Goal: Task Accomplishment & Management: Manage account settings

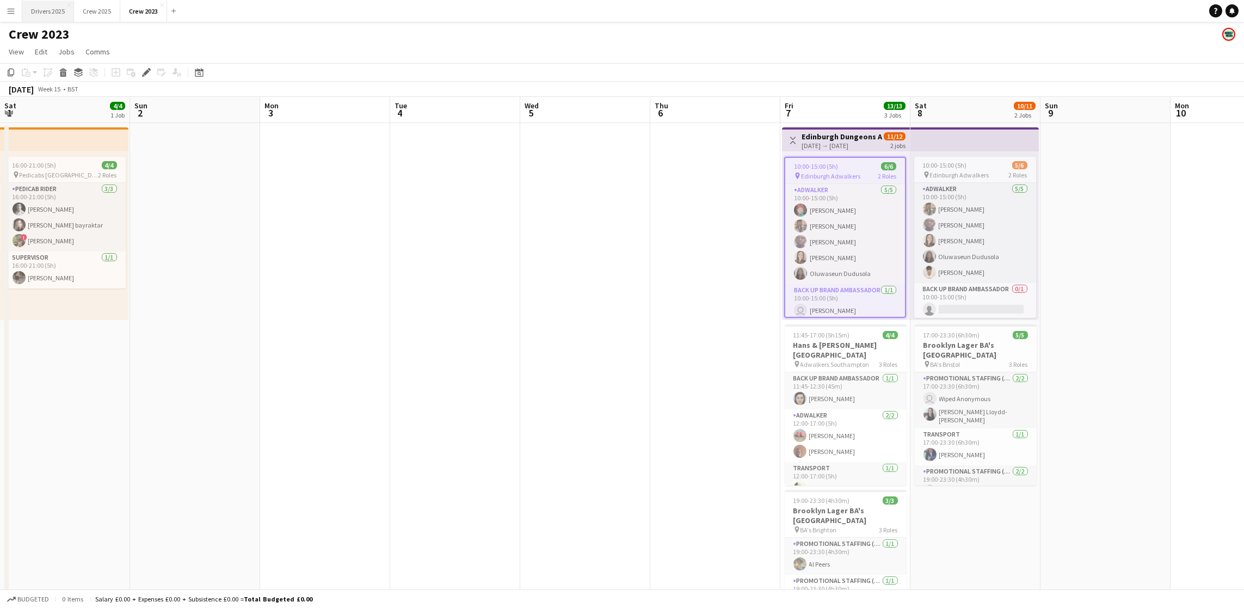
scroll to position [0, 374]
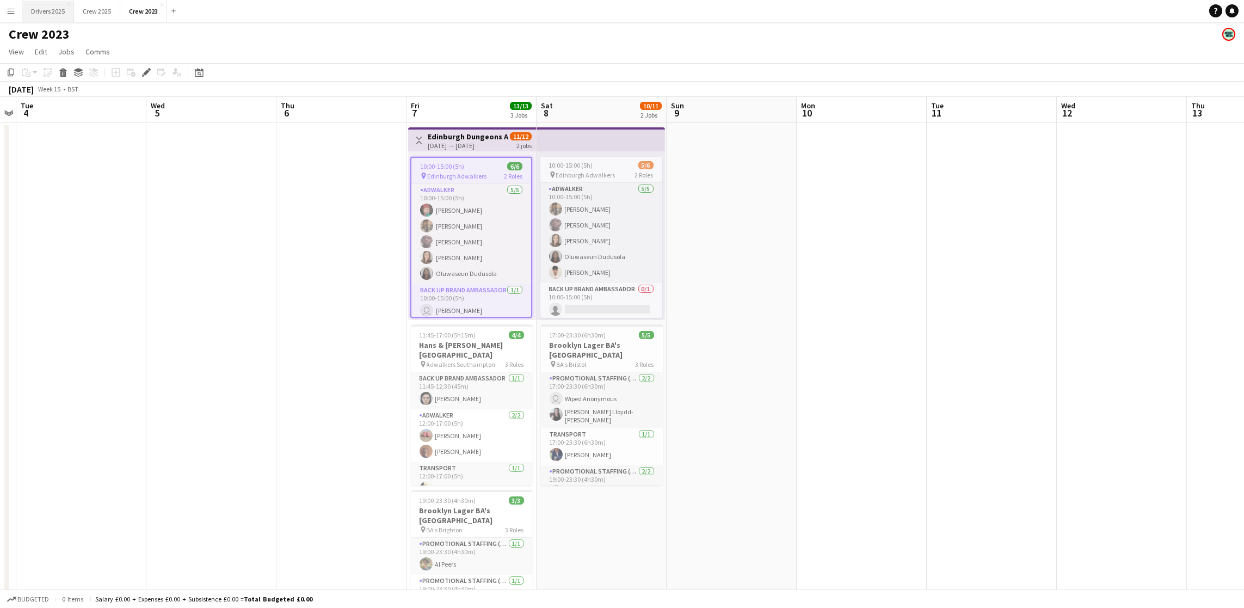
click at [46, 13] on button "Drivers 2025 Close" at bounding box center [48, 11] width 52 height 21
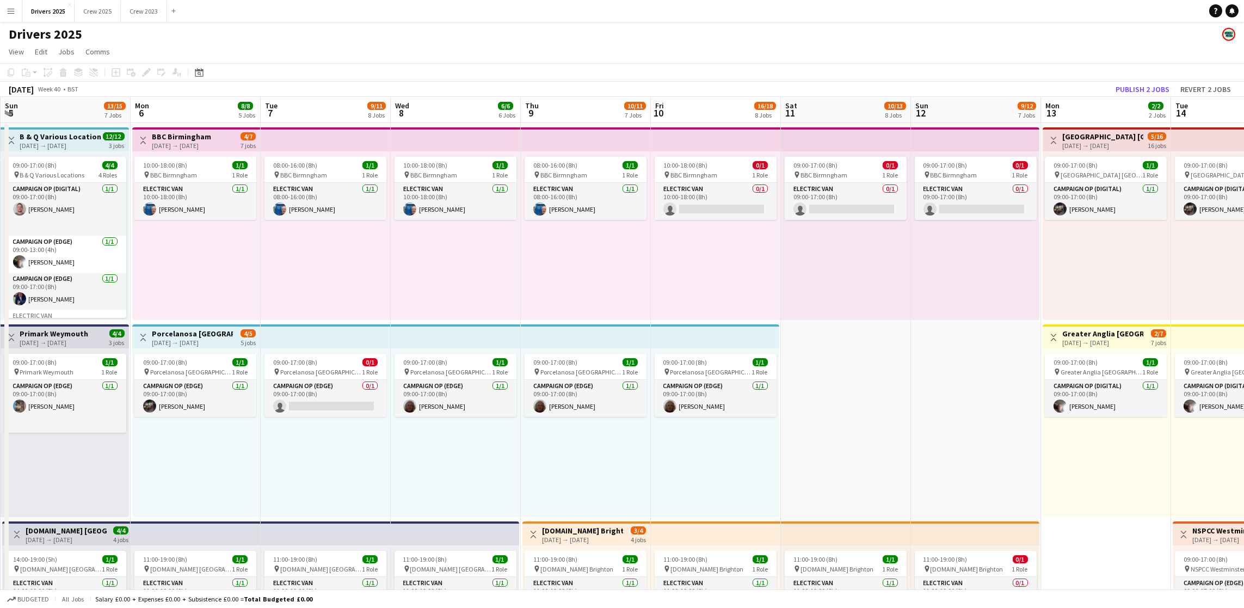
scroll to position [0, 299]
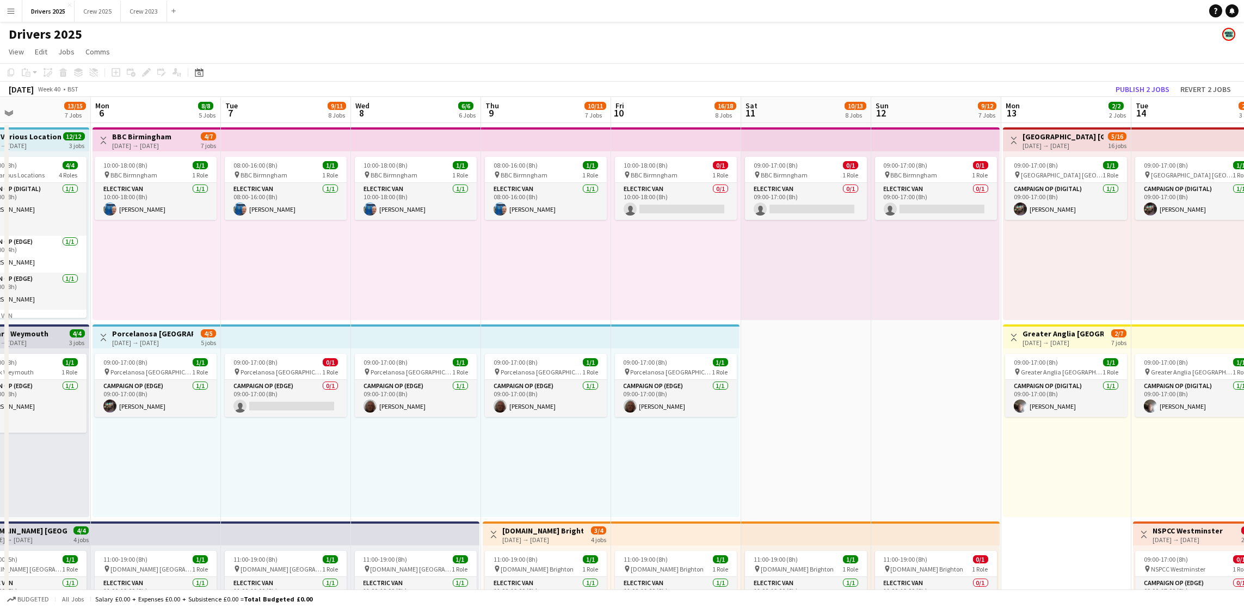
drag, startPoint x: 944, startPoint y: 286, endPoint x: 515, endPoint y: 263, distance: 429.8
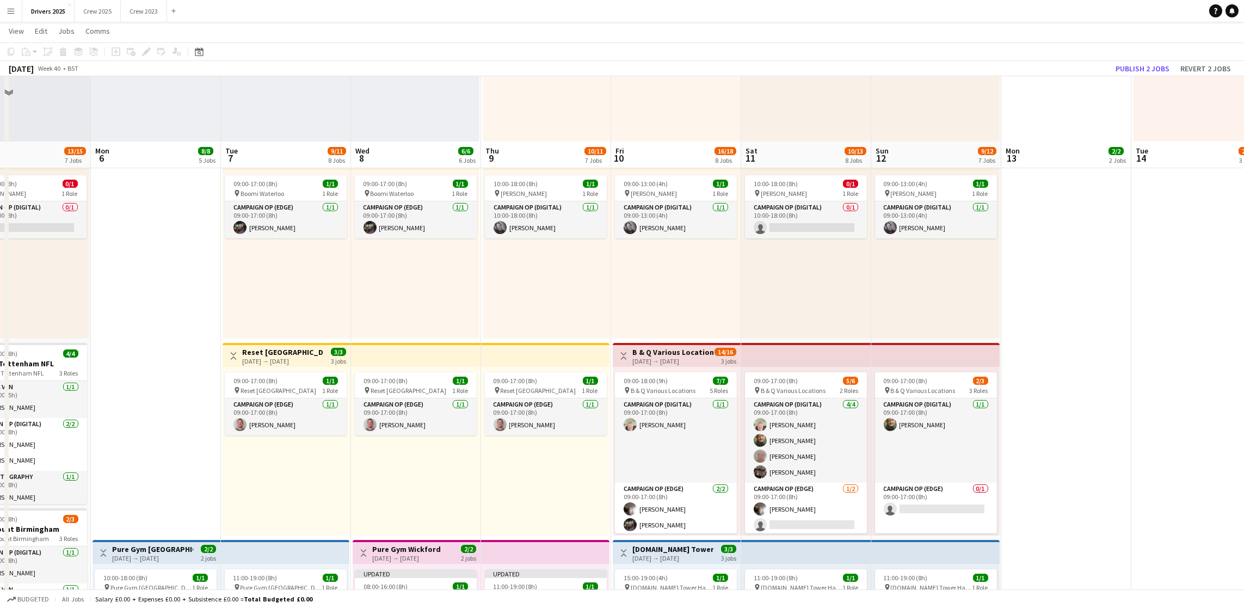
scroll to position [734, 0]
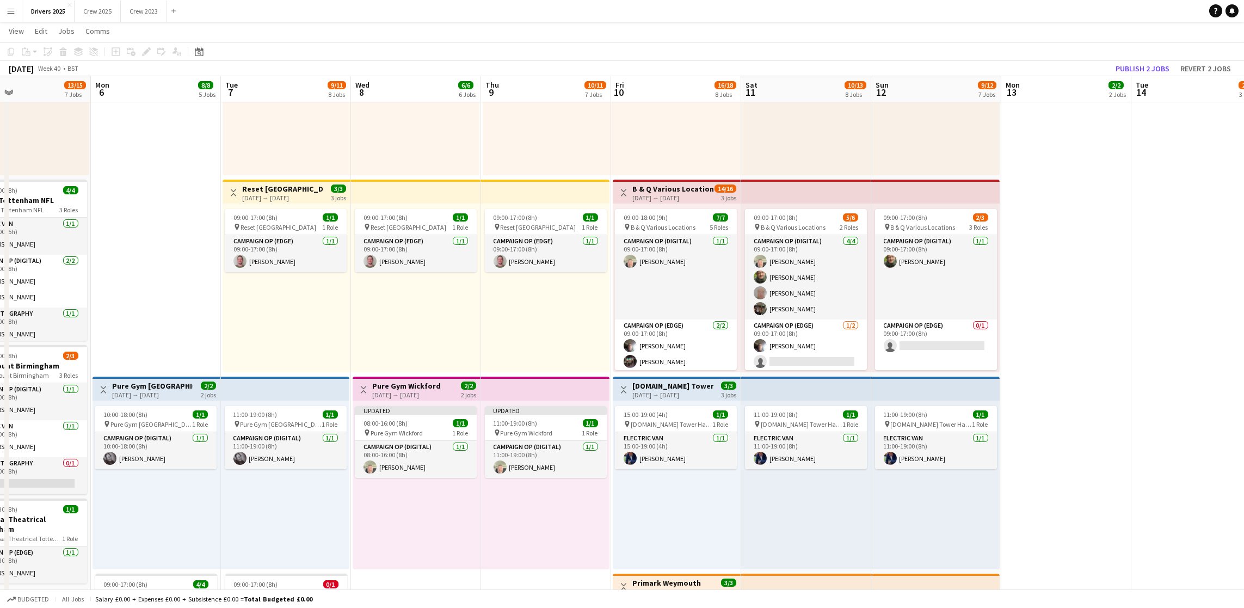
click at [409, 385] on h3 "Pure Gym Wickford" at bounding box center [406, 386] width 69 height 10
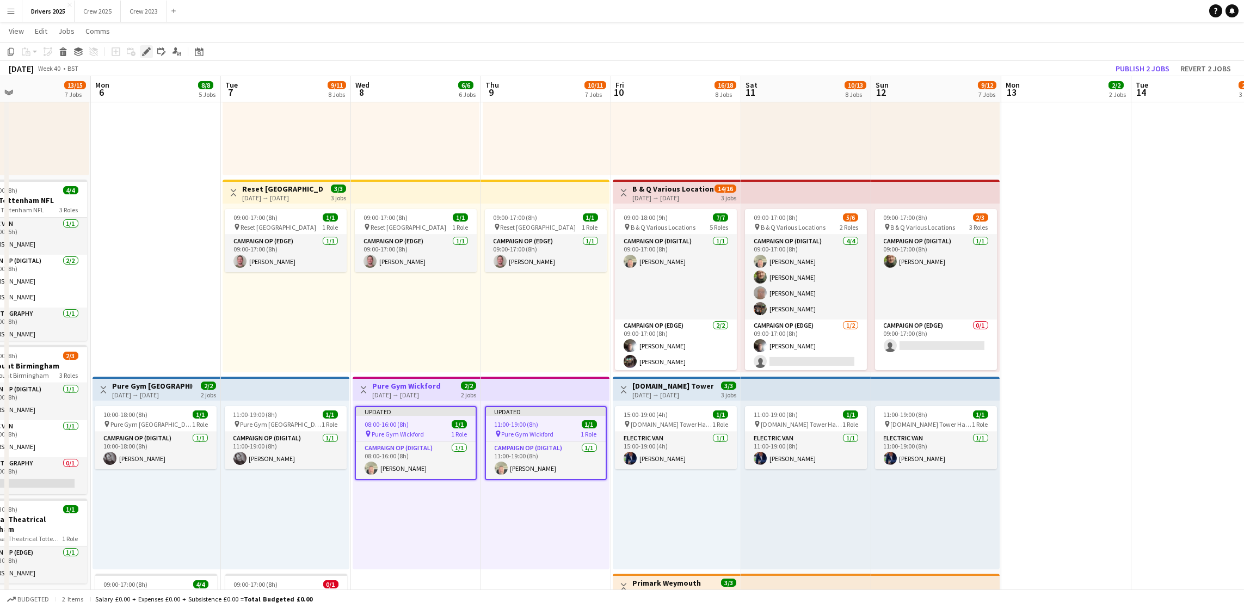
click at [147, 50] on icon at bounding box center [146, 52] width 6 height 6
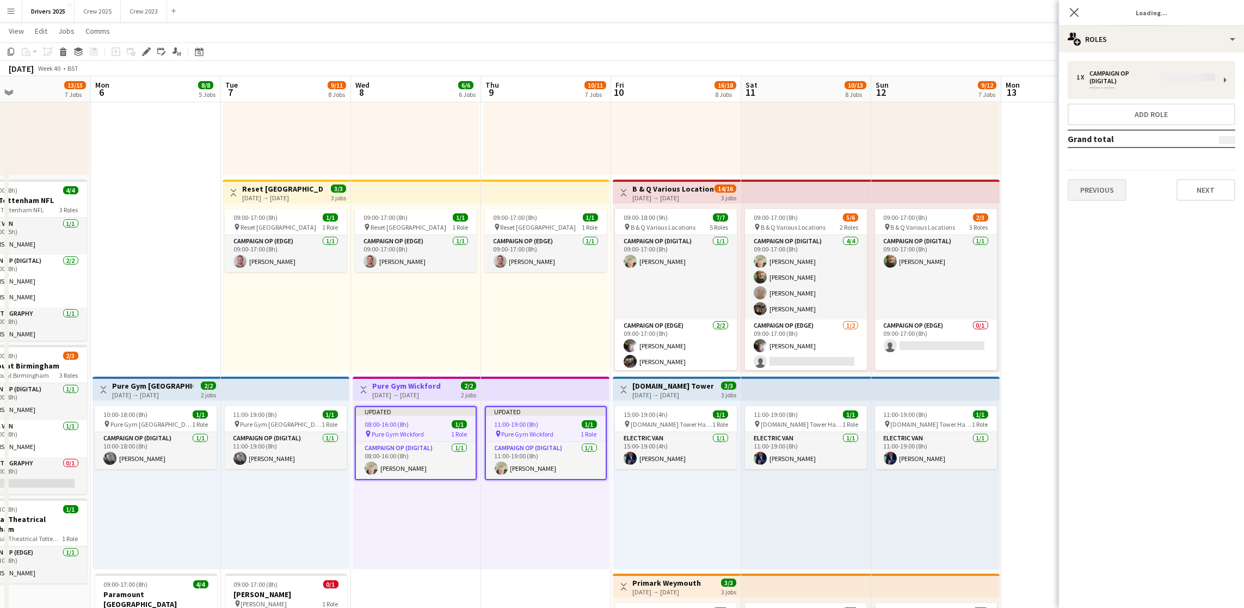
type input "**********"
click at [1191, 180] on button "Next" at bounding box center [1205, 182] width 59 height 22
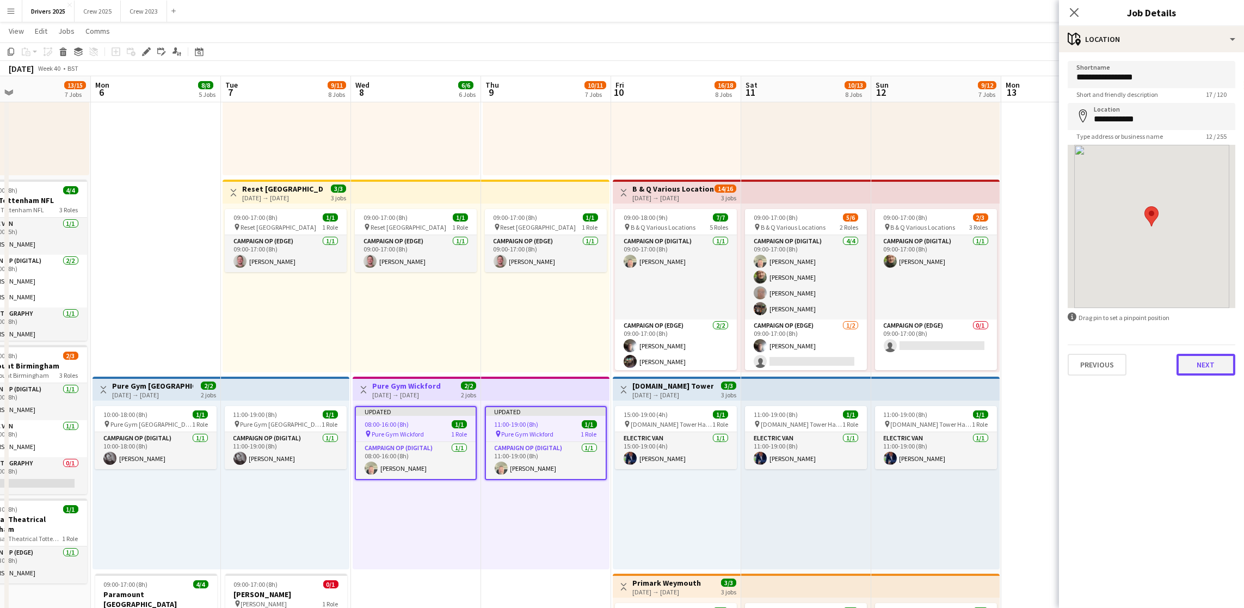
click at [1211, 371] on button "Next" at bounding box center [1205, 365] width 59 height 22
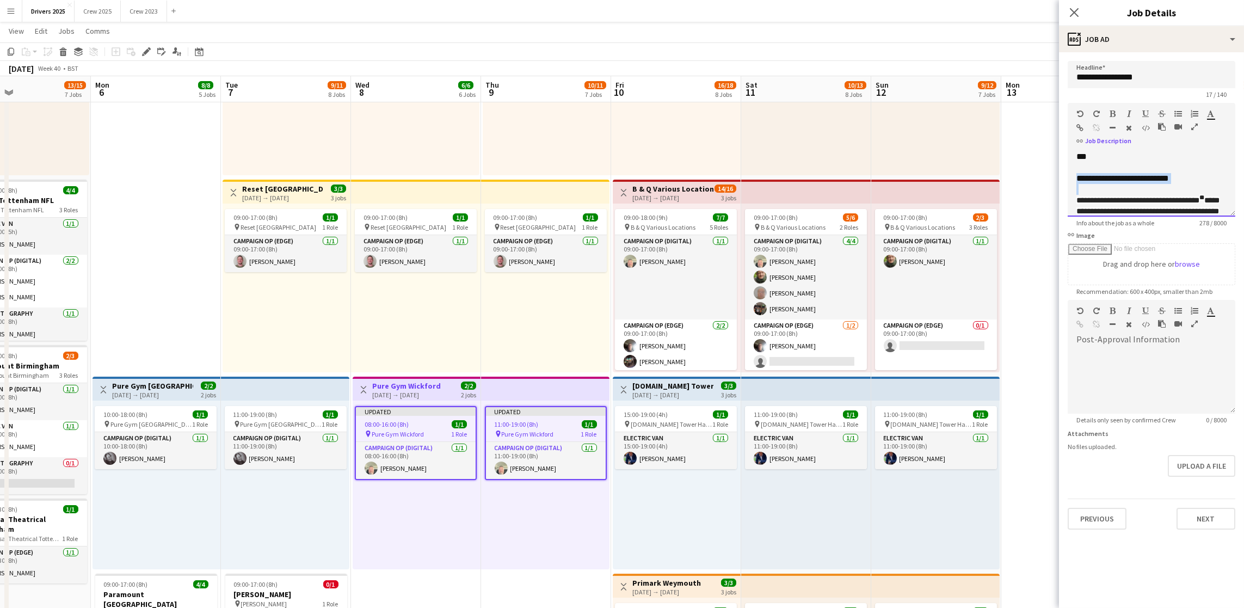
drag, startPoint x: 1186, startPoint y: 183, endPoint x: 1074, endPoint y: 175, distance: 111.9
click at [1074, 175] on div "**********" at bounding box center [1151, 183] width 168 height 65
click at [1198, 172] on div "**********" at bounding box center [1145, 177] width 138 height 11
drag, startPoint x: 1170, startPoint y: 192, endPoint x: 1078, endPoint y: 190, distance: 92.0
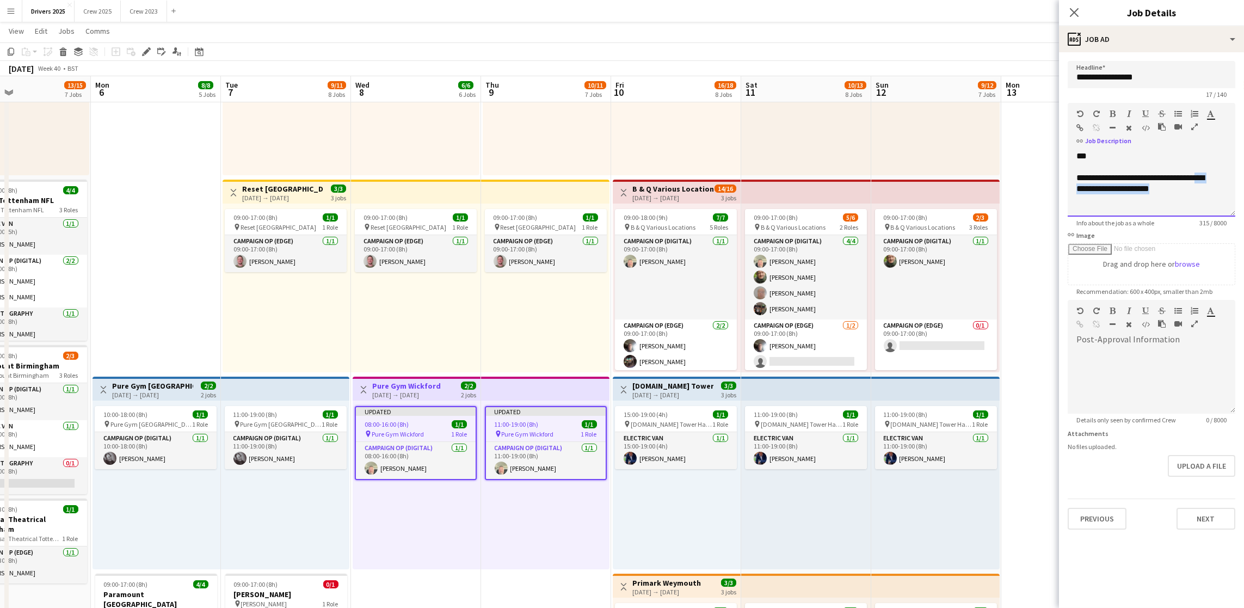
click at [1078, 190] on div "**********" at bounding box center [1145, 183] width 138 height 22
copy div "**********"
click at [1081, 128] on icon "button" at bounding box center [1080, 128] width 7 height 8
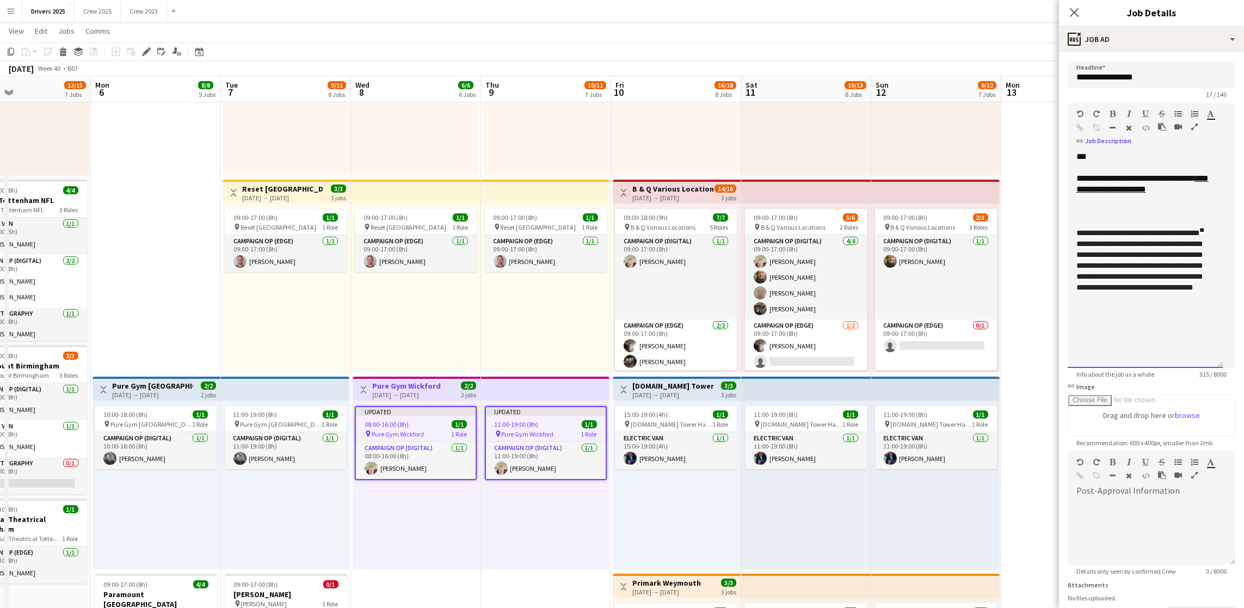
drag, startPoint x: 1229, startPoint y: 211, endPoint x: 1221, endPoint y: 362, distance: 151.4
click at [1221, 362] on div "**********" at bounding box center [1144, 259] width 155 height 217
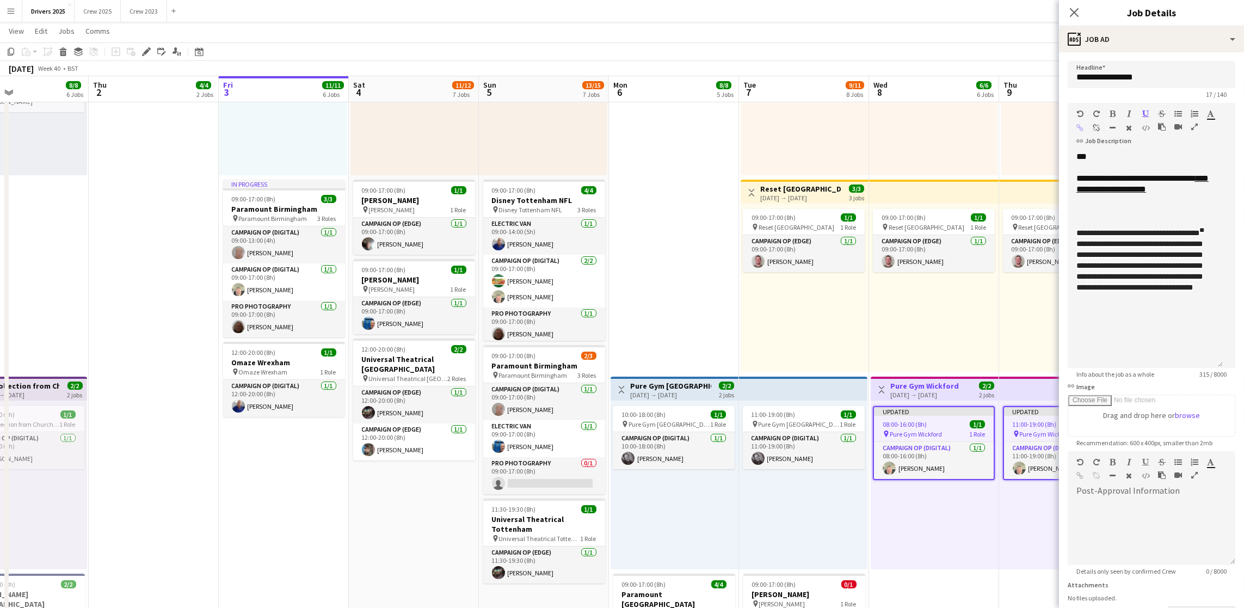
drag, startPoint x: 238, startPoint y: 515, endPoint x: 756, endPoint y: 490, distance: 518.4
click at [756, 490] on app-calendar-viewport "Tue 30 8/9 6 Jobs Wed 1 8/8 6 Jobs Thu 2 4/4 2 Jobs Fri 3 11/11 6 Jobs Sat 4 11…" at bounding box center [622, 220] width 1244 height 1825
click at [550, 570] on app-card-role "Campaign Op (Edge) [DATE] 11:30-19:30 (8h) [PERSON_NAME]" at bounding box center [544, 564] width 122 height 37
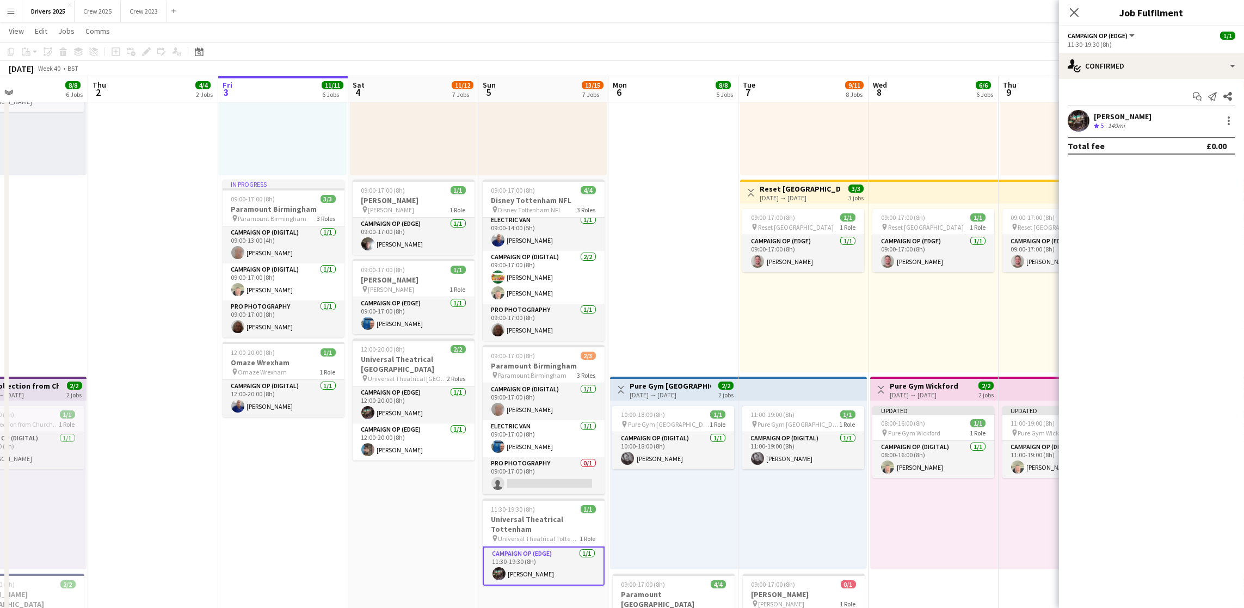
click at [1121, 117] on div "[PERSON_NAME]" at bounding box center [1122, 117] width 58 height 10
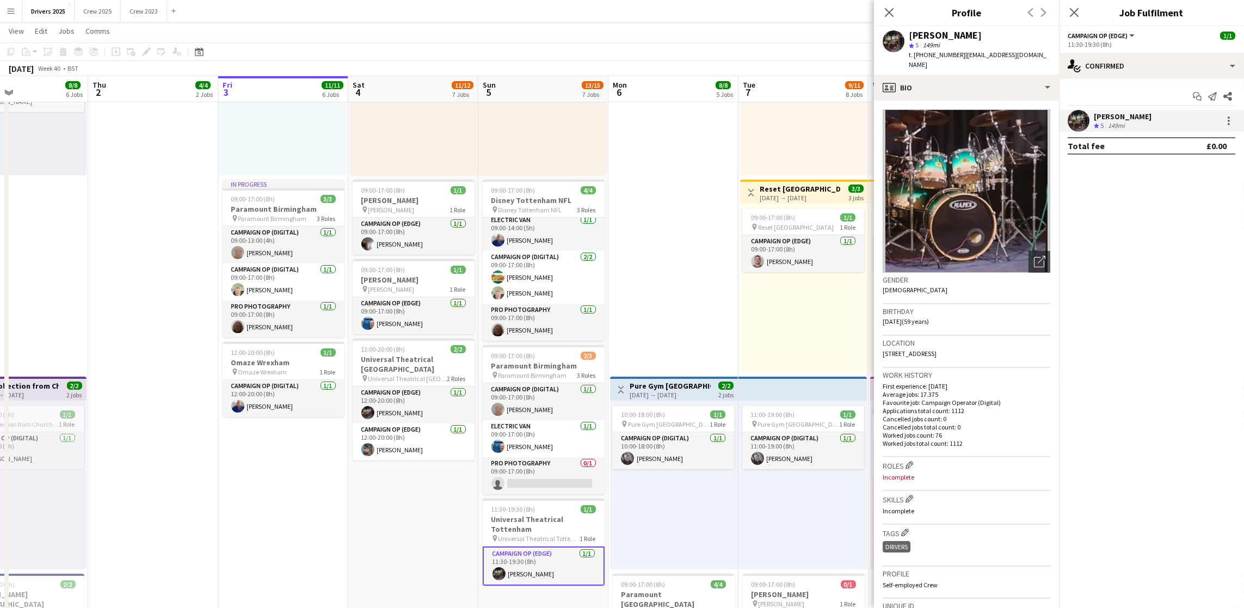
click at [937, 55] on span "t. [PHONE_NUMBER]" at bounding box center [936, 55] width 57 height 8
click at [939, 55] on span "t. [PHONE_NUMBER]" at bounding box center [936, 55] width 57 height 8
click at [951, 54] on span "t. [PHONE_NUMBER]" at bounding box center [936, 55] width 57 height 8
click at [15, 13] on button "Menu" at bounding box center [11, 11] width 22 height 22
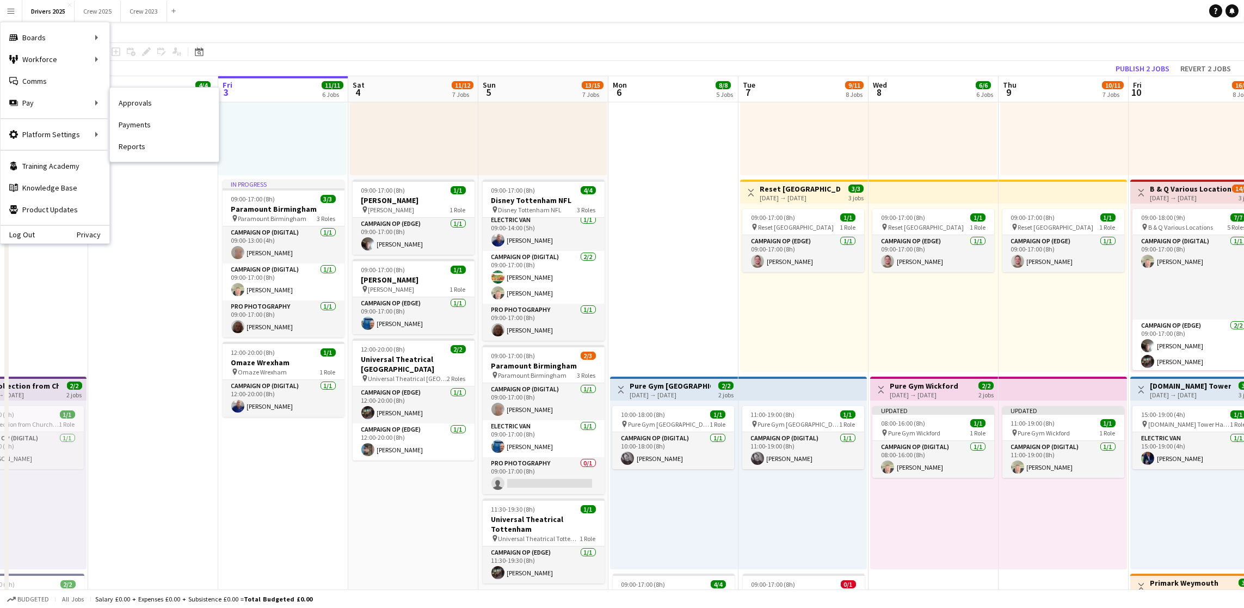
drag, startPoint x: 188, startPoint y: 106, endPoint x: 698, endPoint y: 229, distance: 524.5
click at [188, 106] on link "Approvals" at bounding box center [164, 103] width 109 height 22
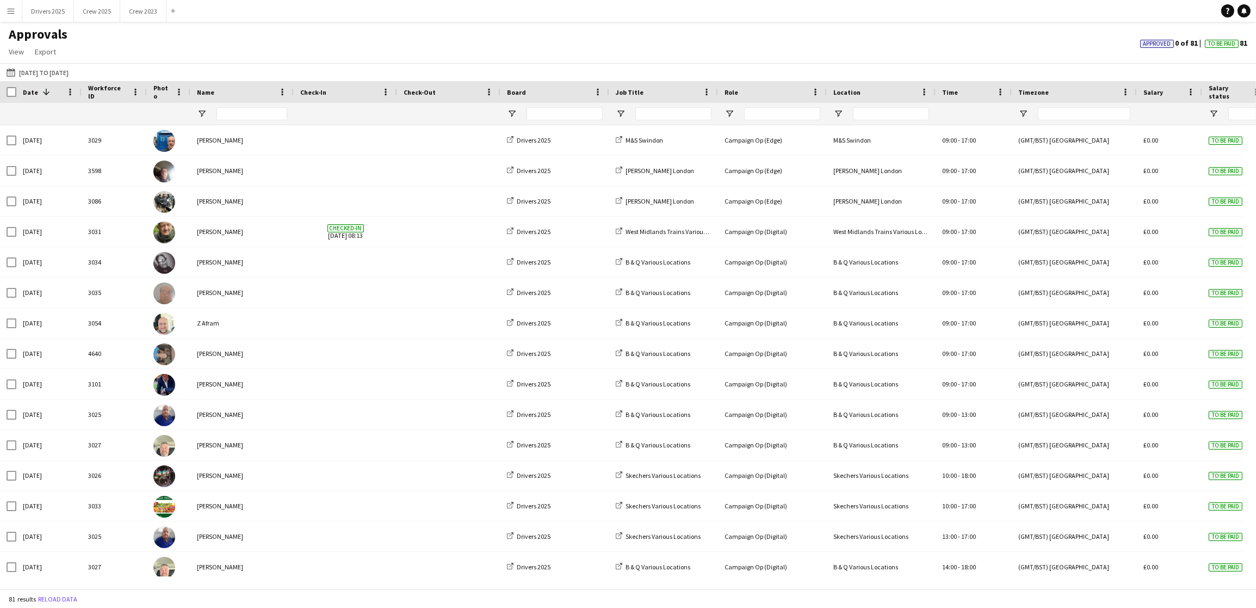
click at [13, 11] on app-icon "Menu" at bounding box center [11, 11] width 9 height 9
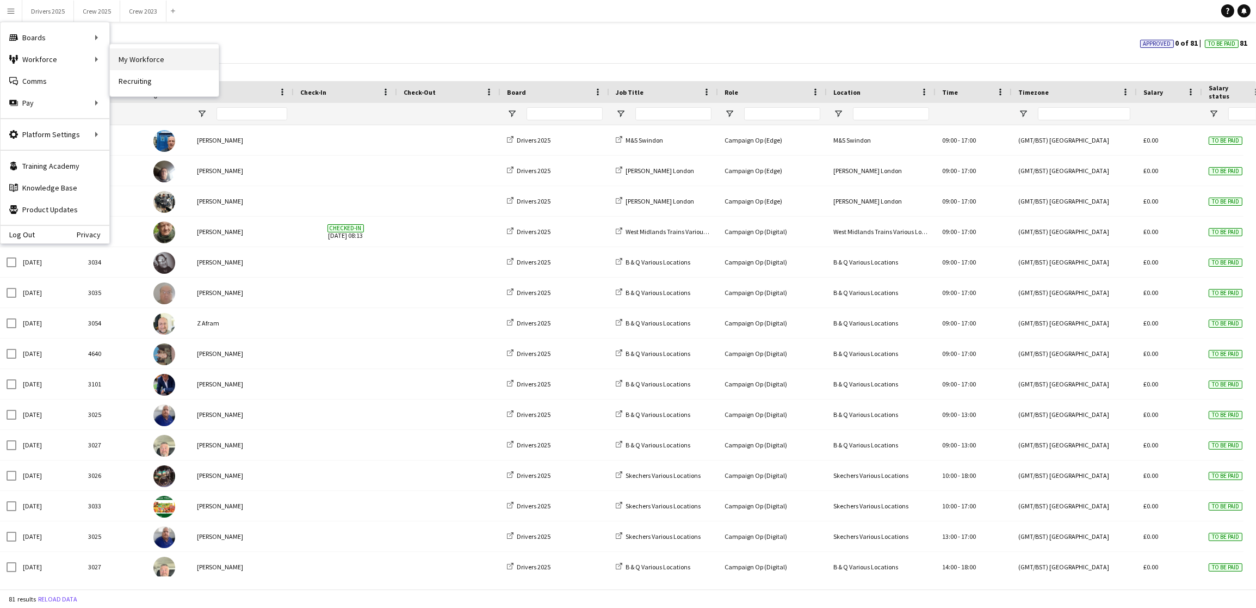
click at [215, 64] on link "My Workforce" at bounding box center [164, 59] width 109 height 22
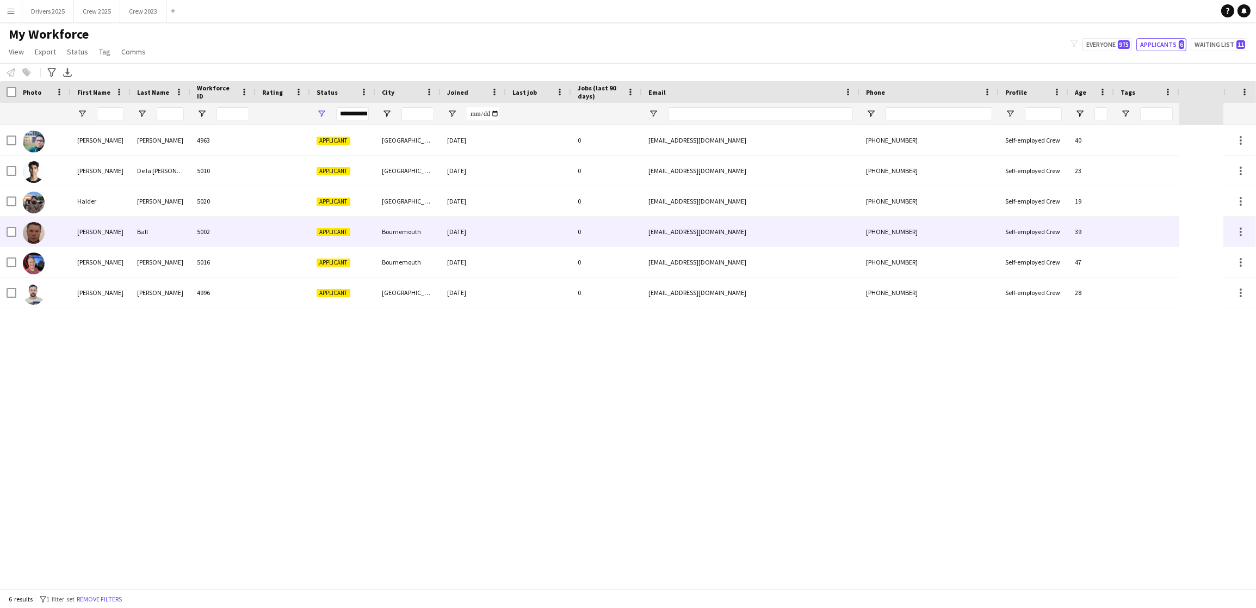
click at [176, 231] on div "Ball" at bounding box center [161, 232] width 60 height 30
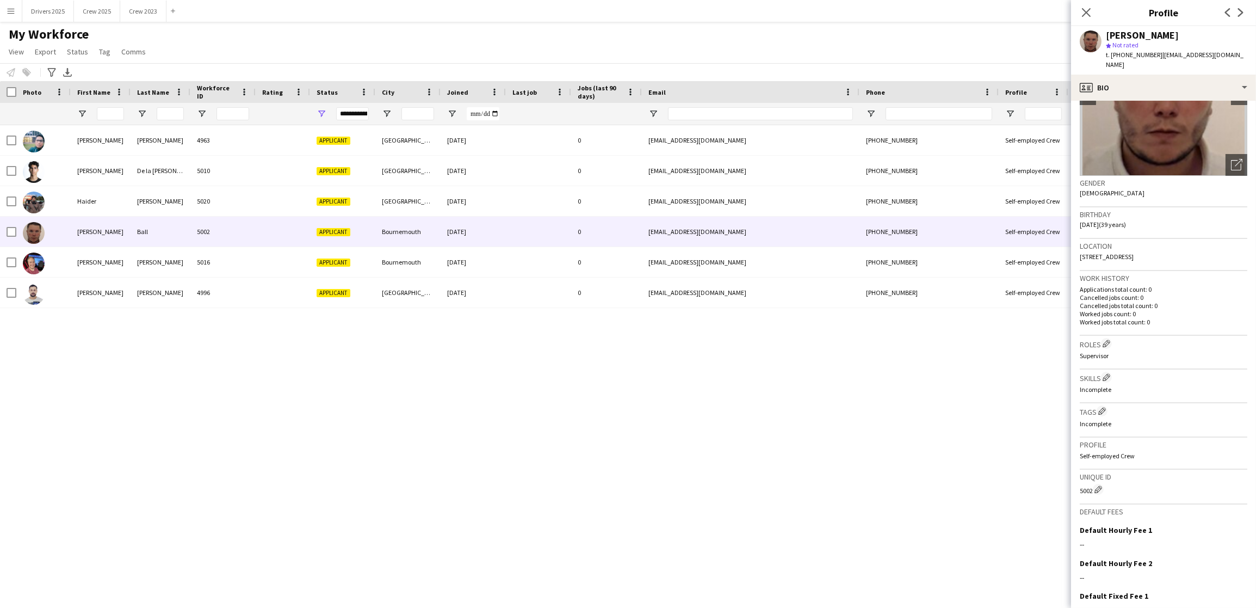
scroll to position [173, 0]
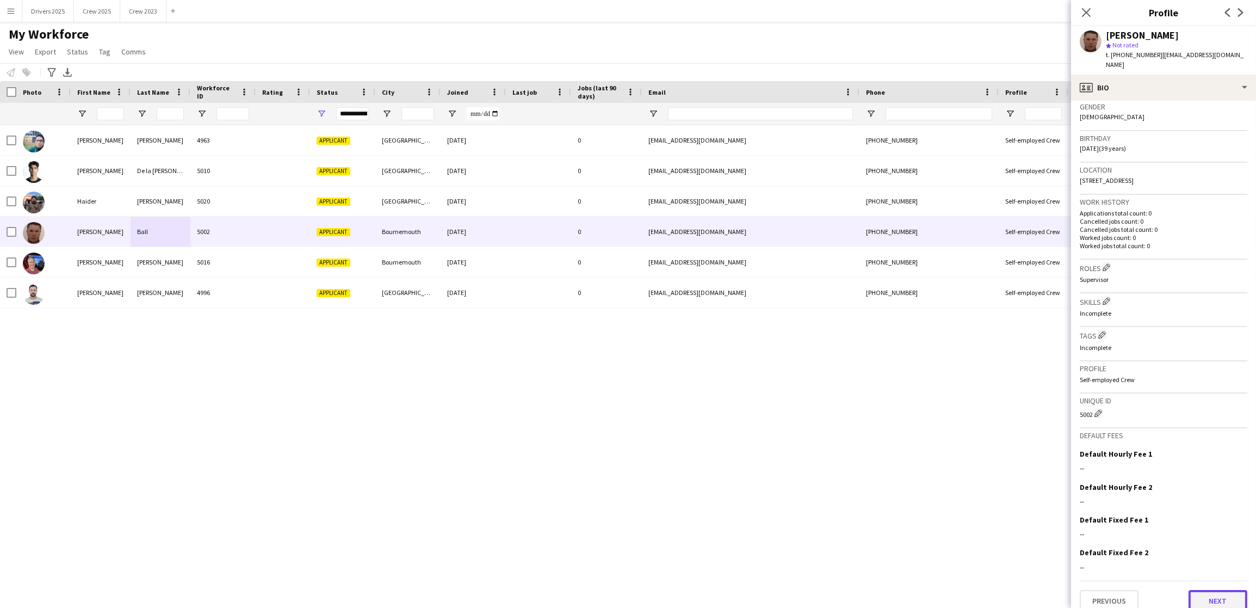
click at [1202, 590] on button "Next" at bounding box center [1218, 601] width 59 height 22
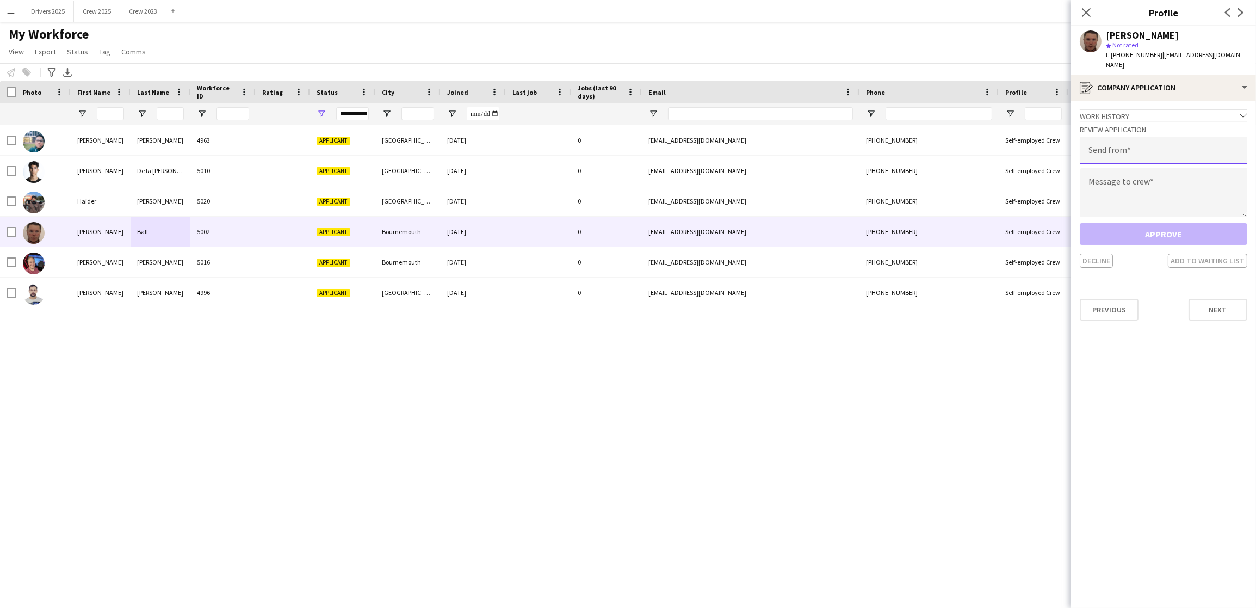
click at [1148, 141] on input "email" at bounding box center [1164, 150] width 168 height 27
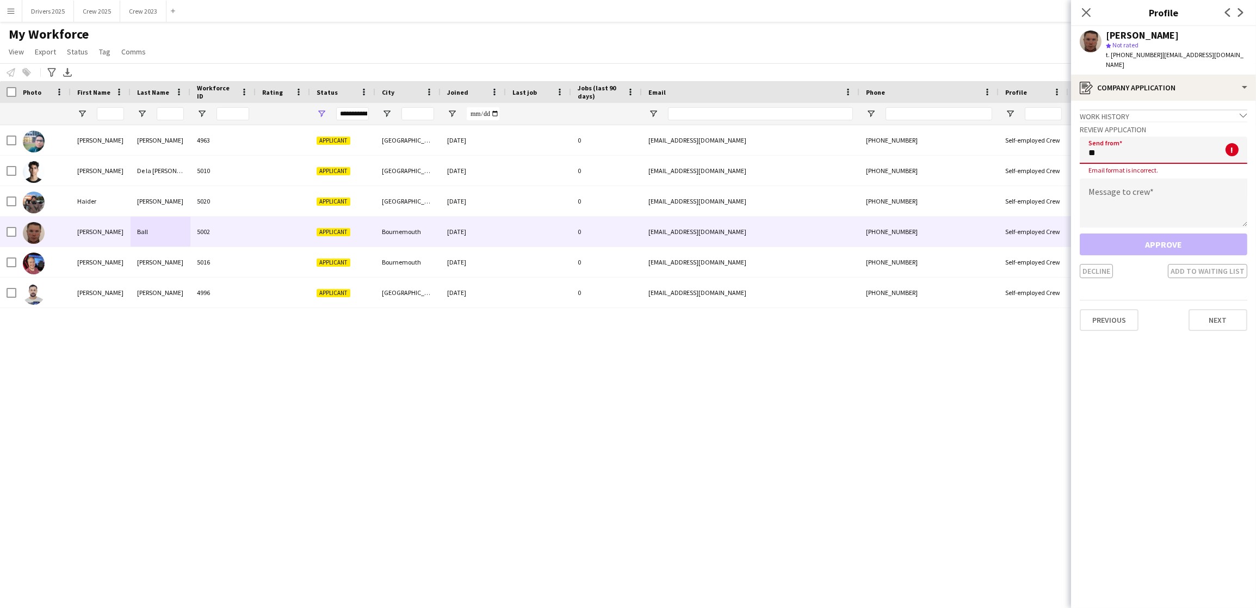
type input "*"
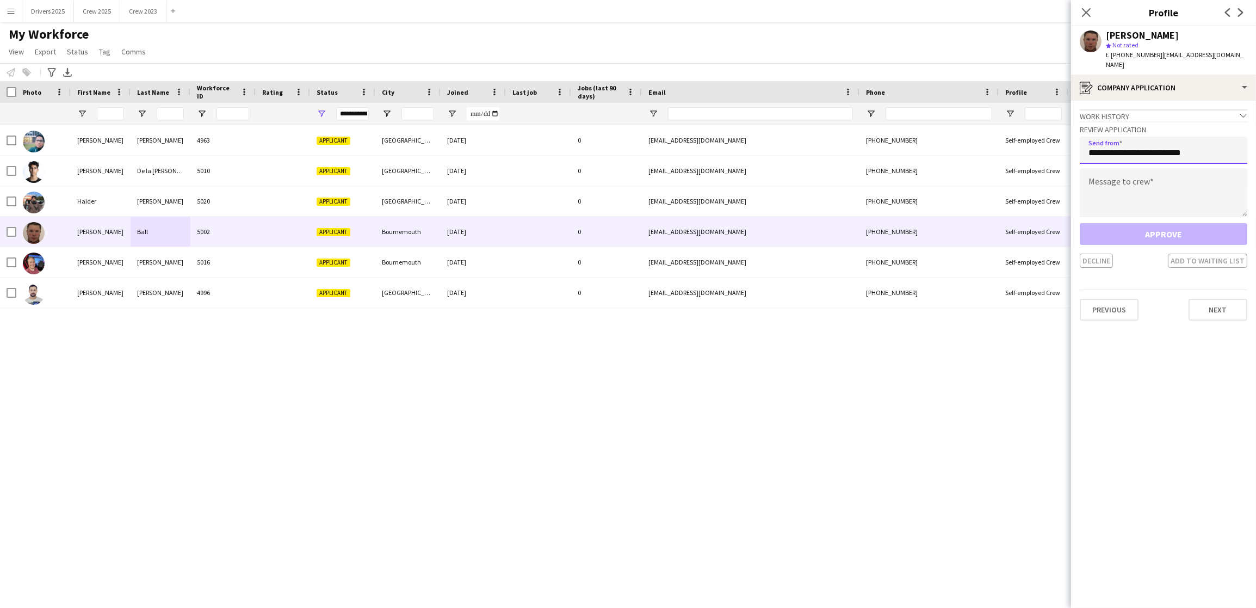
type input "**********"
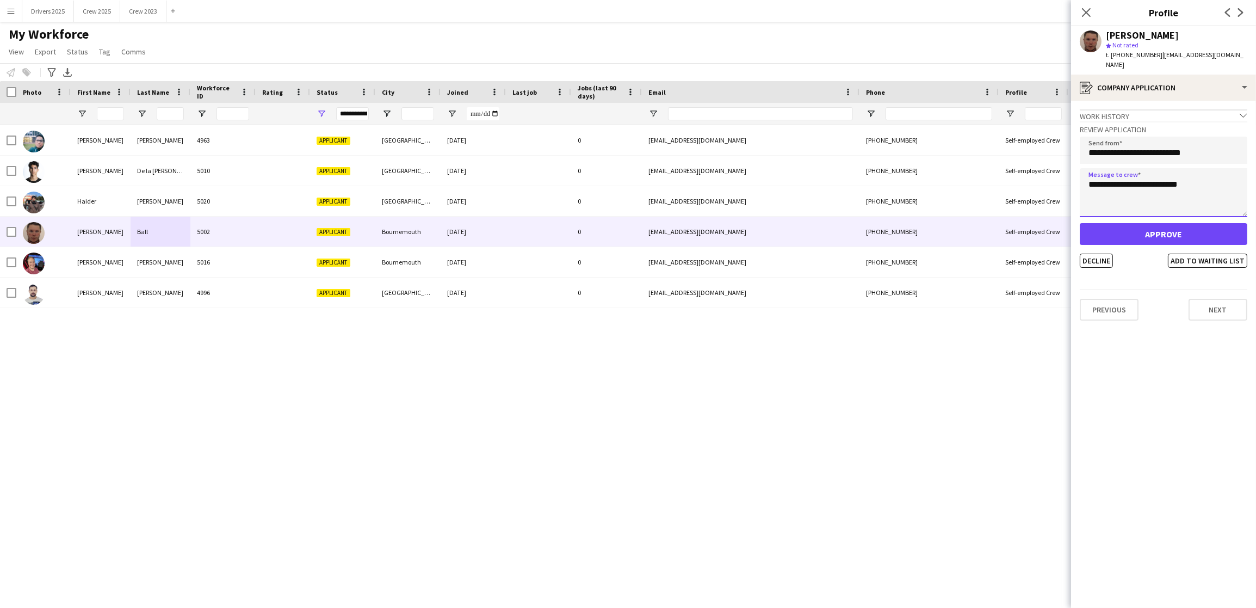
type textarea "**********"
click at [1162, 223] on button "Approve" at bounding box center [1164, 234] width 168 height 22
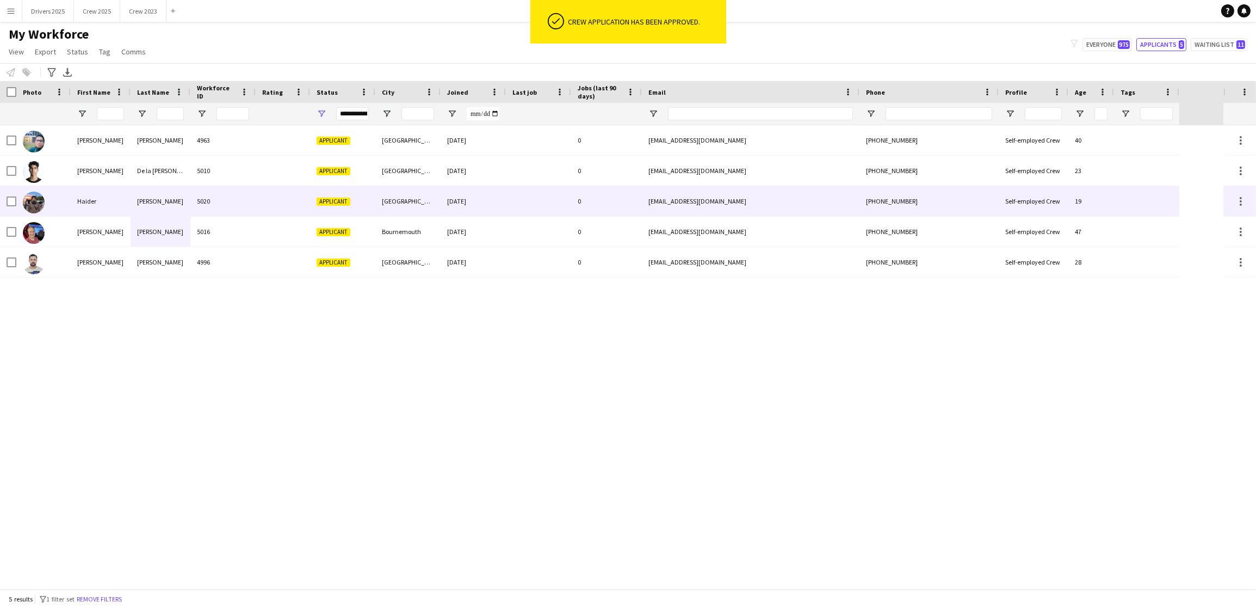
click at [263, 197] on div at bounding box center [283, 201] width 54 height 30
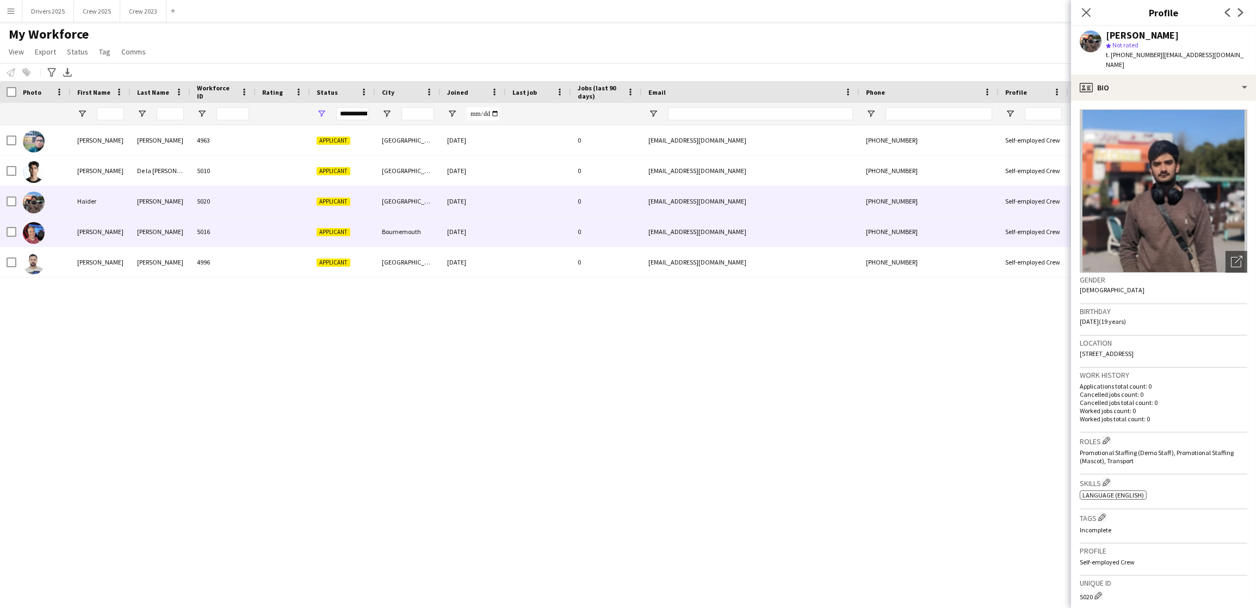
click at [206, 227] on div "5016" at bounding box center [222, 232] width 65 height 30
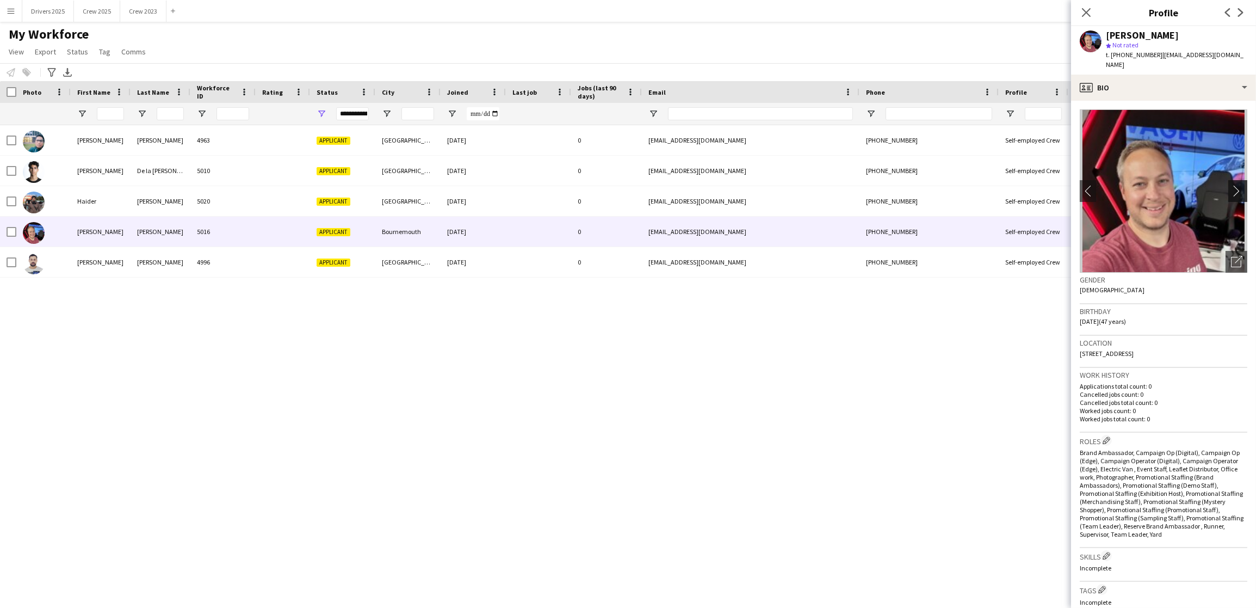
click at [1231, 185] on app-icon "chevron-right" at bounding box center [1239, 190] width 17 height 11
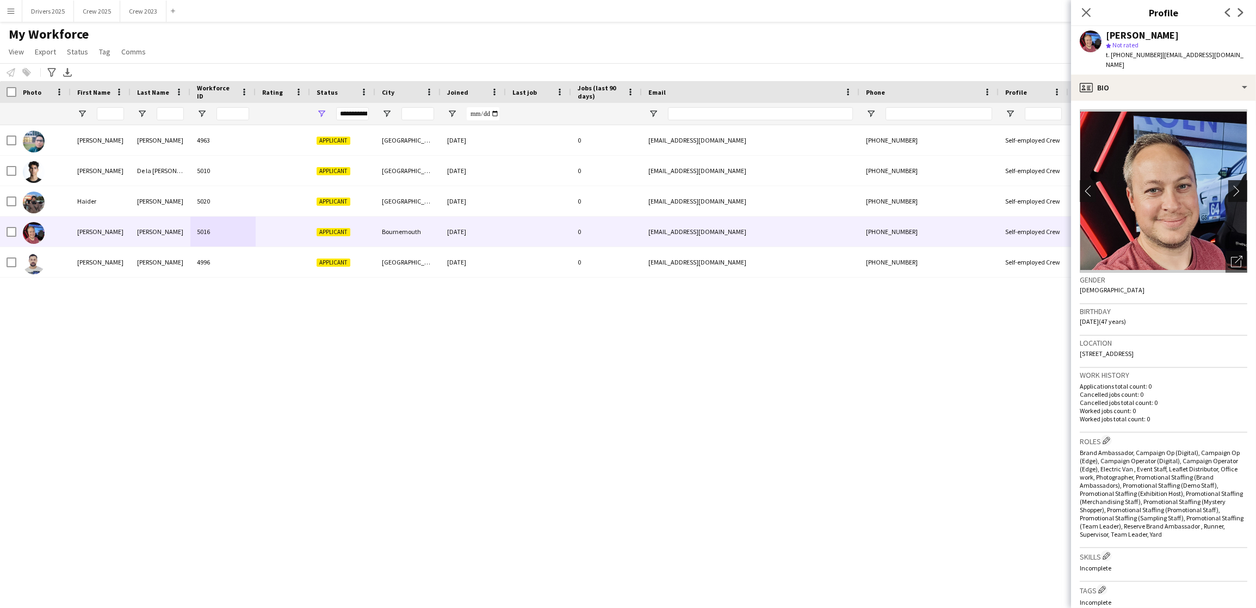
click at [1231, 185] on app-icon "chevron-right" at bounding box center [1239, 190] width 17 height 11
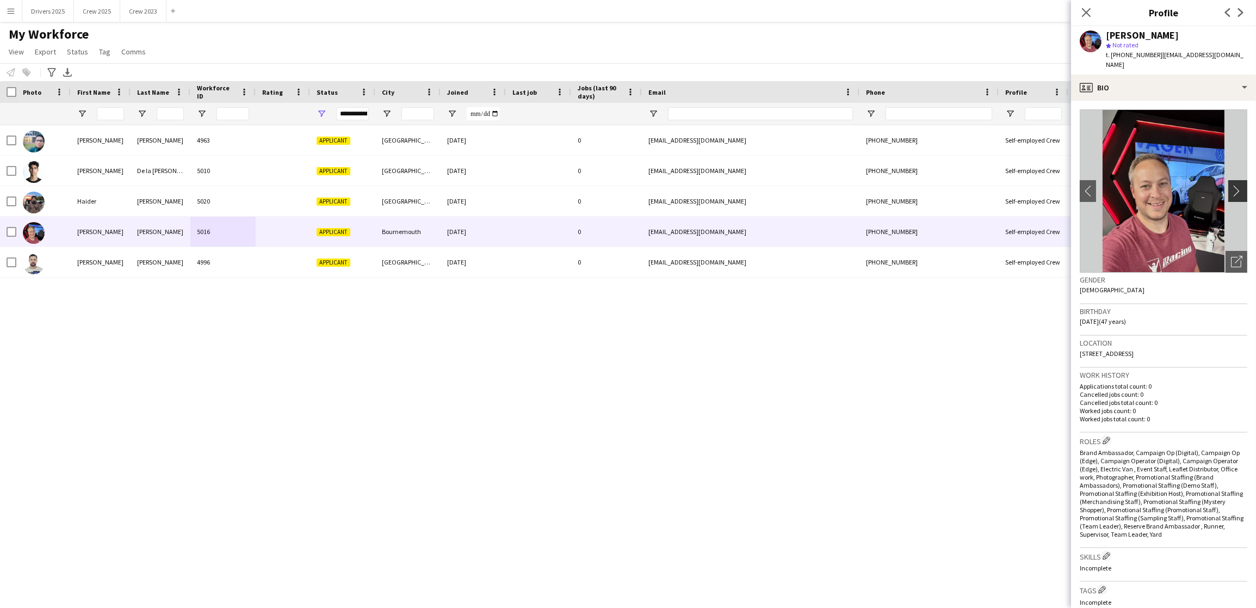
click at [1231, 185] on app-icon "chevron-right" at bounding box center [1239, 190] width 17 height 11
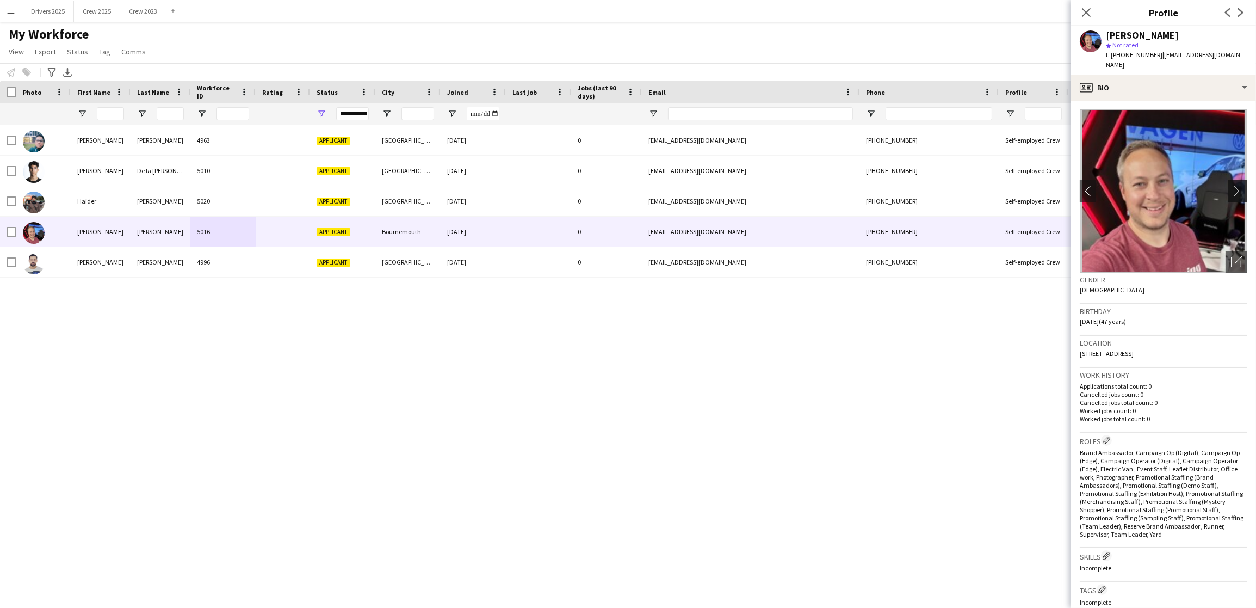
click at [1231, 185] on app-icon "chevron-right" at bounding box center [1239, 190] width 17 height 11
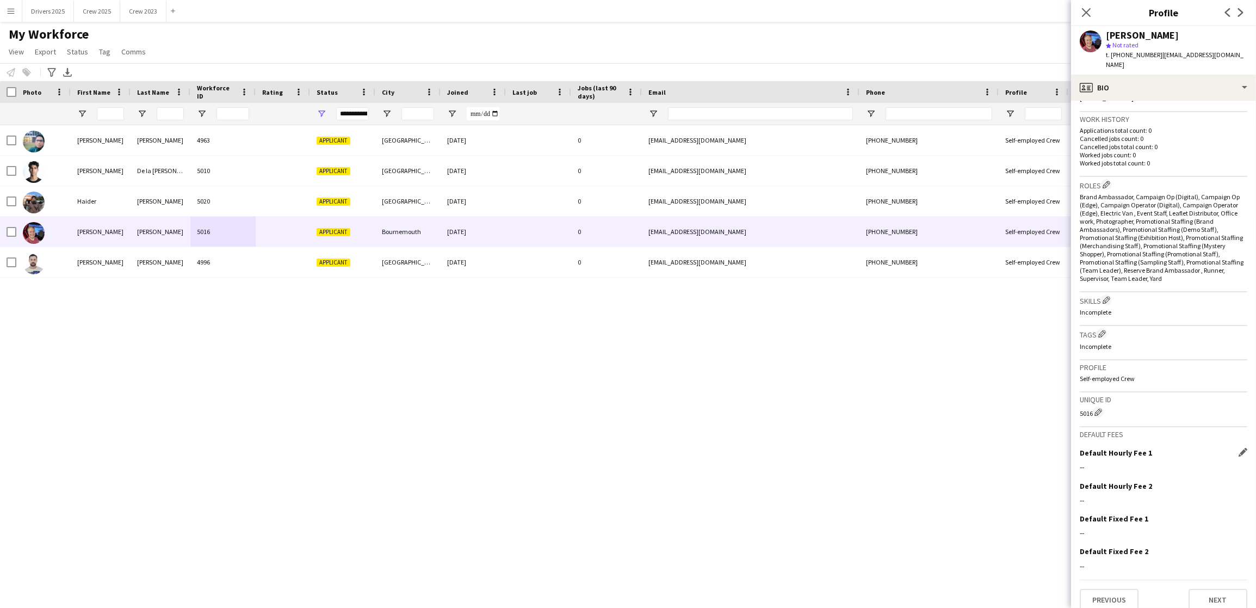
scroll to position [263, 0]
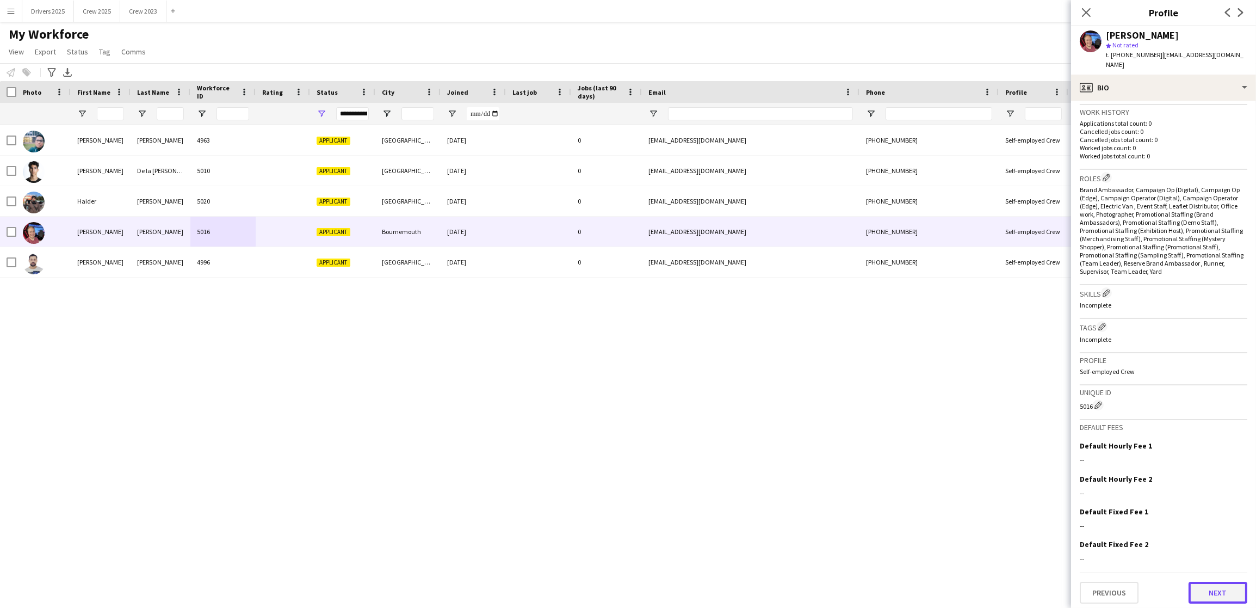
click at [1196, 586] on button "Next" at bounding box center [1218, 593] width 59 height 22
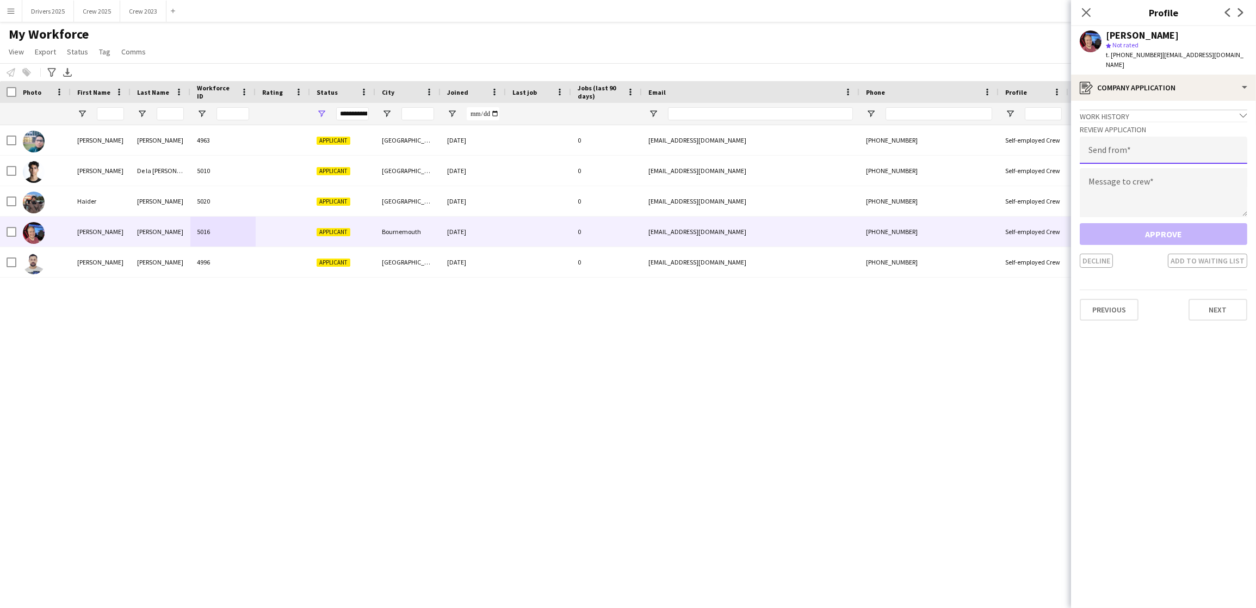
click at [1170, 145] on input "email" at bounding box center [1164, 150] width 168 height 27
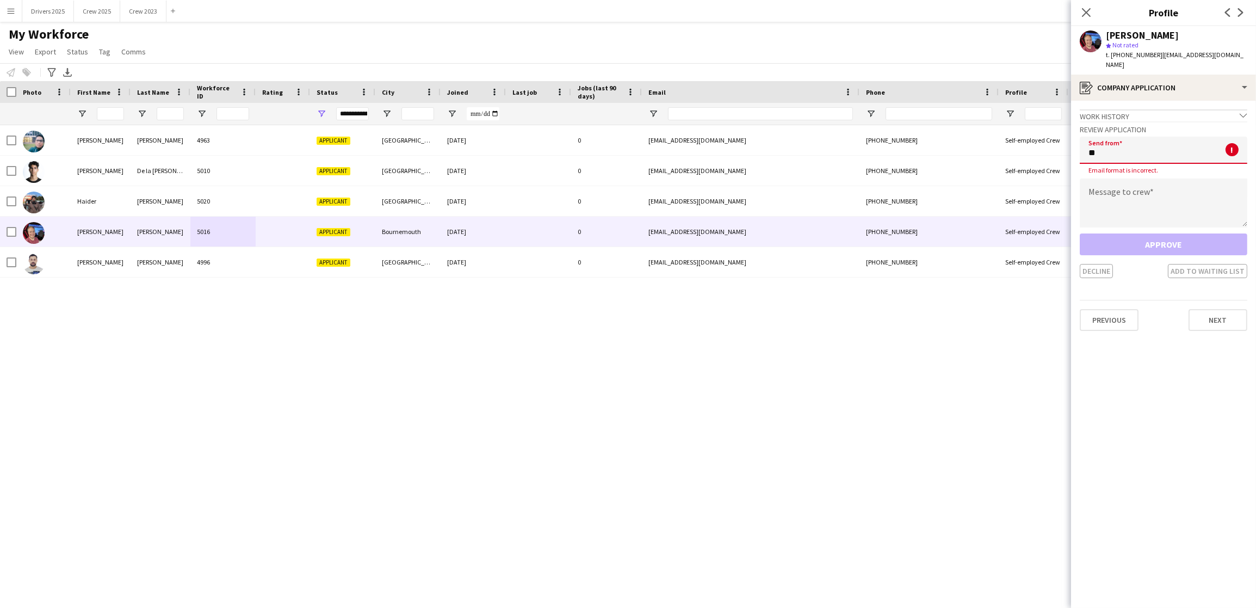
type input "*"
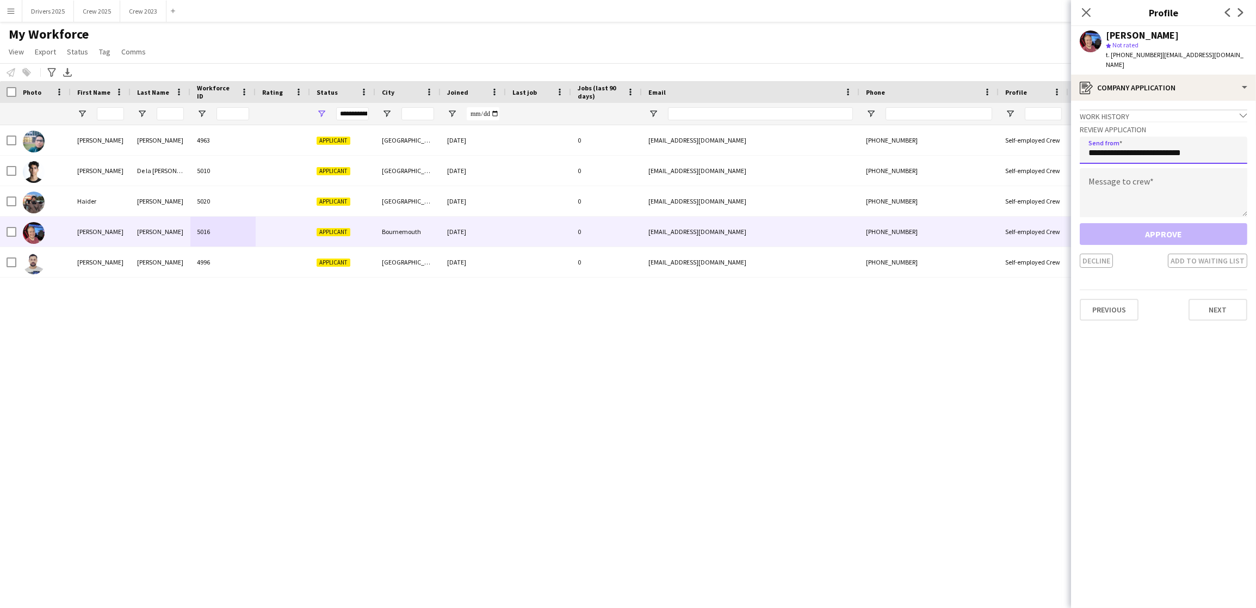
type input "**********"
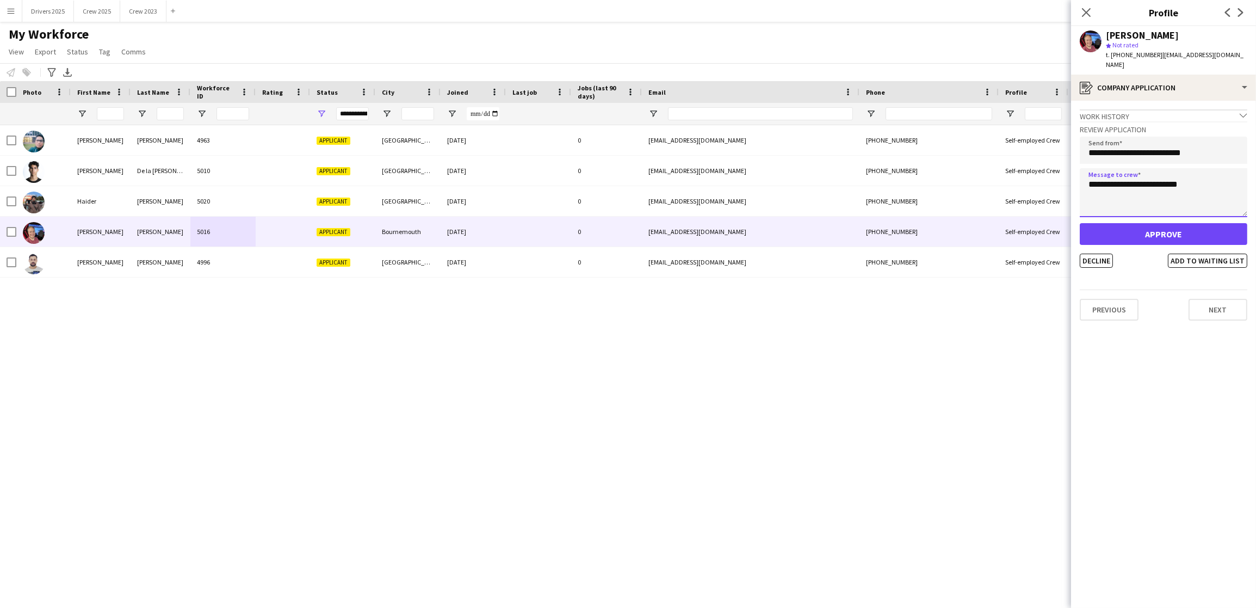
type textarea "**********"
click at [1135, 225] on button "Approve" at bounding box center [1164, 234] width 168 height 22
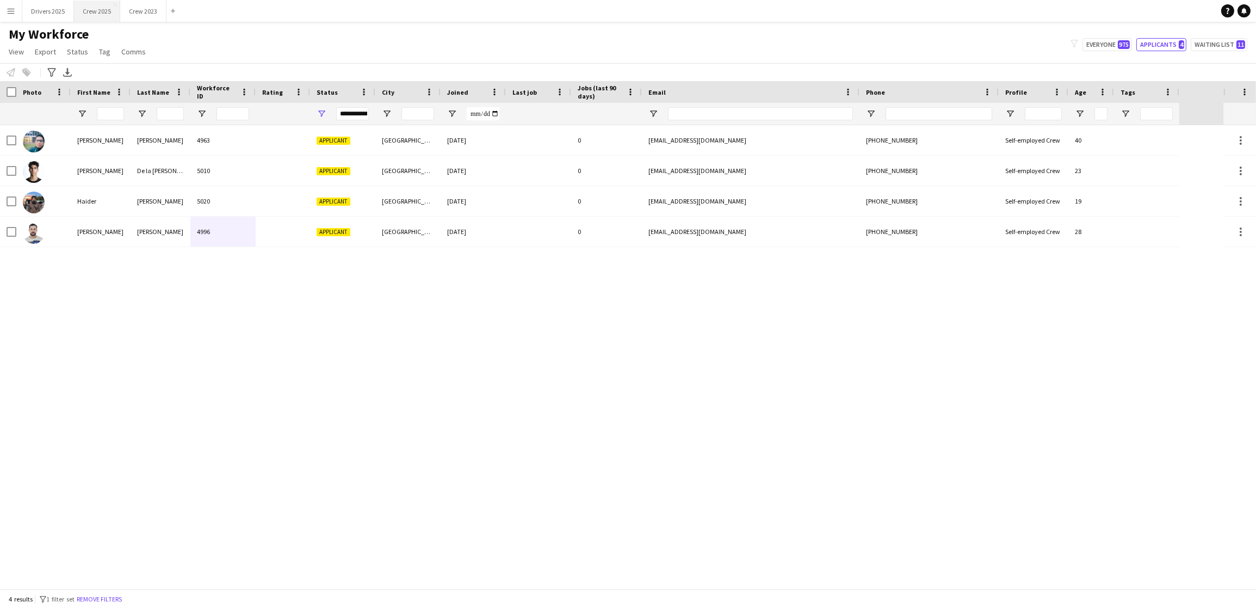
click at [98, 14] on button "Crew 2025 Close" at bounding box center [97, 11] width 46 height 21
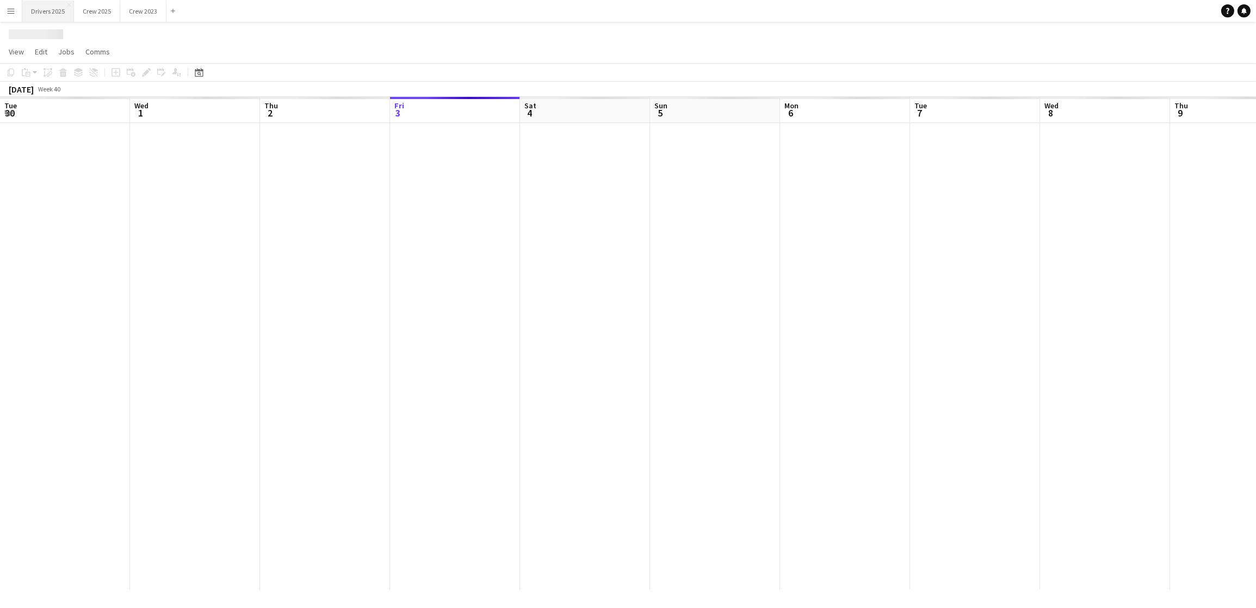
click at [59, 9] on button "Drivers 2025 Close" at bounding box center [48, 11] width 52 height 21
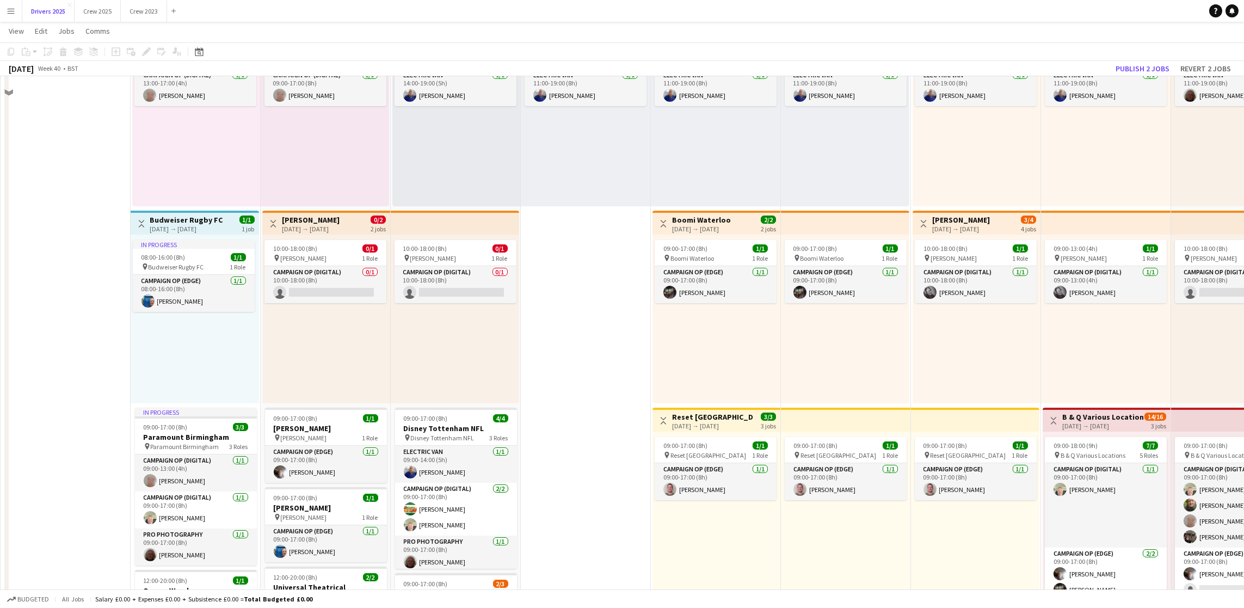
scroll to position [734, 0]
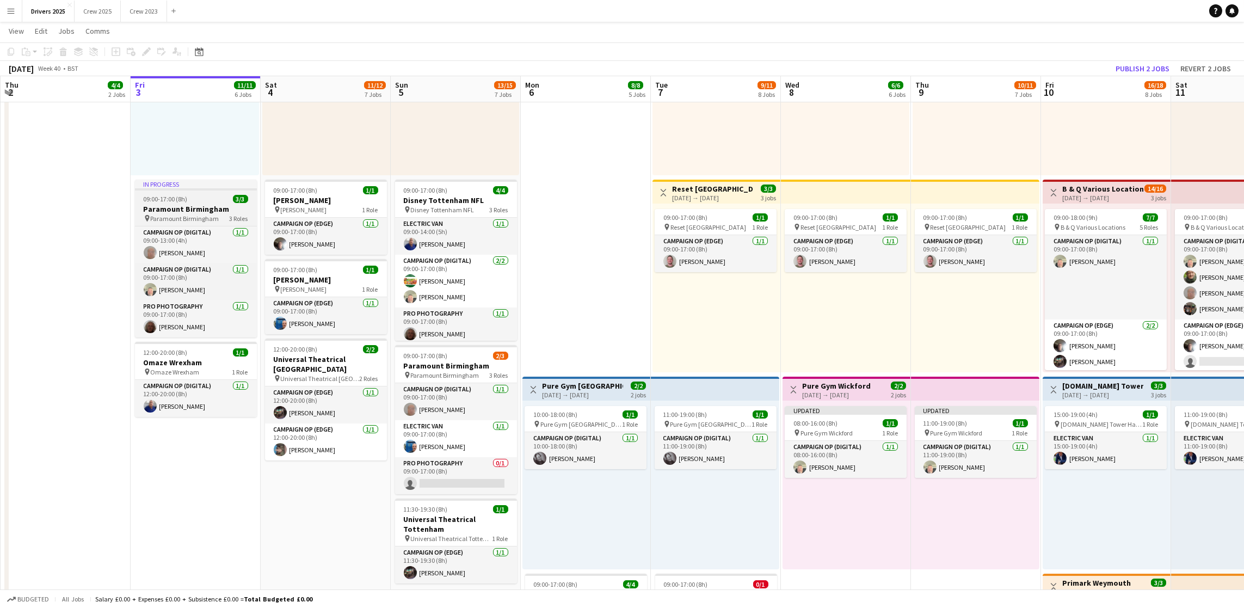
click at [160, 206] on h3 "Paramount Birmingham" at bounding box center [196, 209] width 122 height 10
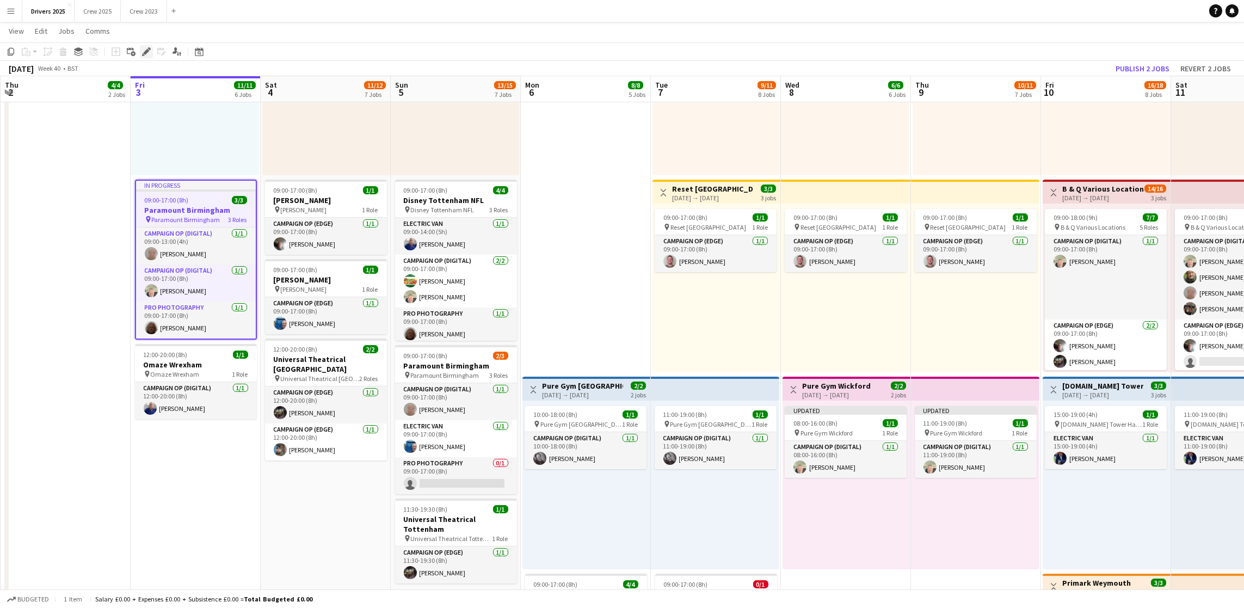
click at [140, 51] on div "Edit" at bounding box center [146, 51] width 13 height 13
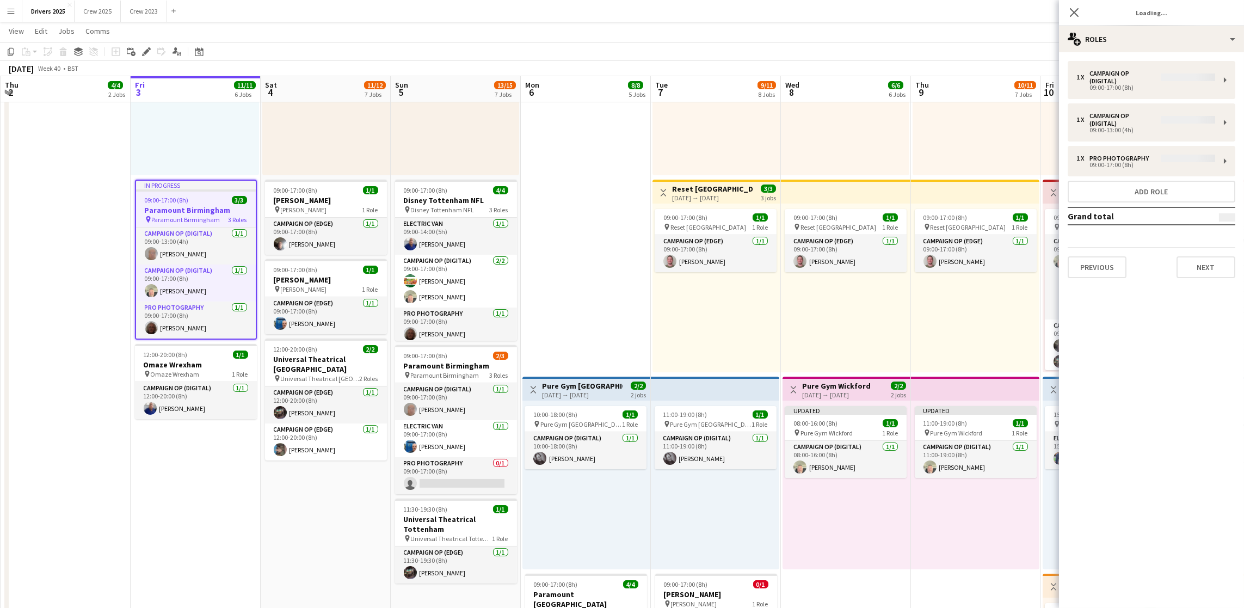
type input "**********"
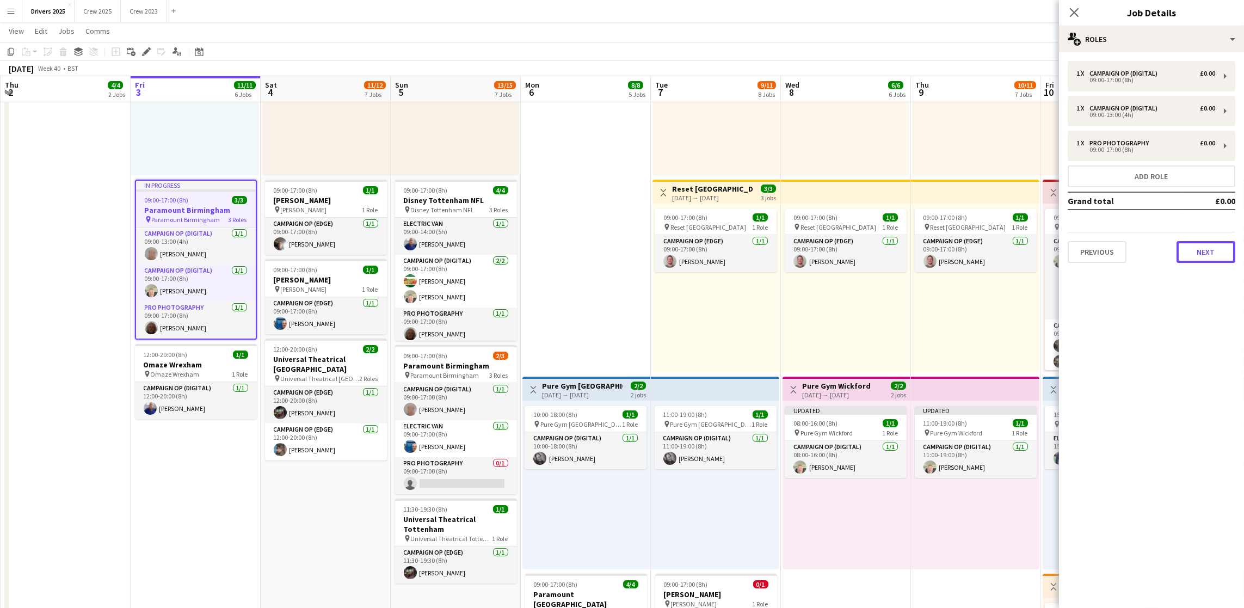
click at [1191, 243] on button "Next" at bounding box center [1205, 252] width 59 height 22
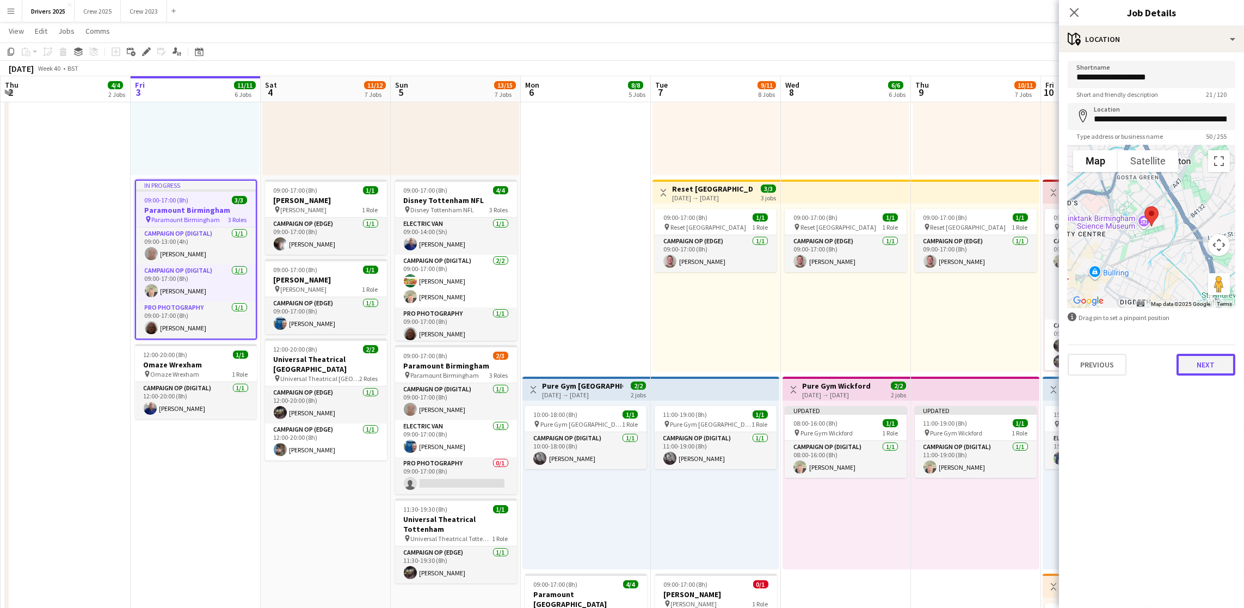
click at [1210, 367] on button "Next" at bounding box center [1205, 365] width 59 height 22
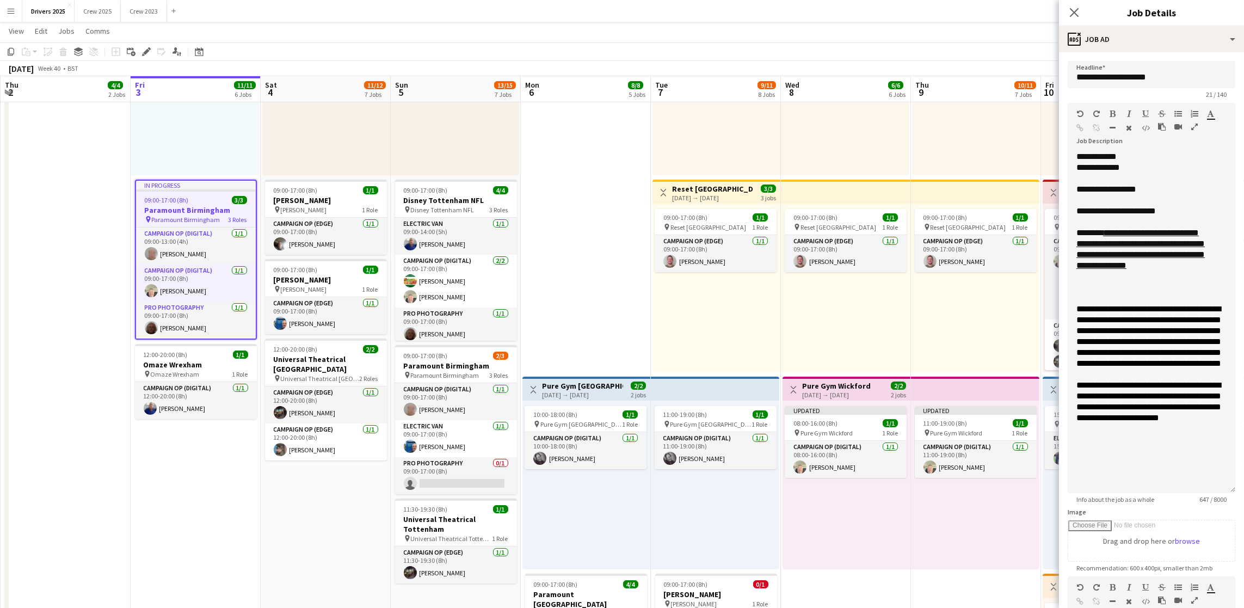
drag, startPoint x: 1230, startPoint y: 209, endPoint x: 1224, endPoint y: 487, distance: 277.5
click at [1224, 487] on form "**********" at bounding box center [1151, 440] width 185 height 759
click at [387, 506] on app-date-cell "09:00-17:00 (8h) 4/4 pin B & Q Various Locations 2 Roles Campaign Op (Digital) …" at bounding box center [326, 260] width 130 height 1746
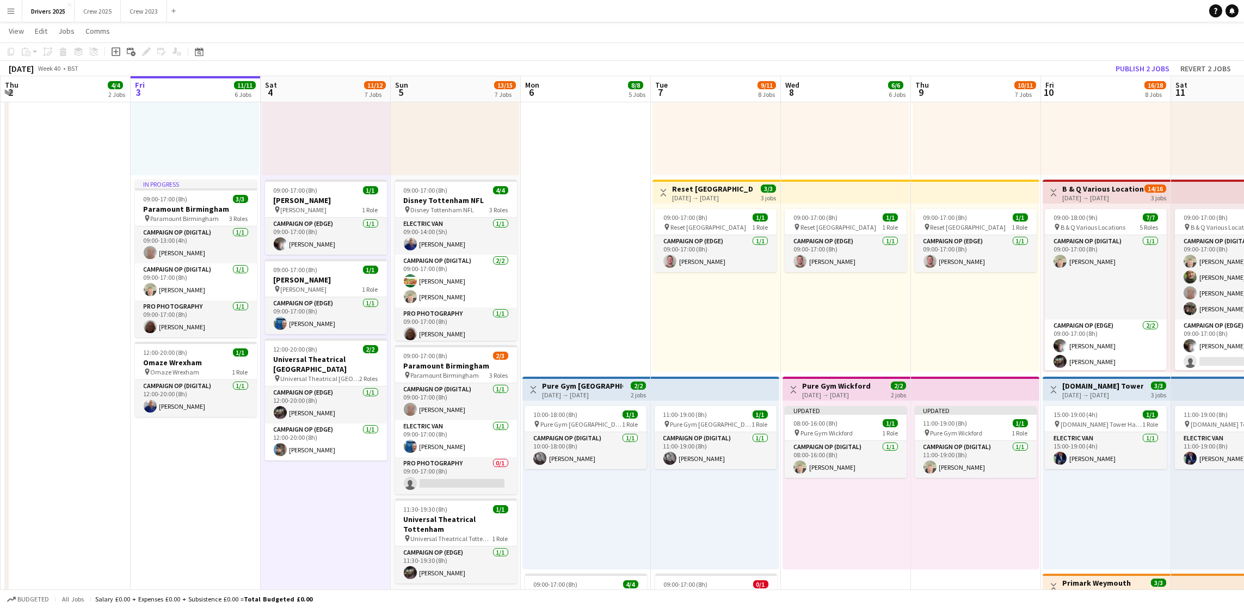
click at [708, 187] on h3 "Reset [GEOGRAPHIC_DATA]" at bounding box center [712, 189] width 81 height 10
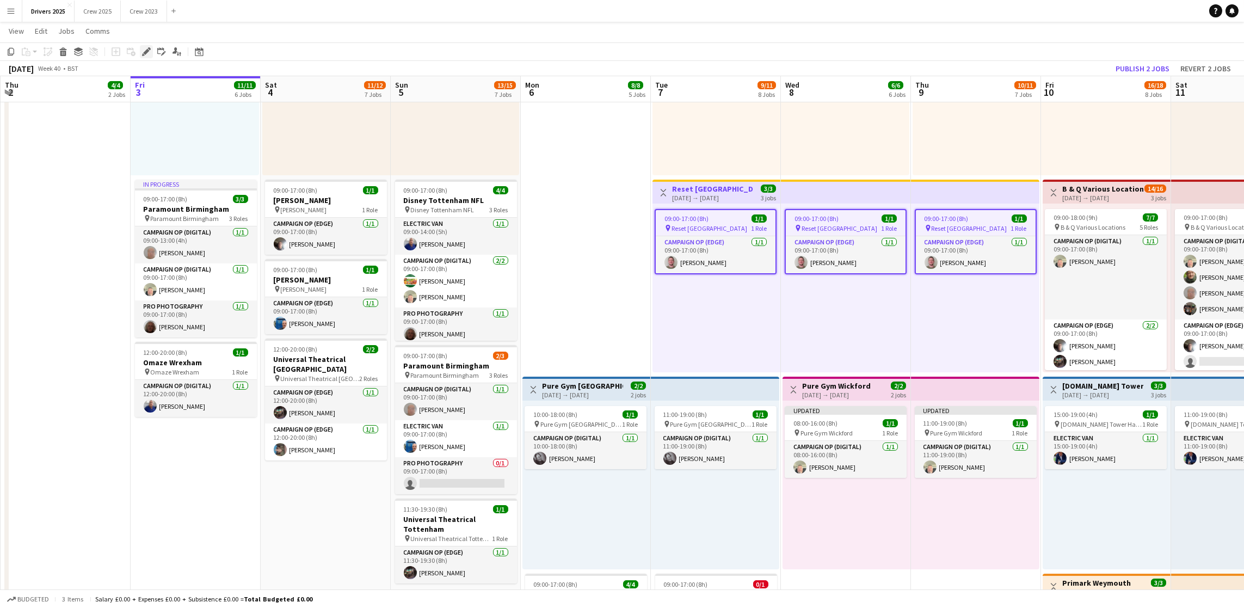
click at [145, 51] on icon at bounding box center [146, 52] width 6 height 6
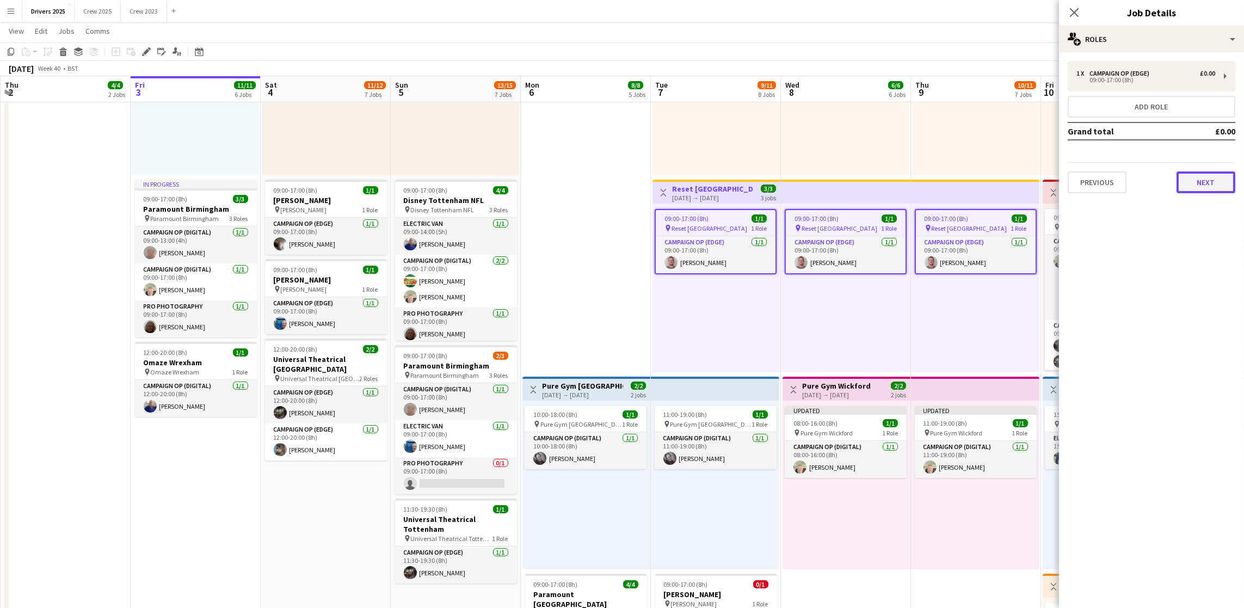
click at [1189, 190] on button "Next" at bounding box center [1205, 182] width 59 height 22
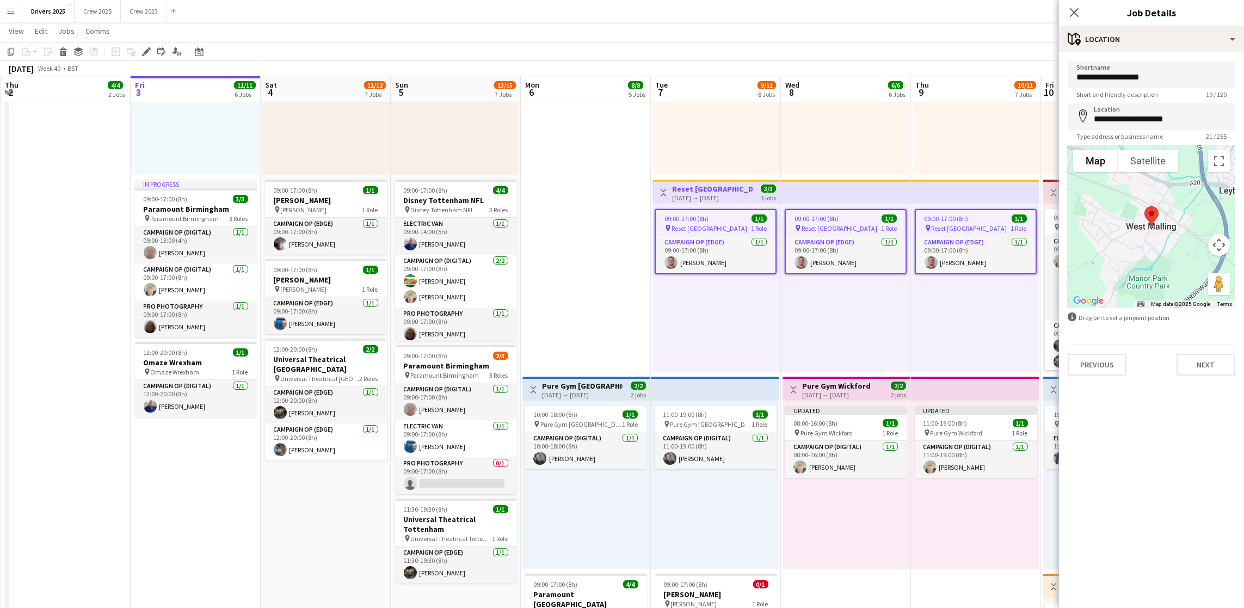
click at [1205, 352] on div "Previous Next" at bounding box center [1151, 359] width 168 height 31
click at [1203, 369] on button "Next" at bounding box center [1205, 365] width 59 height 22
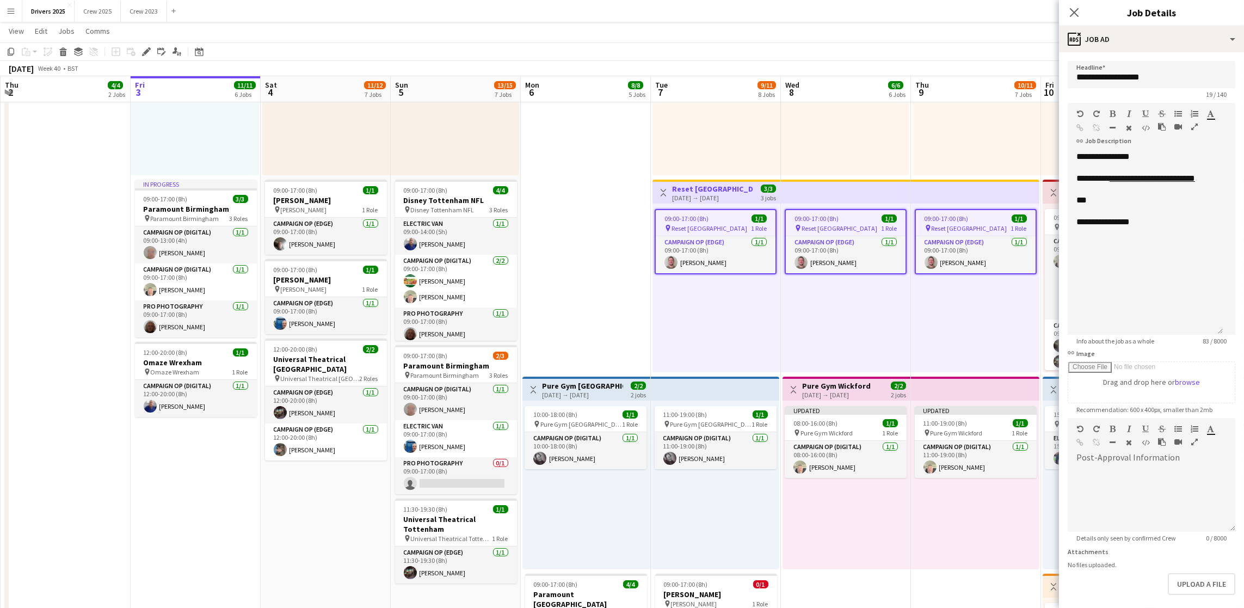
drag, startPoint x: 1228, startPoint y: 210, endPoint x: 1207, endPoint y: 307, distance: 99.5
click at [1215, 327] on div "**********" at bounding box center [1144, 242] width 155 height 183
drag, startPoint x: 1112, startPoint y: 237, endPoint x: 1054, endPoint y: 242, distance: 58.5
click at [1054, 242] on body "Menu Boards Boards Boards All jobs Status Workforce Workforce My Workforce Recr…" at bounding box center [622, 209] width 1244 height 1886
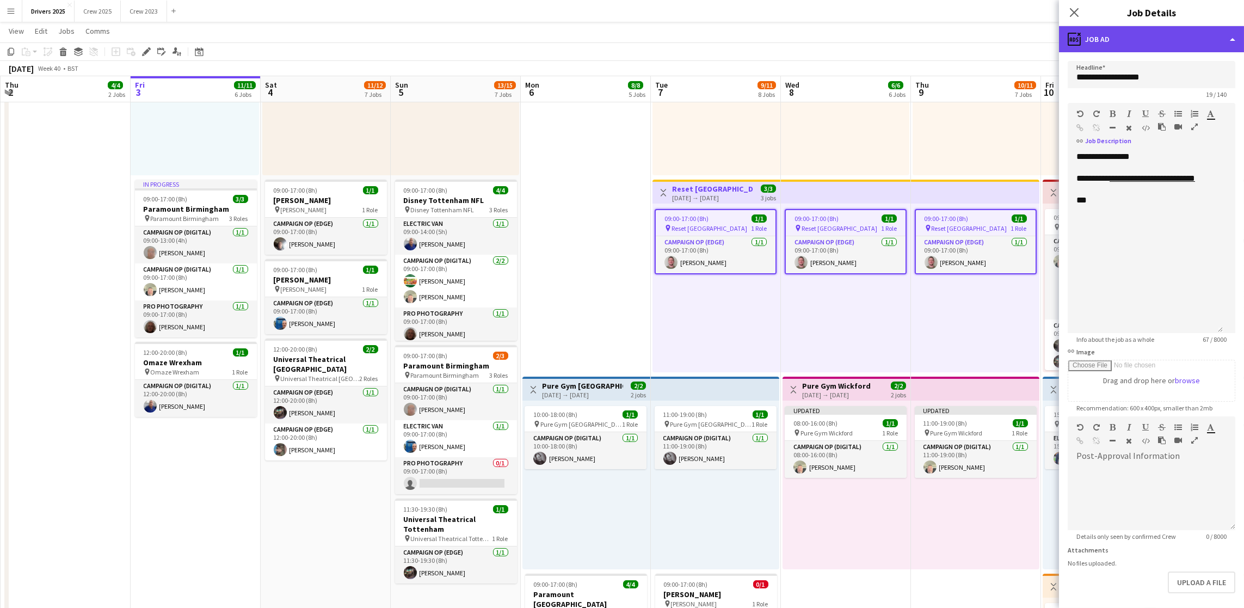
click at [1132, 40] on div "ads-window Job Ad" at bounding box center [1151, 39] width 185 height 26
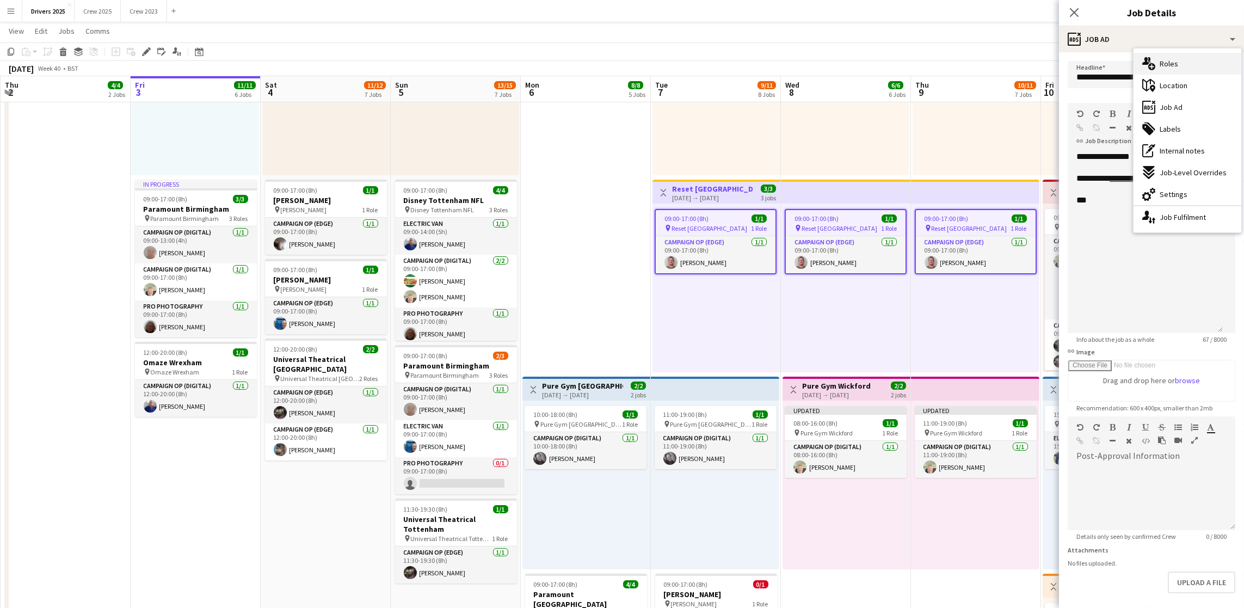
click at [1156, 64] on div "multiple-users-add Roles" at bounding box center [1187, 64] width 108 height 22
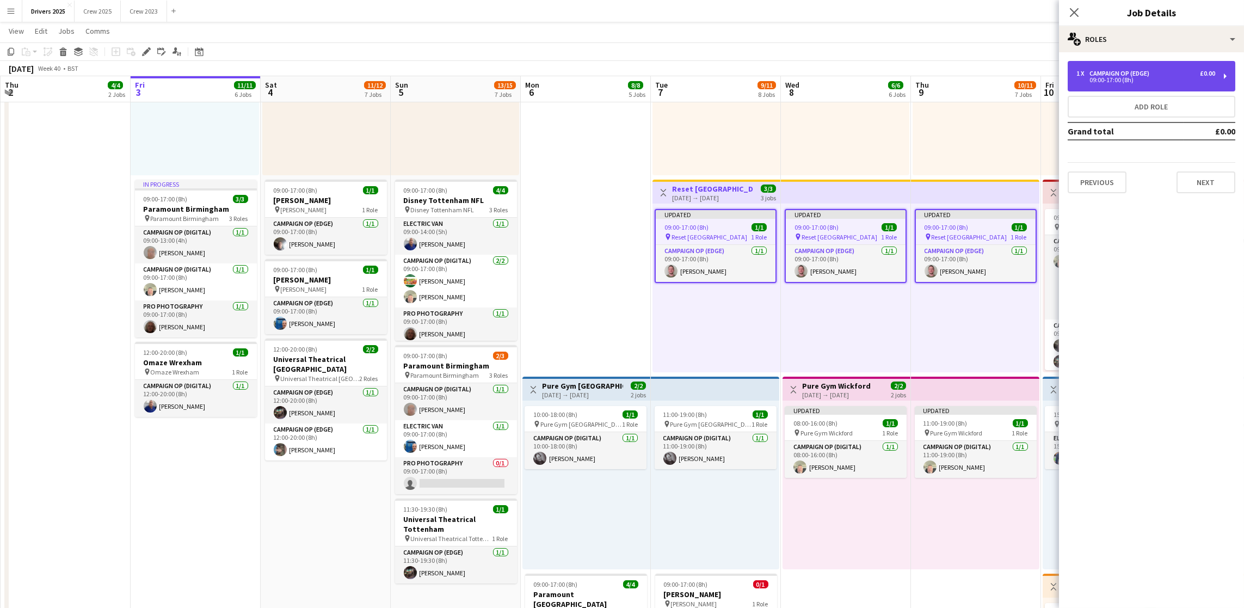
click at [1130, 78] on div "09:00-17:00 (8h)" at bounding box center [1145, 79] width 139 height 5
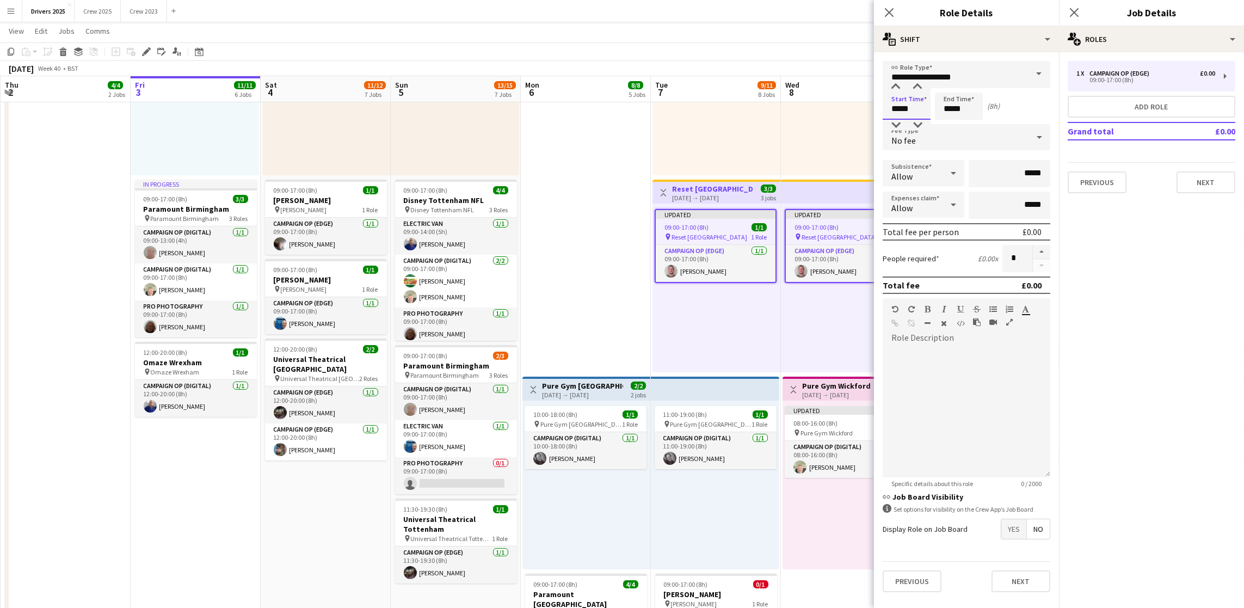
drag, startPoint x: 928, startPoint y: 105, endPoint x: 766, endPoint y: 106, distance: 161.6
click at [771, 108] on body "Menu Boards Boards Boards All jobs Status Workforce Workforce My Workforce Recr…" at bounding box center [622, 209] width 1244 height 1886
type input "*****"
click at [1201, 179] on button "Next" at bounding box center [1205, 182] width 59 height 22
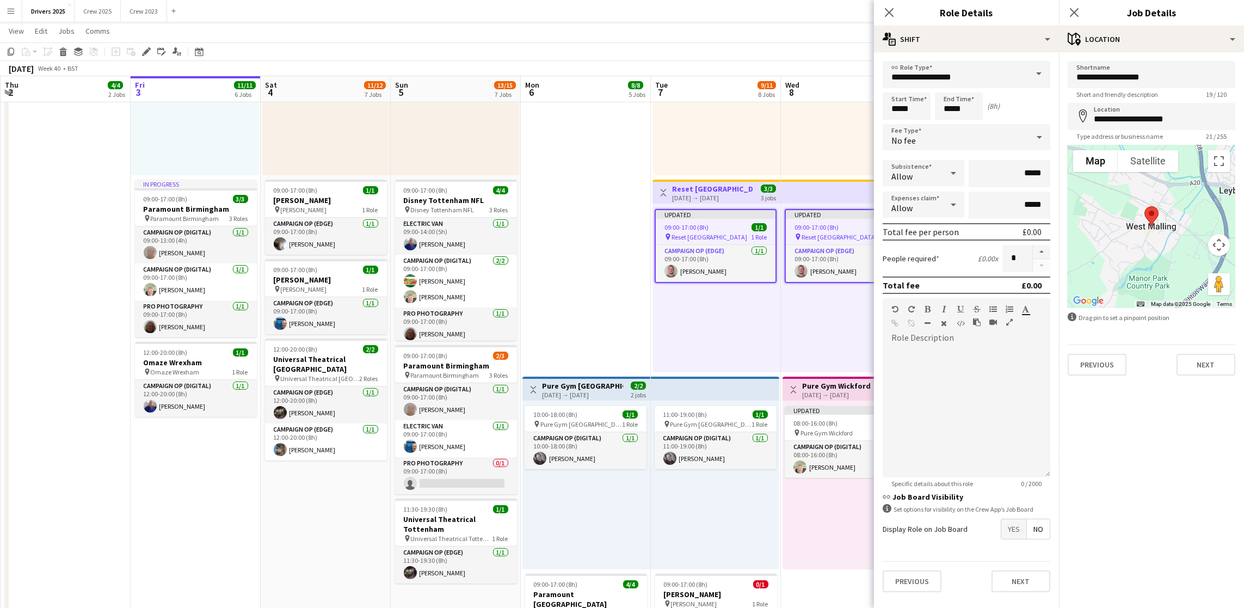
click at [1191, 376] on div "**********" at bounding box center [1151, 218] width 185 height 332
click at [1195, 367] on button "Next" at bounding box center [1205, 365] width 59 height 22
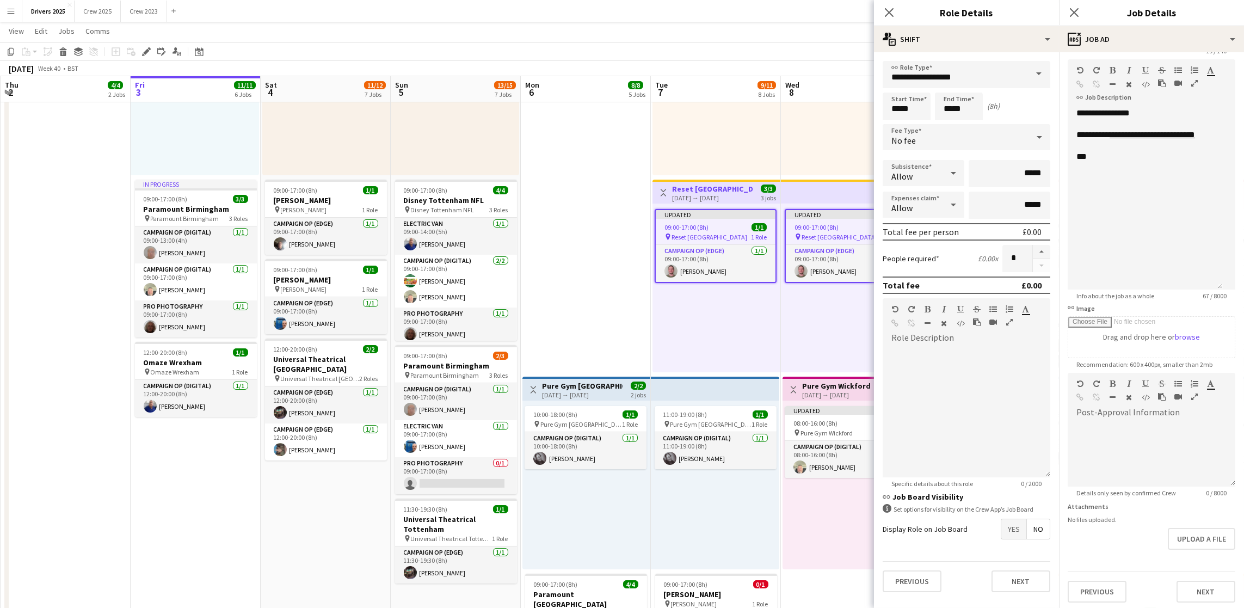
scroll to position [88, 0]
click at [1185, 534] on button "Upload a file" at bounding box center [1200, 535] width 67 height 22
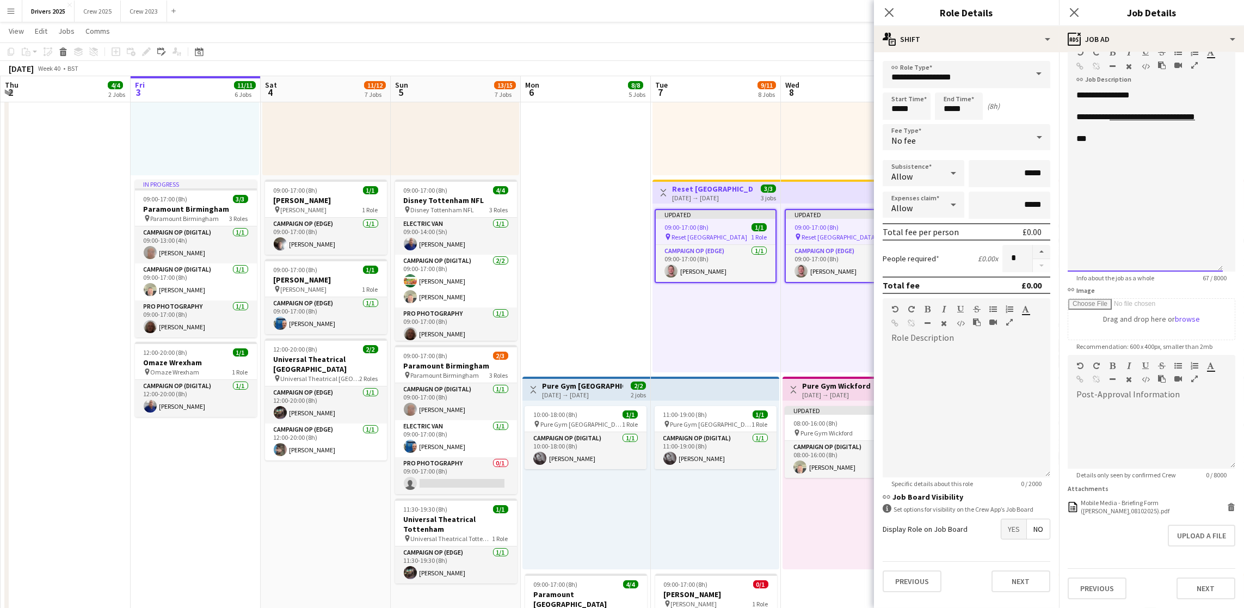
click at [1103, 144] on div at bounding box center [1145, 149] width 138 height 11
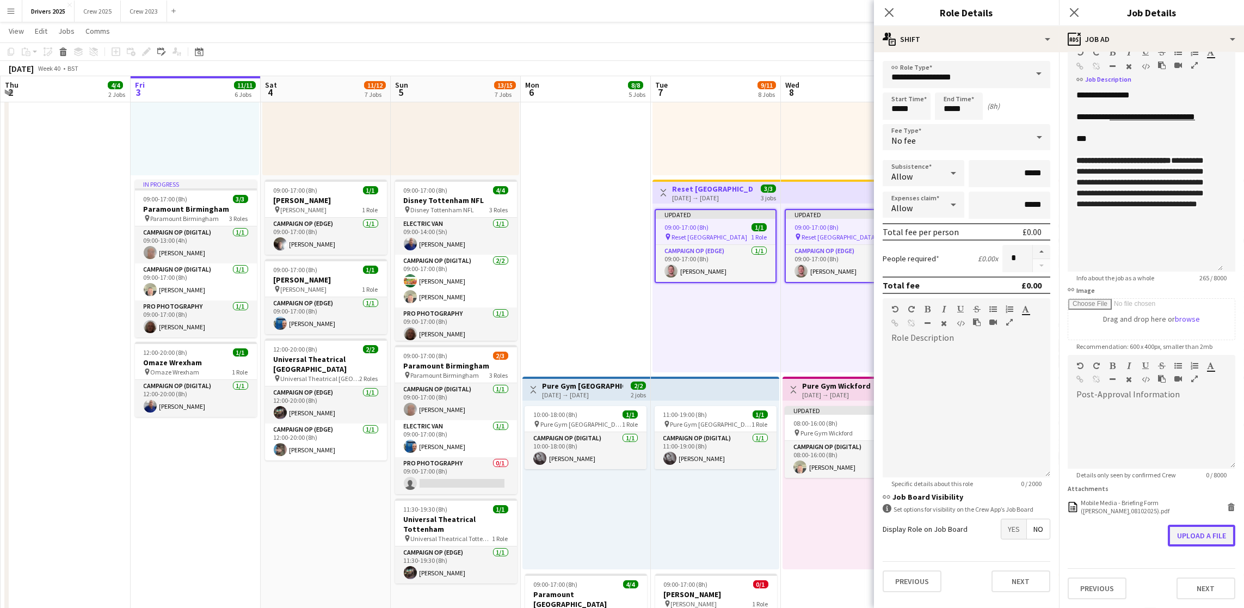
click at [1212, 546] on button "Upload a file" at bounding box center [1200, 535] width 67 height 22
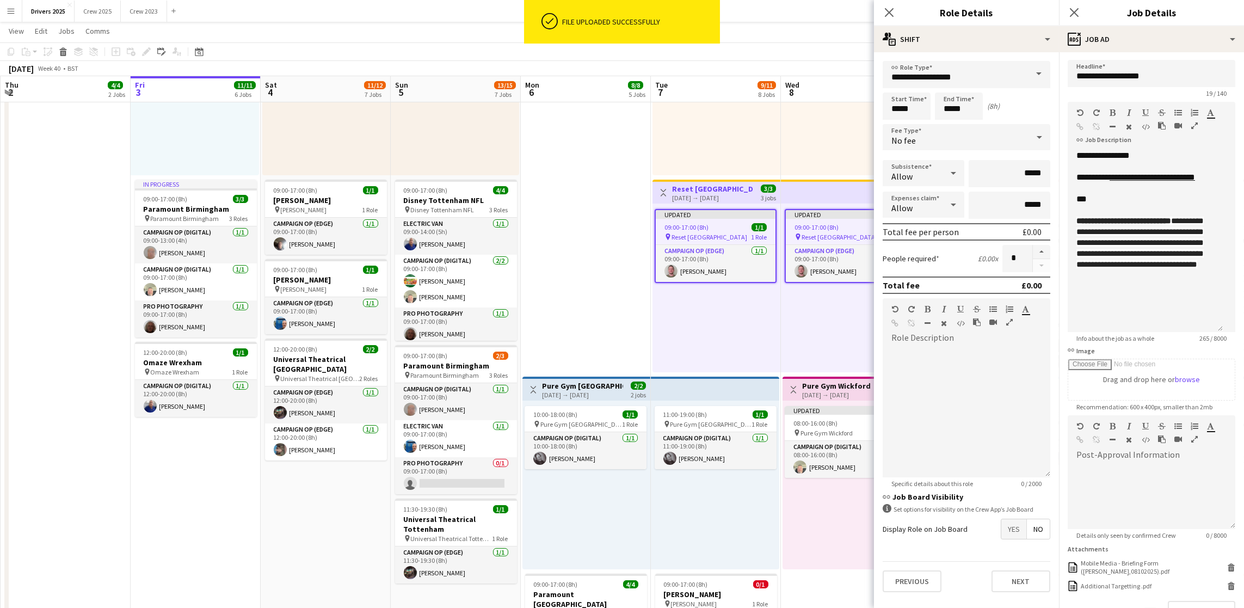
scroll to position [0, 0]
click at [599, 308] on app-date-cell "Toggle View BBC Birmingham [DATE] → [DATE] 4/7 7 jobs 10:00-18:00 (8h) 1/1 pin …" at bounding box center [586, 260] width 130 height 1746
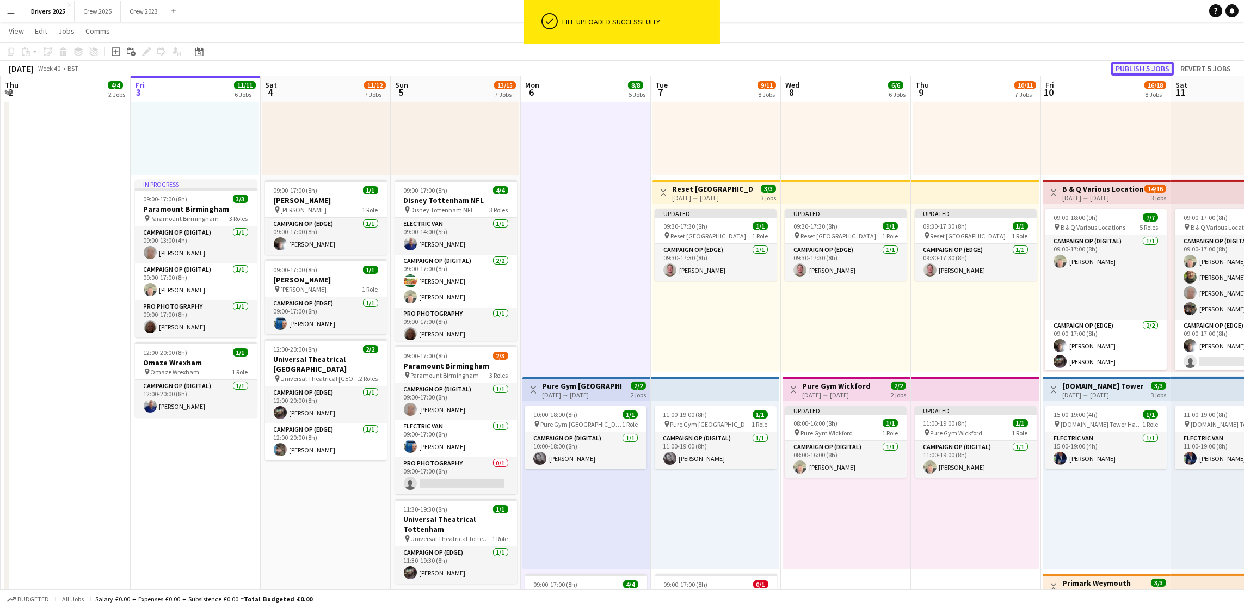
click at [1134, 68] on button "Publish 5 jobs" at bounding box center [1142, 68] width 63 height 14
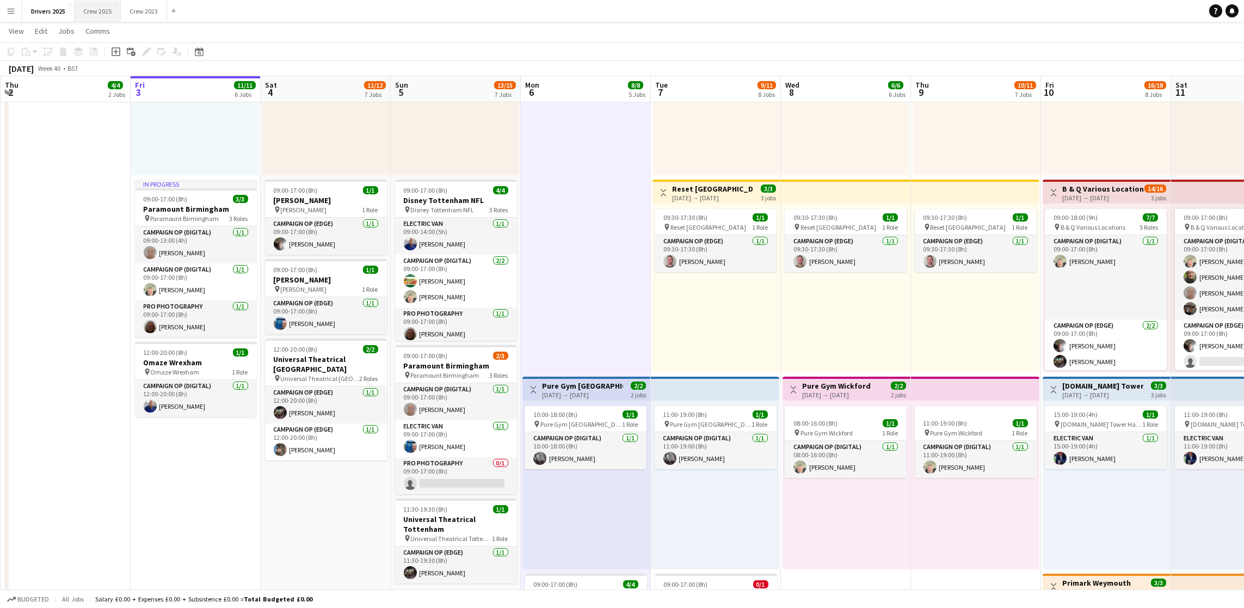
click at [91, 9] on button "Crew 2025 Close" at bounding box center [98, 11] width 46 height 21
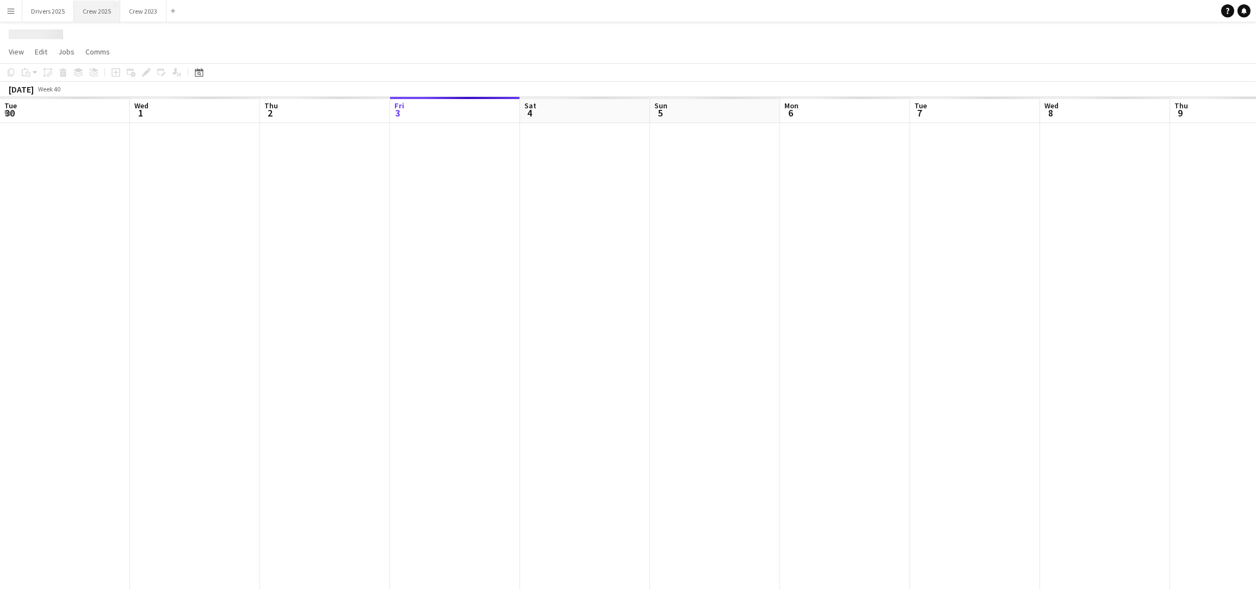
scroll to position [0, 259]
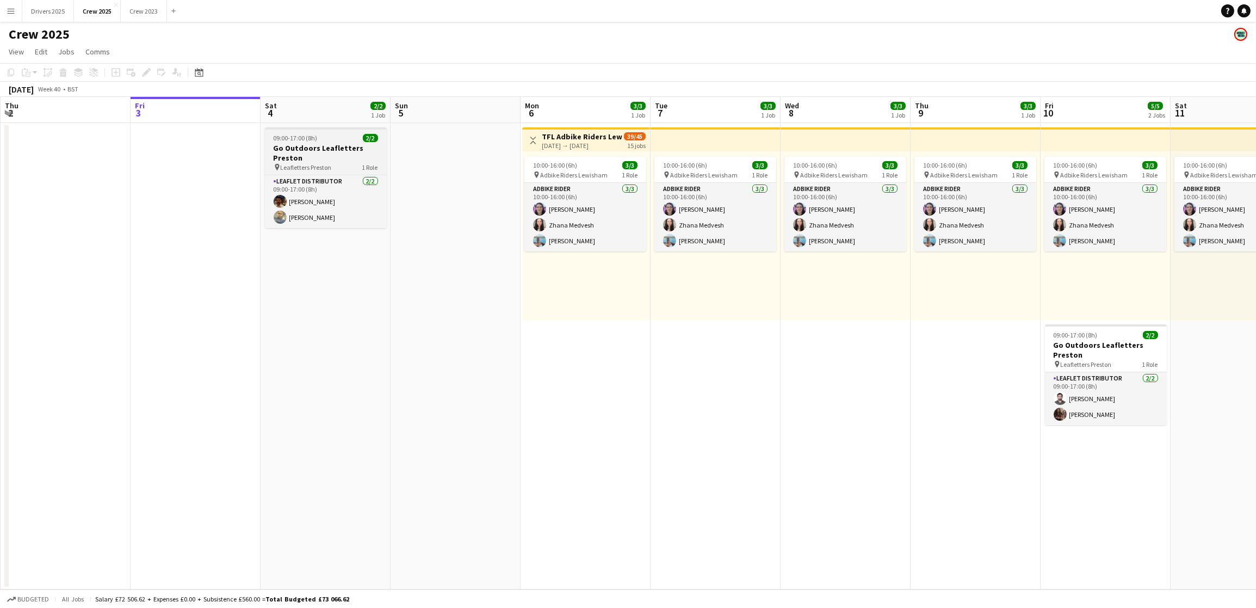
click at [315, 152] on h3 "Go Outdoors Leafletters Preston" at bounding box center [326, 153] width 122 height 20
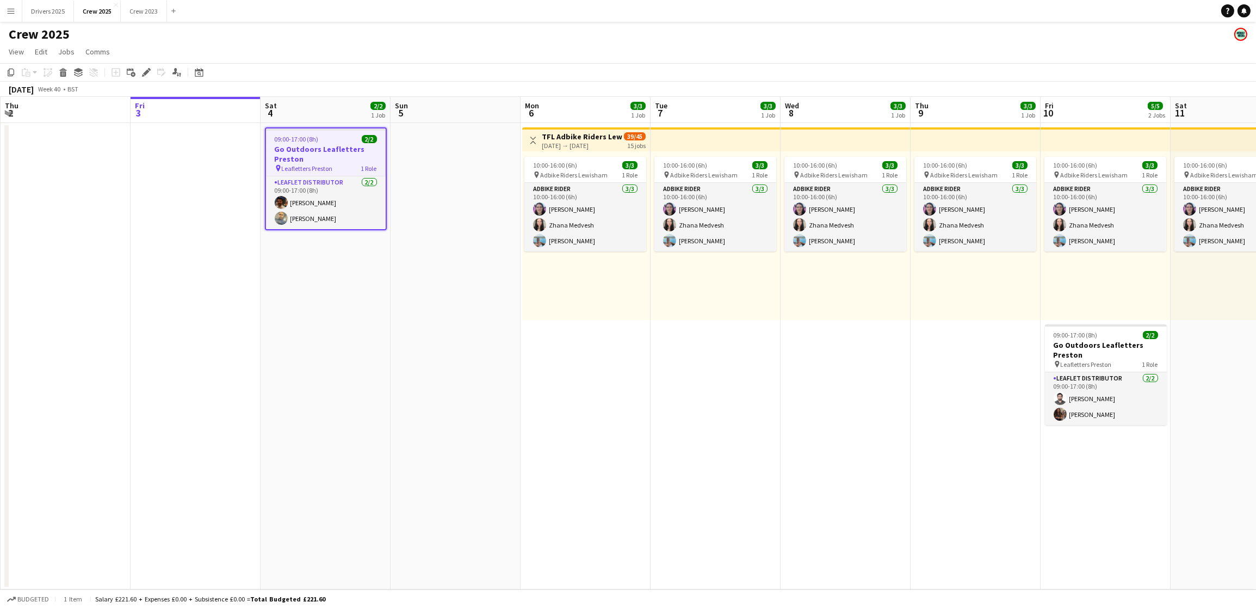
click at [143, 71] on icon "Edit" at bounding box center [146, 72] width 9 height 9
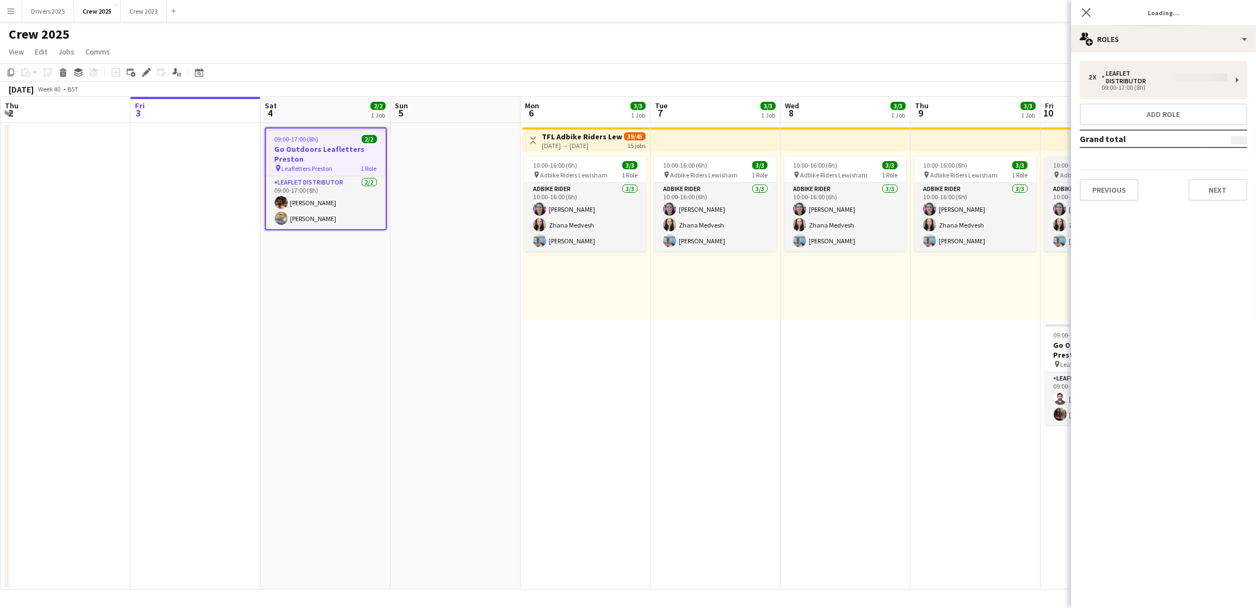
type input "**********"
click at [1209, 181] on button "Next" at bounding box center [1218, 182] width 59 height 22
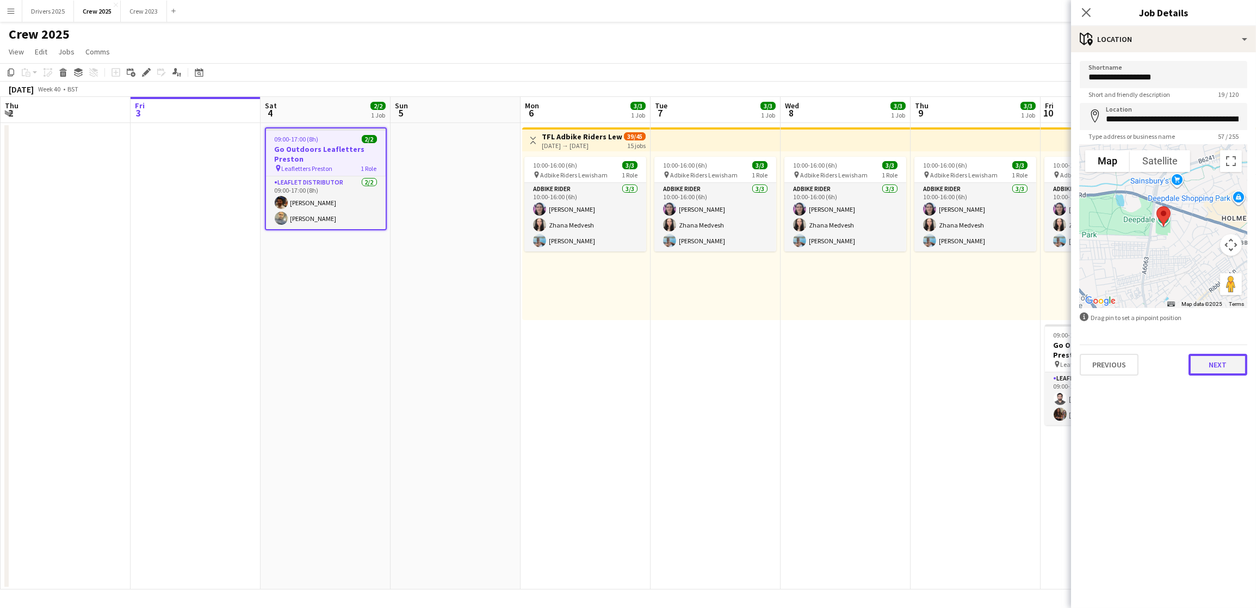
click at [1210, 357] on button "Next" at bounding box center [1218, 365] width 59 height 22
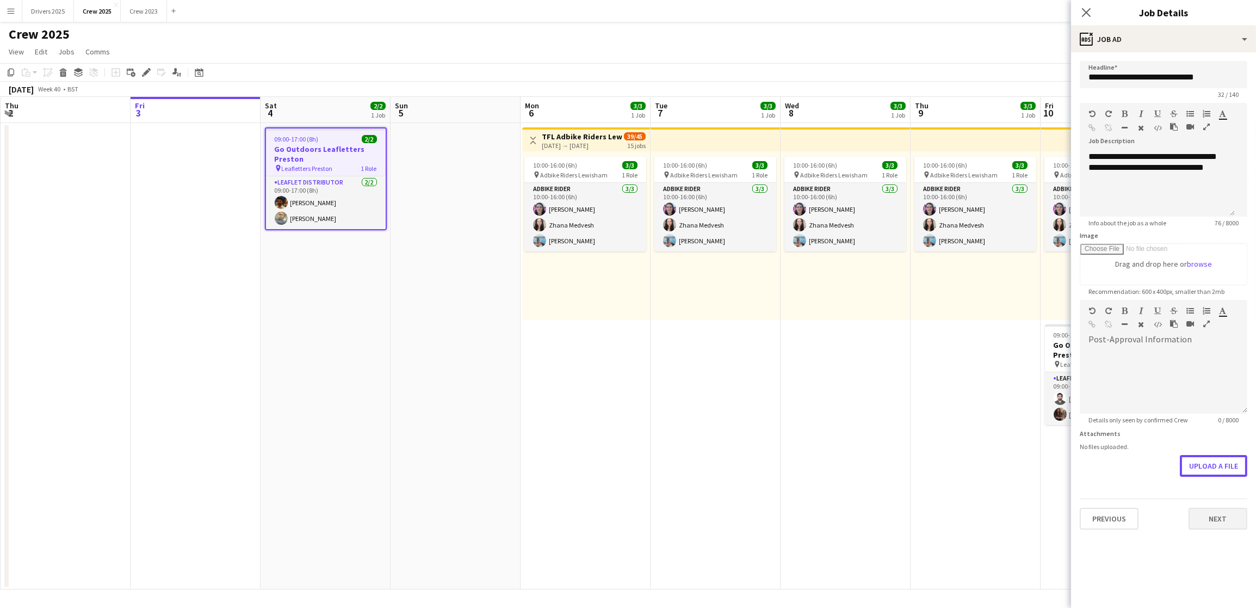
click at [1205, 508] on form "**********" at bounding box center [1163, 295] width 185 height 468
click at [1221, 470] on button "Upload a file" at bounding box center [1213, 466] width 67 height 22
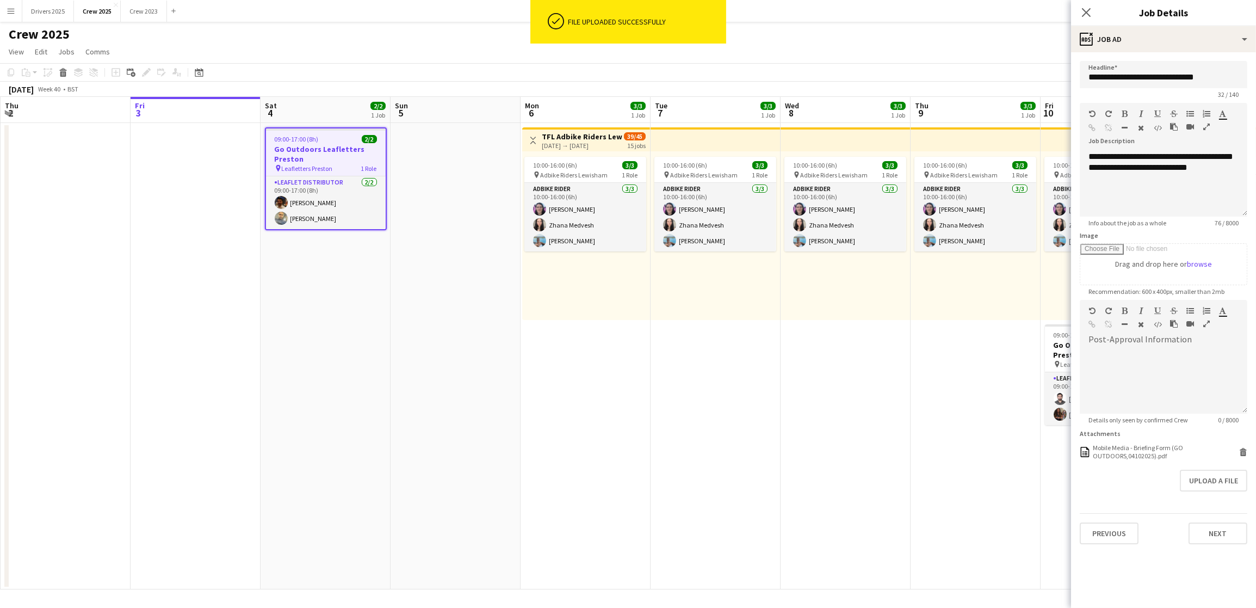
click at [937, 424] on app-date-cell "10:00-16:00 (6h) 3/3 pin Adbike Riders Lewisham 1 Role Adbike Rider [DATE] 10:0…" at bounding box center [976, 356] width 130 height 466
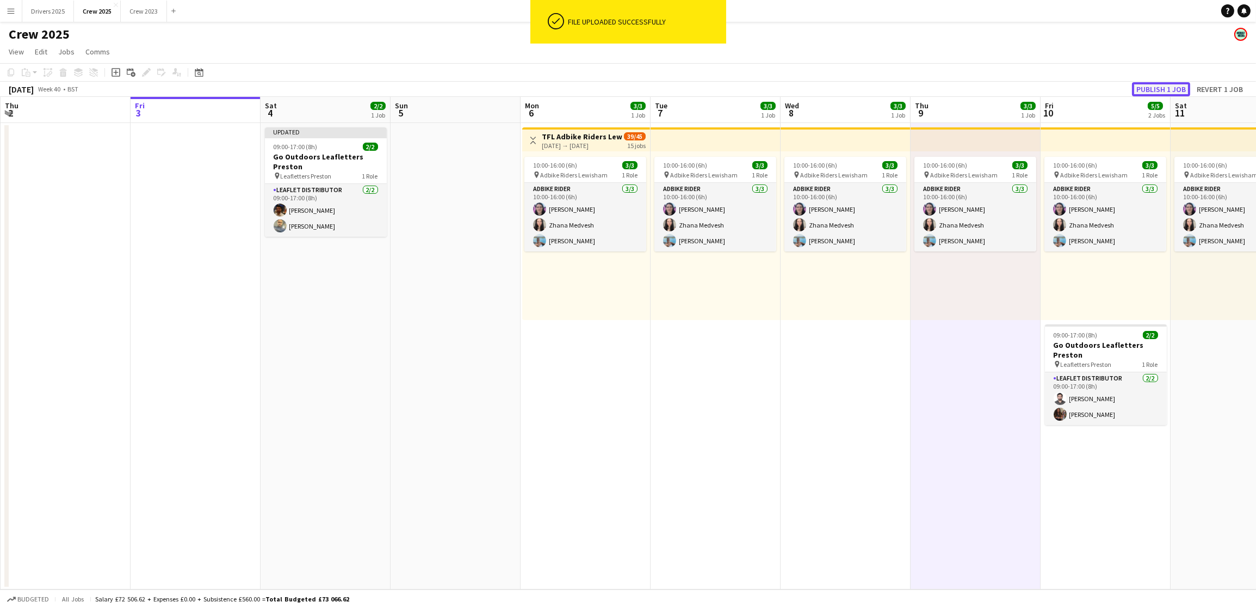
click at [1165, 85] on button "Publish 1 job" at bounding box center [1161, 89] width 58 height 14
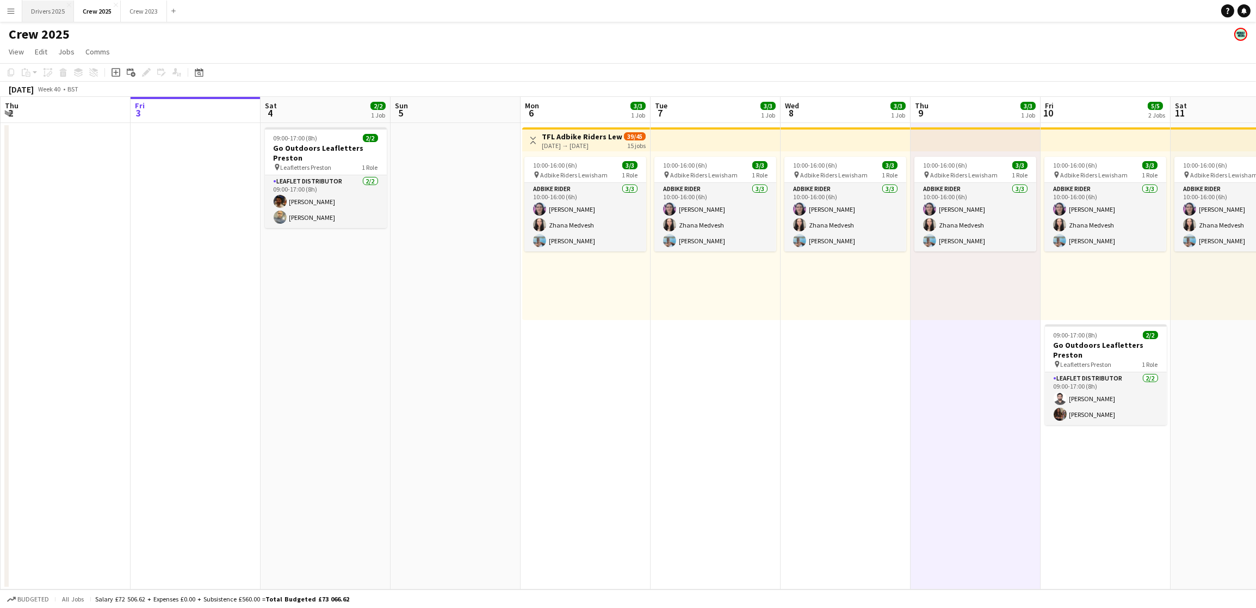
click at [53, 3] on button "Drivers 2025 Close" at bounding box center [48, 11] width 52 height 21
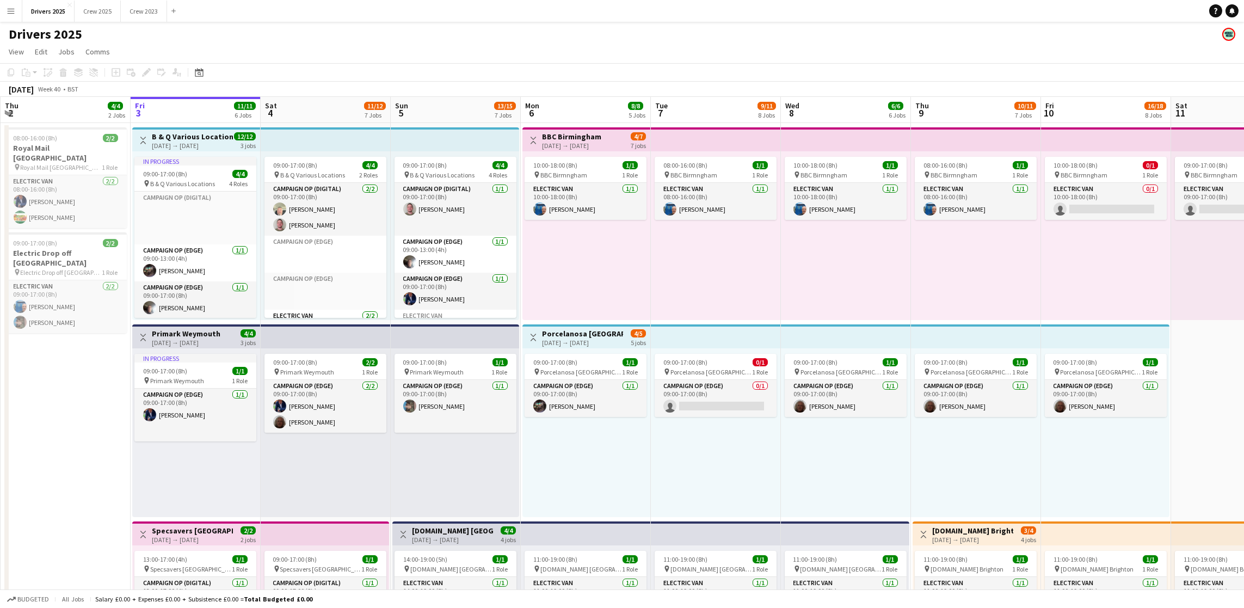
scroll to position [0, 389]
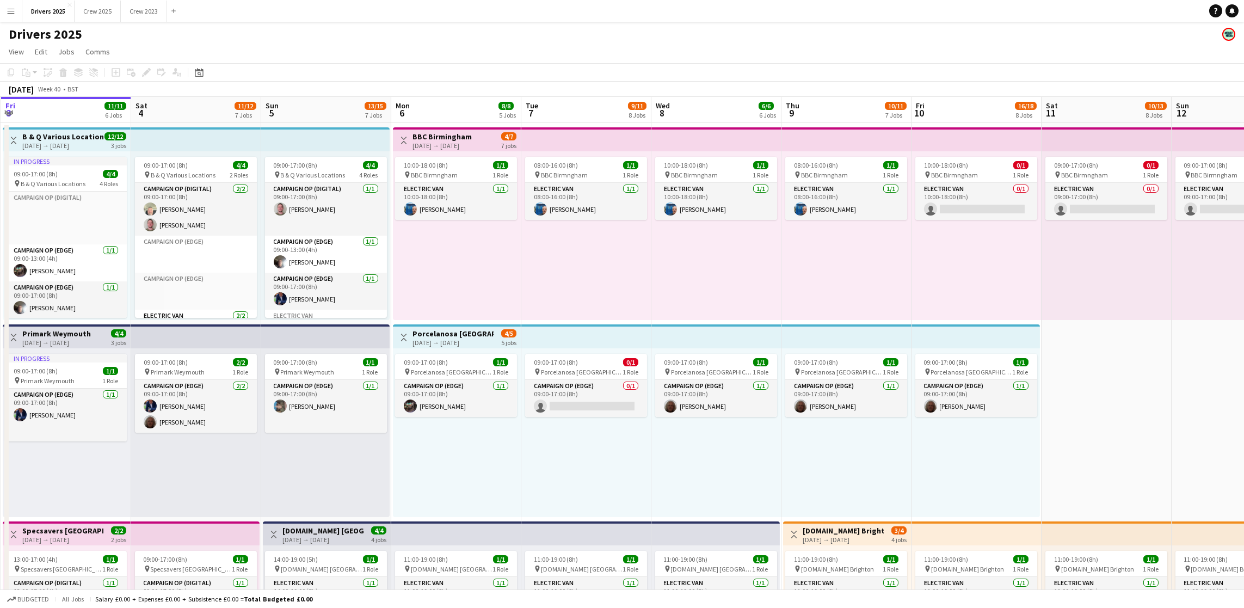
drag, startPoint x: 795, startPoint y: 261, endPoint x: 665, endPoint y: 248, distance: 130.1
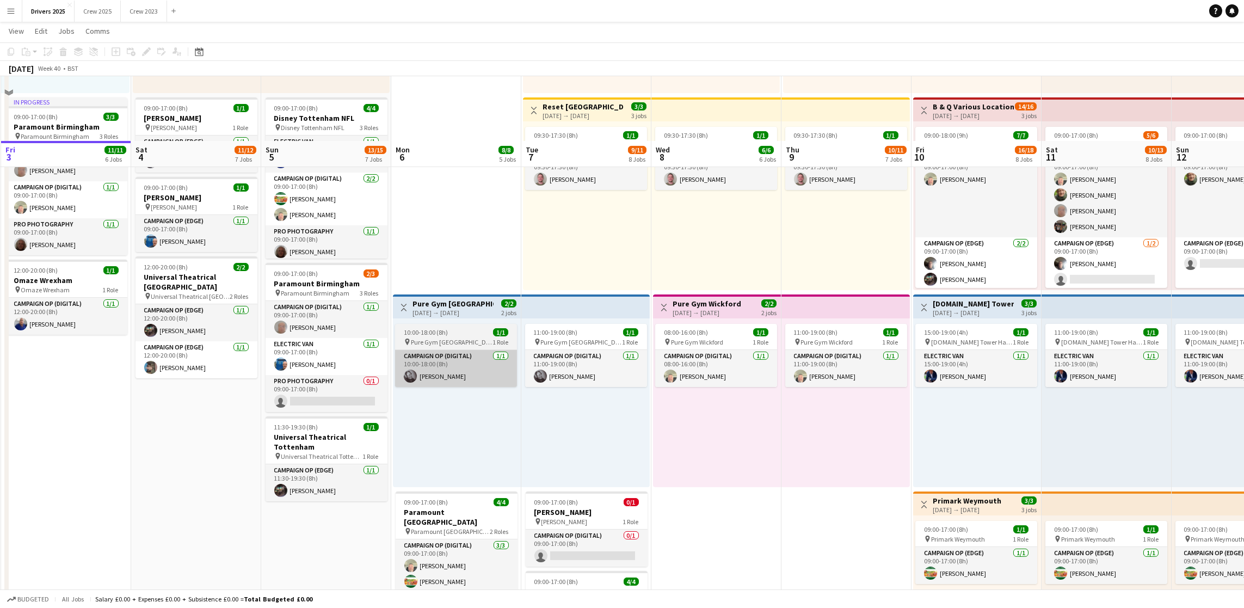
scroll to position [1061, 0]
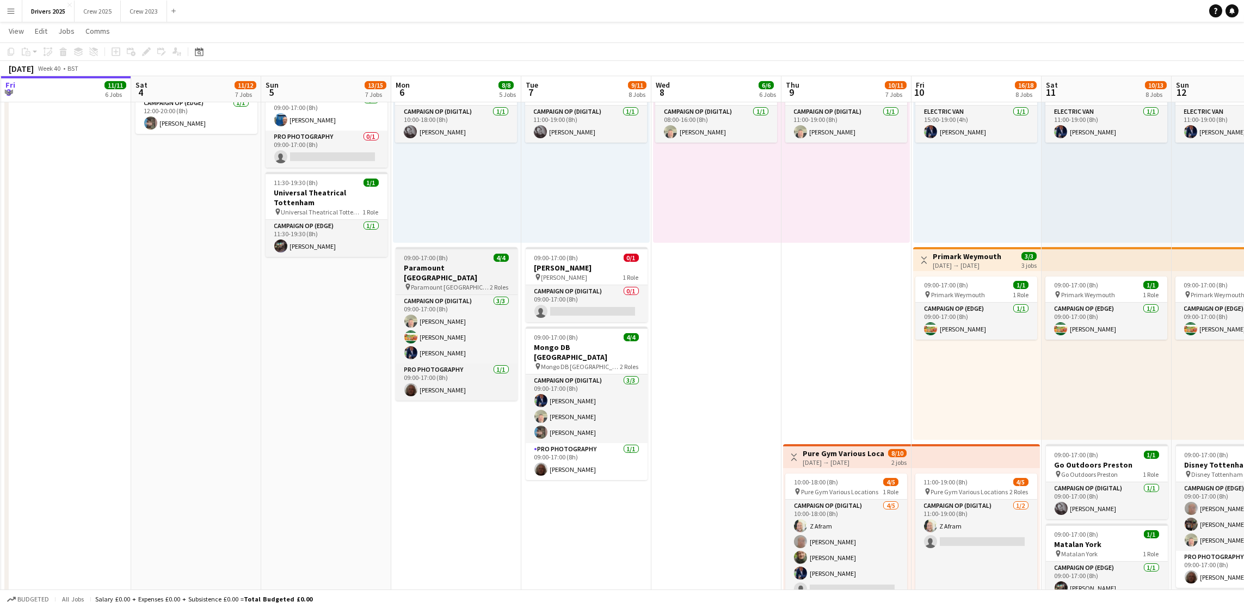
click at [444, 267] on h3 "Paramount [GEOGRAPHIC_DATA]" at bounding box center [456, 273] width 122 height 20
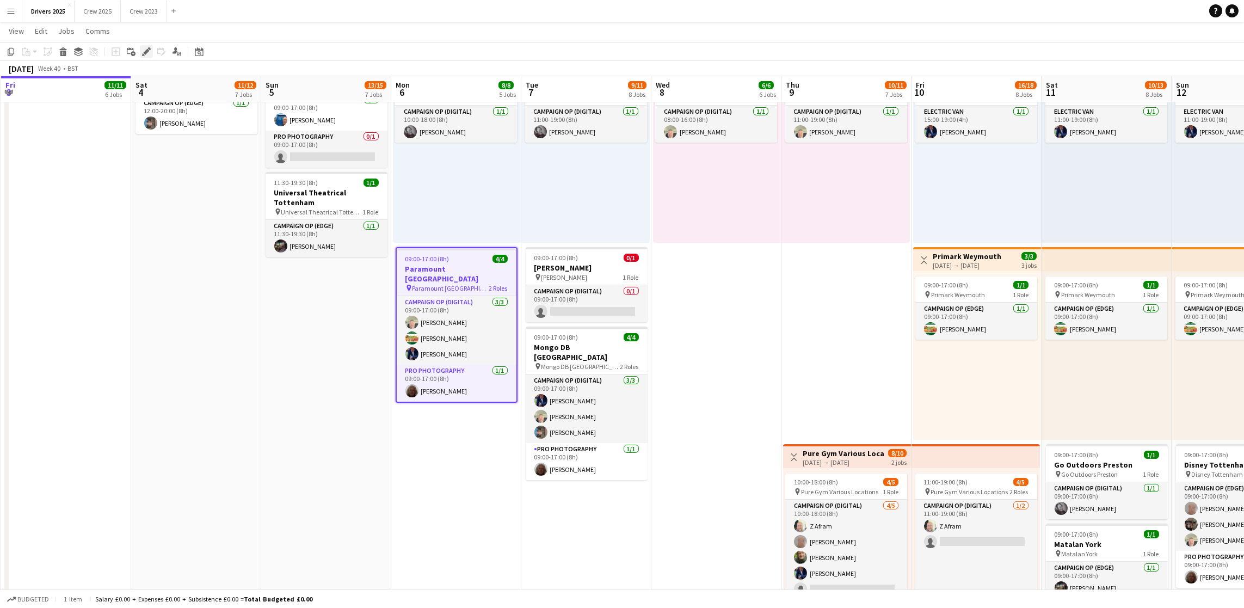
click at [142, 52] on icon "Edit" at bounding box center [146, 51] width 9 height 9
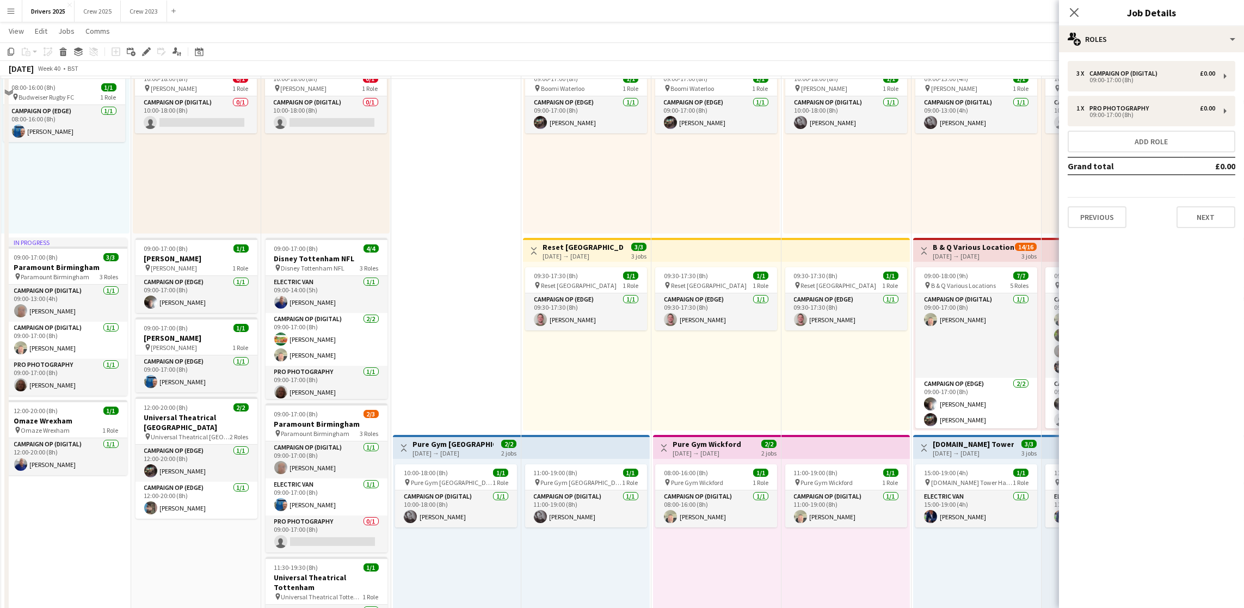
scroll to position [653, 0]
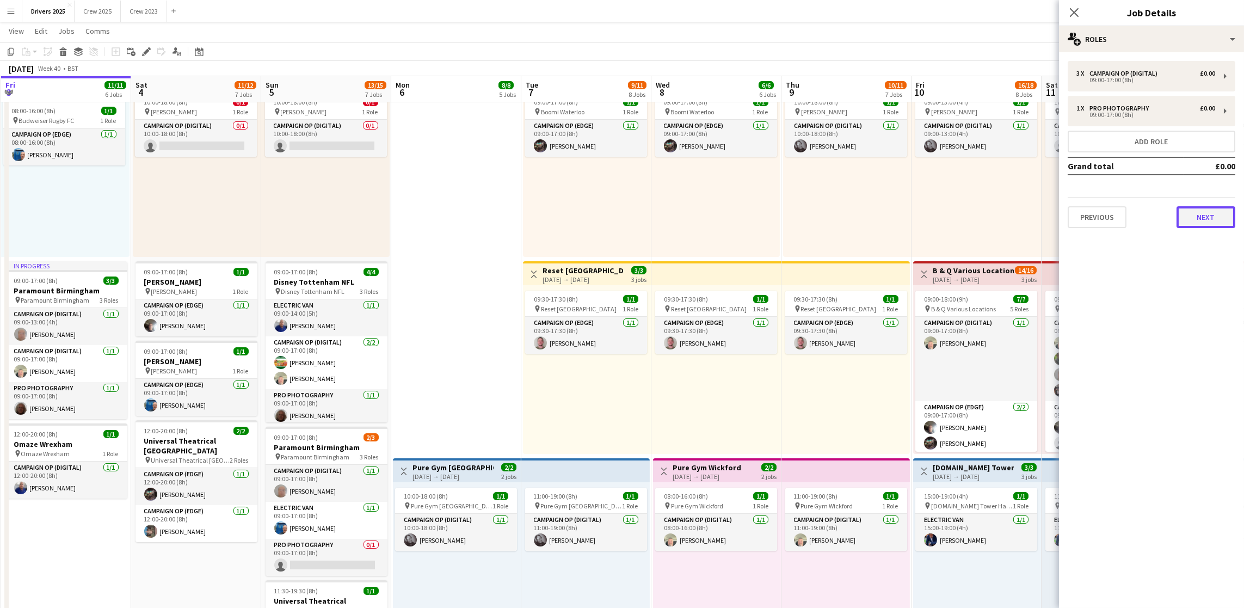
click at [1205, 215] on button "Next" at bounding box center [1205, 217] width 59 height 22
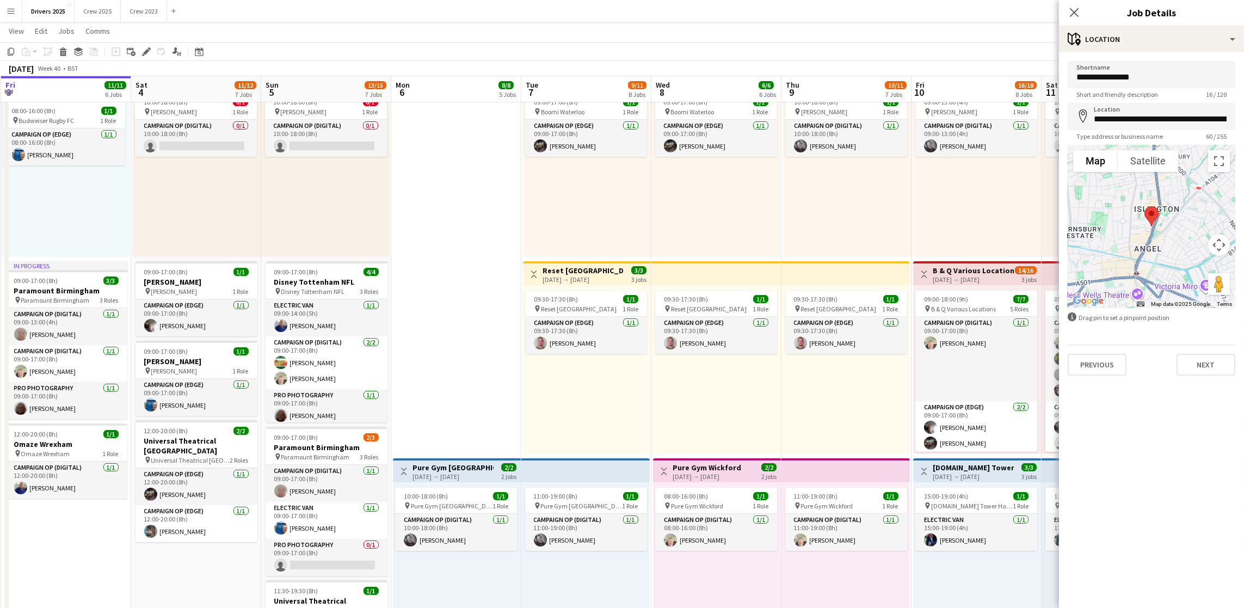
click at [428, 221] on app-date-cell "Toggle View BBC Birmingham [DATE] → [DATE] 4/7 7 jobs 10:00-18:00 (8h) 1/1 pin …" at bounding box center [456, 342] width 130 height 1746
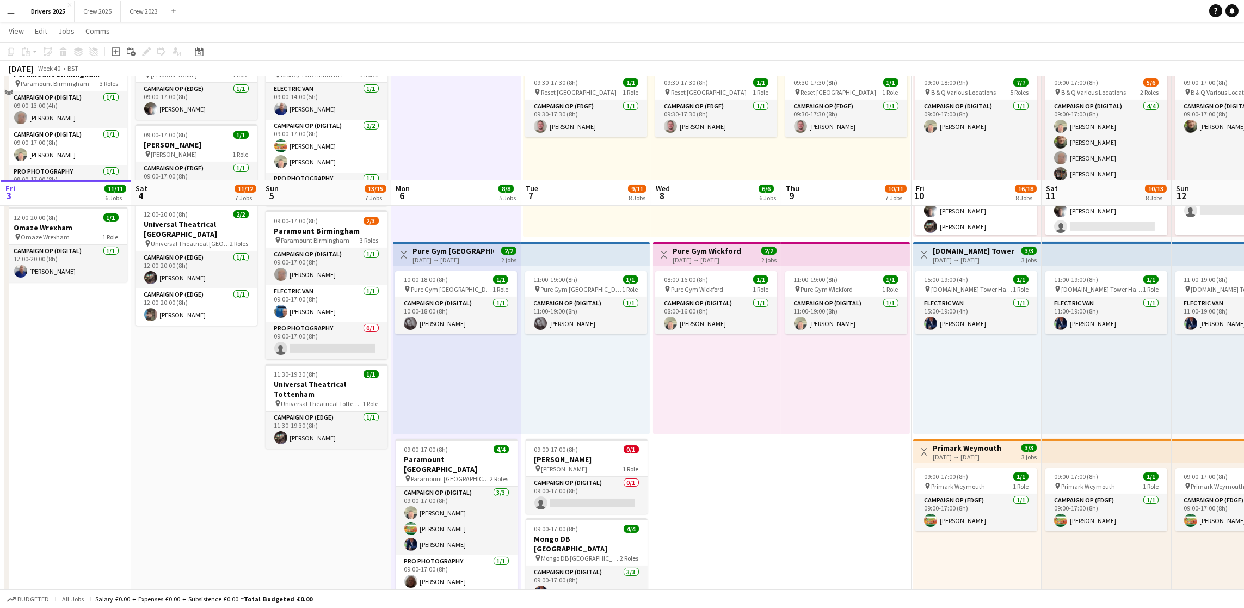
scroll to position [979, 0]
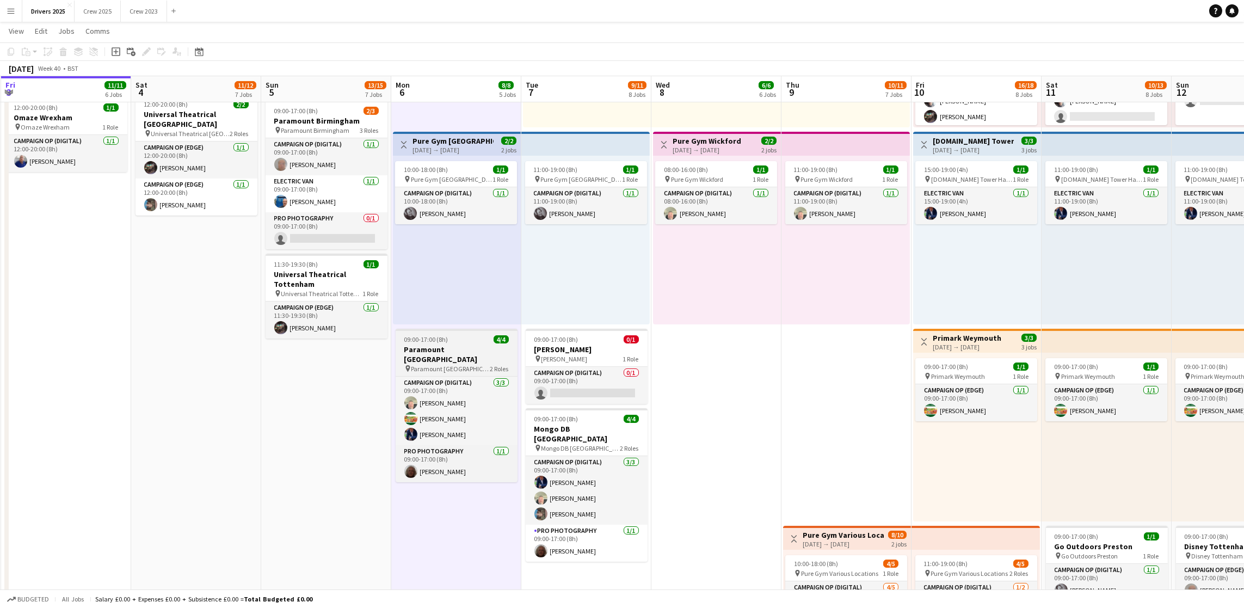
click at [439, 338] on span "09:00-17:00 (8h)" at bounding box center [426, 339] width 44 height 8
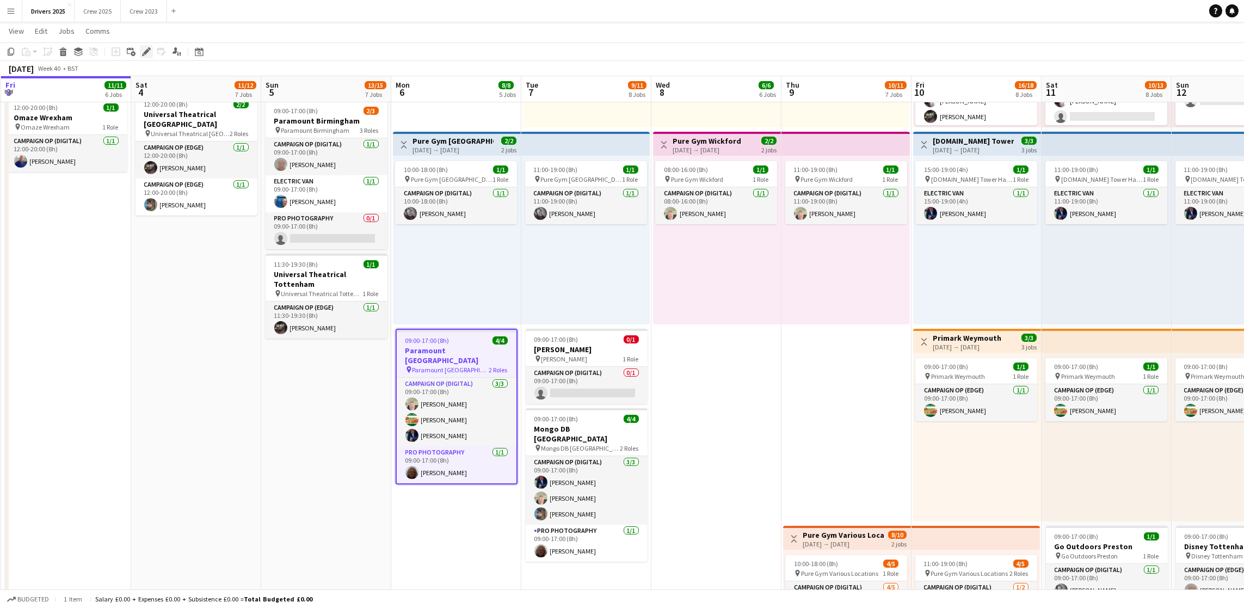
click at [148, 53] on icon "Edit" at bounding box center [146, 51] width 9 height 9
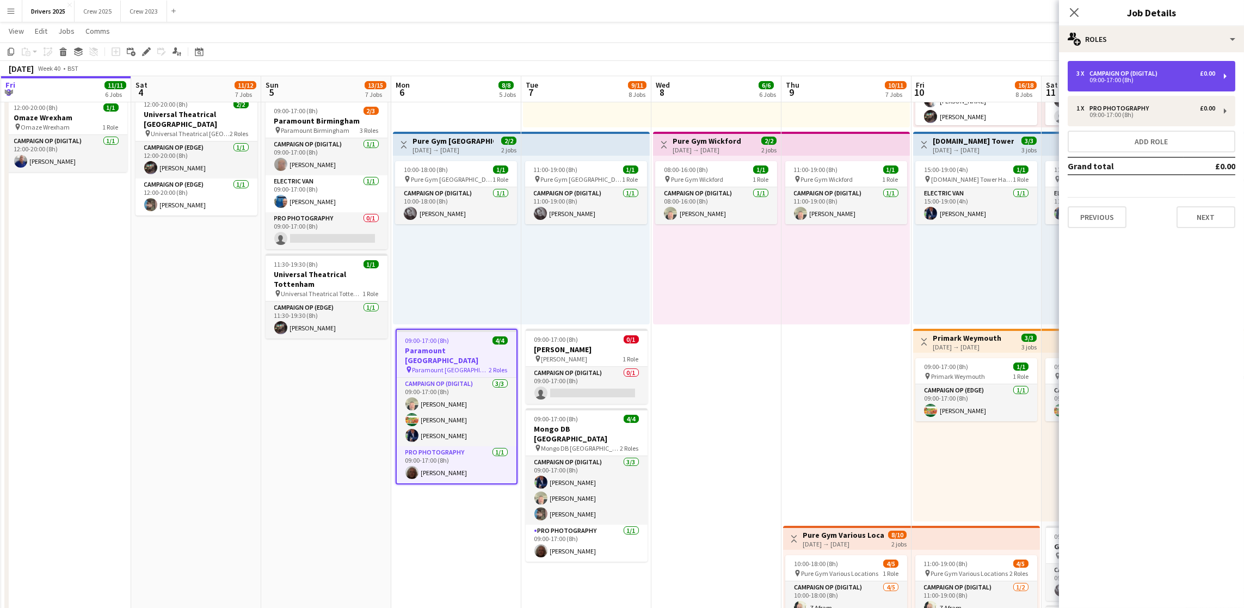
click at [1113, 73] on div "Campaign Op (Digital)" at bounding box center [1125, 74] width 72 height 8
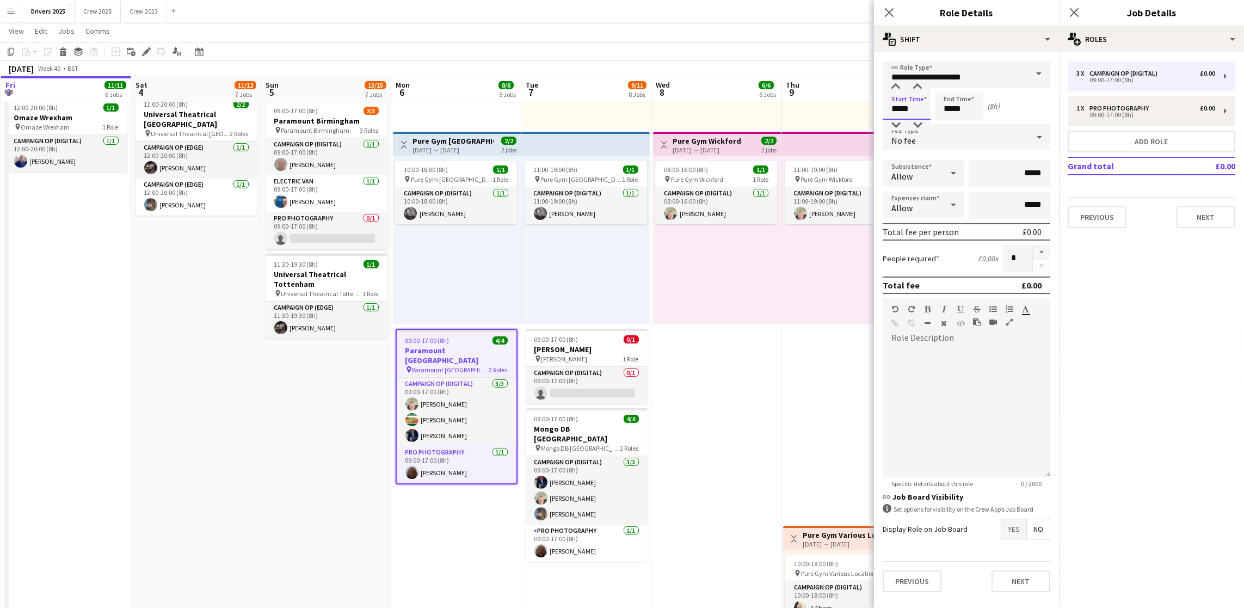
drag, startPoint x: 906, startPoint y: 107, endPoint x: 812, endPoint y: 105, distance: 94.1
type input "*****"
click at [1170, 102] on div "1 x Pro Photography £0.00 09:00-17:00 (8h)" at bounding box center [1151, 111] width 168 height 30
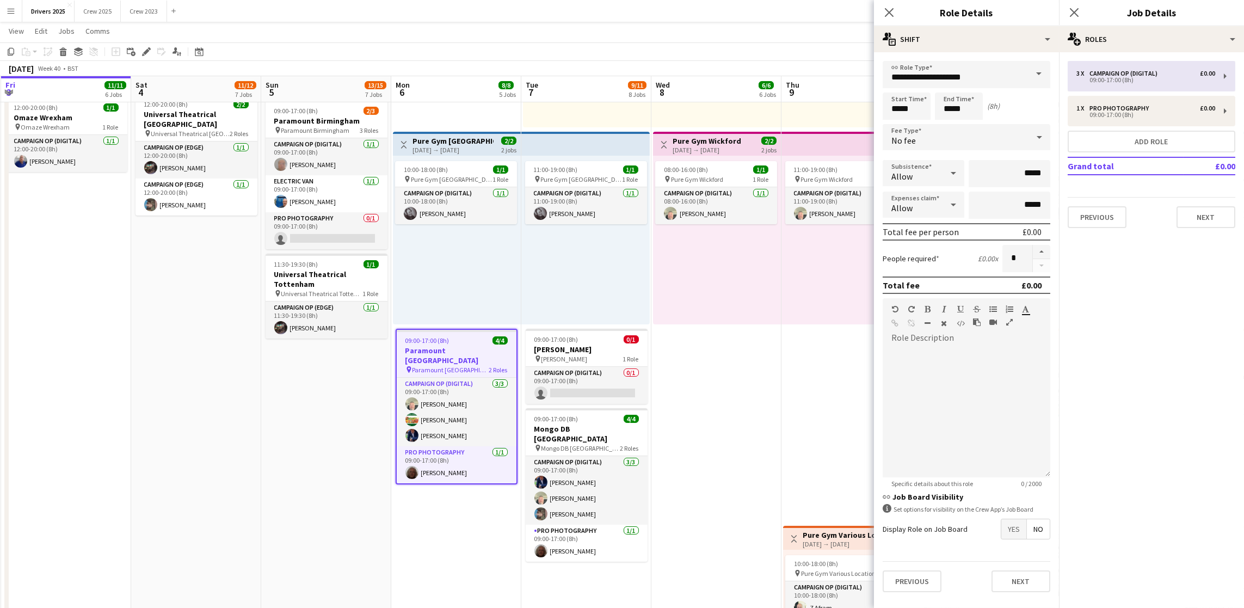
type input "**********"
type input "*****"
type input "*"
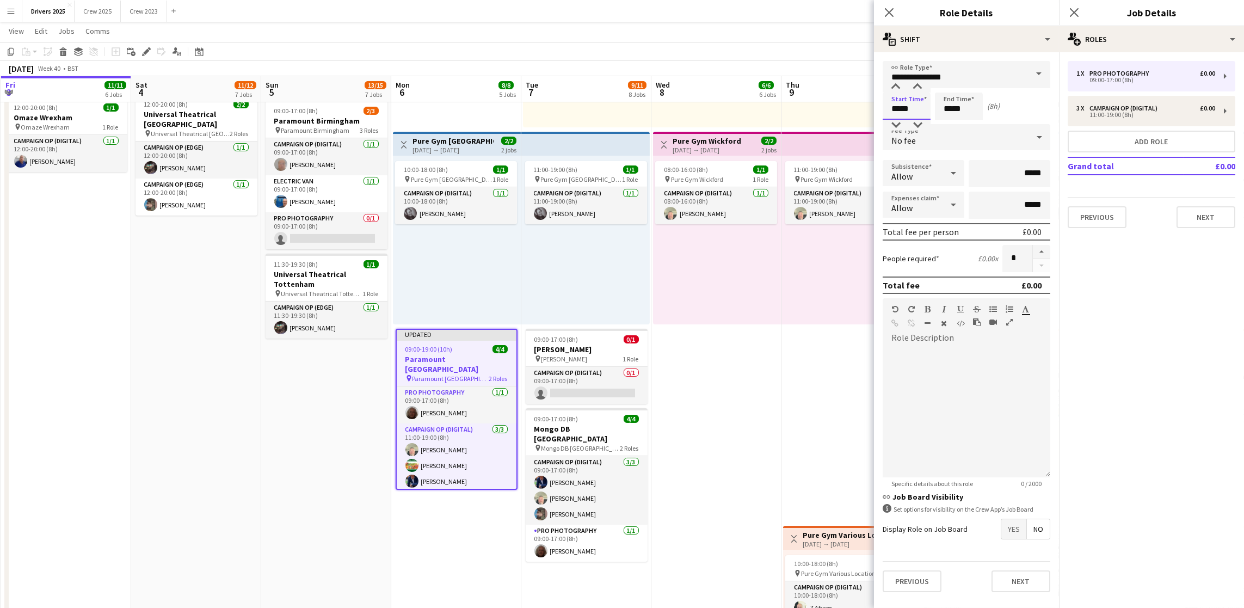
drag, startPoint x: 921, startPoint y: 116, endPoint x: 788, endPoint y: 109, distance: 134.0
type input "*****"
click at [1210, 213] on button "Next" at bounding box center [1205, 217] width 59 height 22
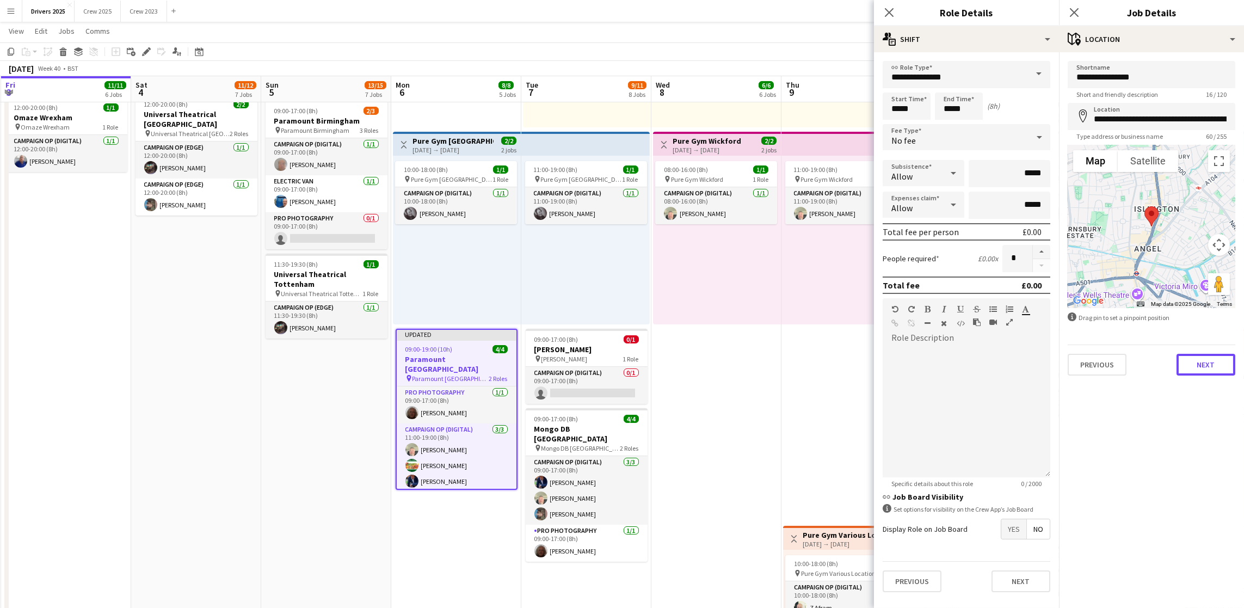
click at [1199, 366] on button "Next" at bounding box center [1205, 365] width 59 height 22
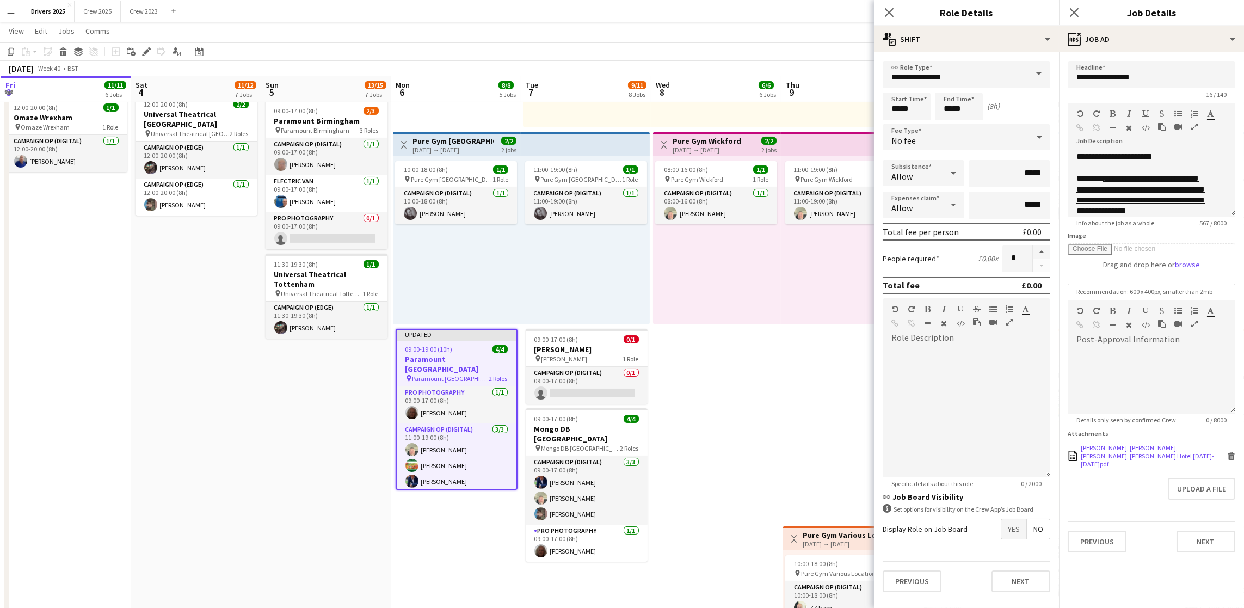
click at [1142, 443] on div "[PERSON_NAME], [PERSON_NAME], [PERSON_NAME], [PERSON_NAME] Hotel [DATE]-[DATE]p…" at bounding box center [1152, 455] width 144 height 24
click at [1229, 455] on icon at bounding box center [1230, 457] width 5 height 5
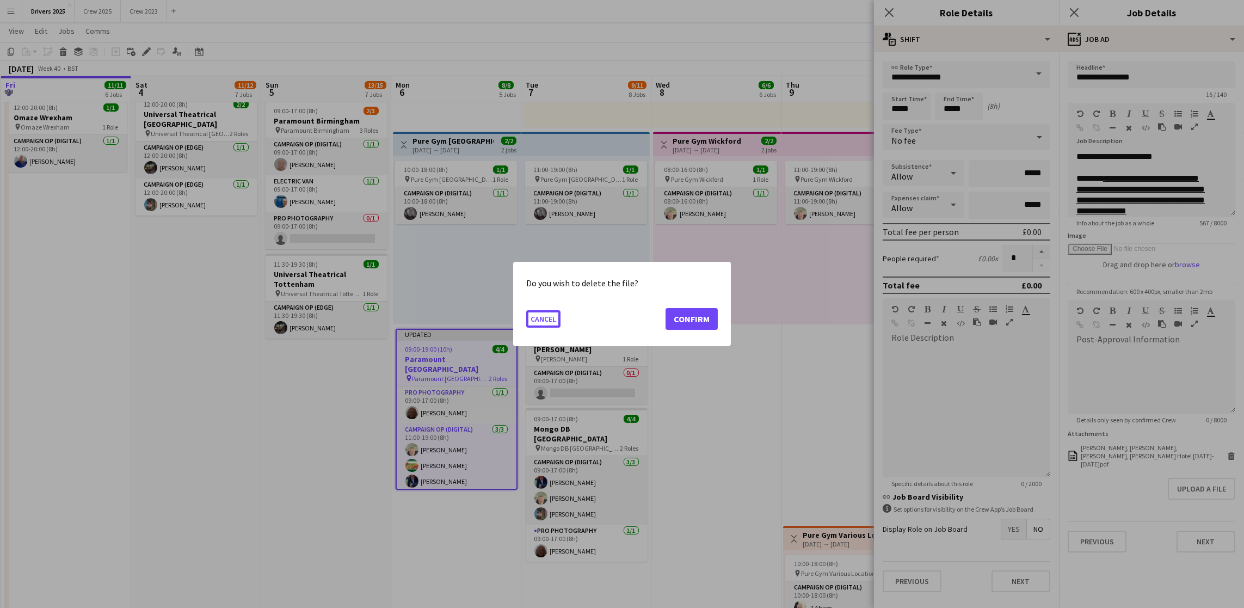
scroll to position [0, 0]
click at [697, 321] on button "Confirm" at bounding box center [691, 319] width 52 height 22
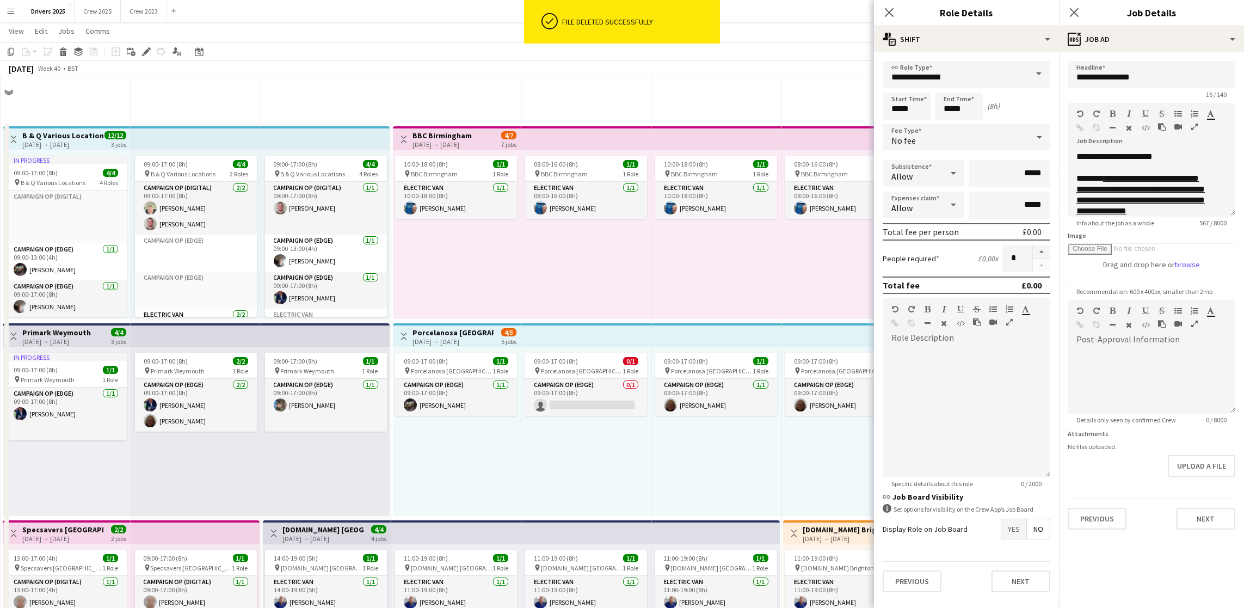
scroll to position [979, 0]
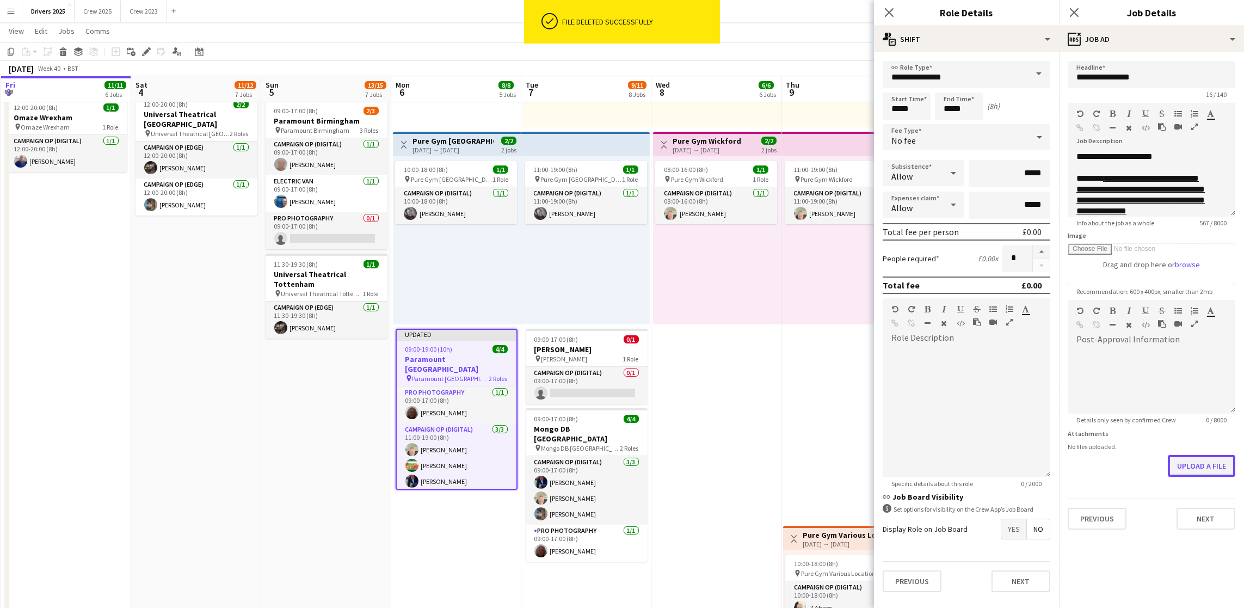
click at [1184, 469] on button "Upload a file" at bounding box center [1200, 466] width 67 height 22
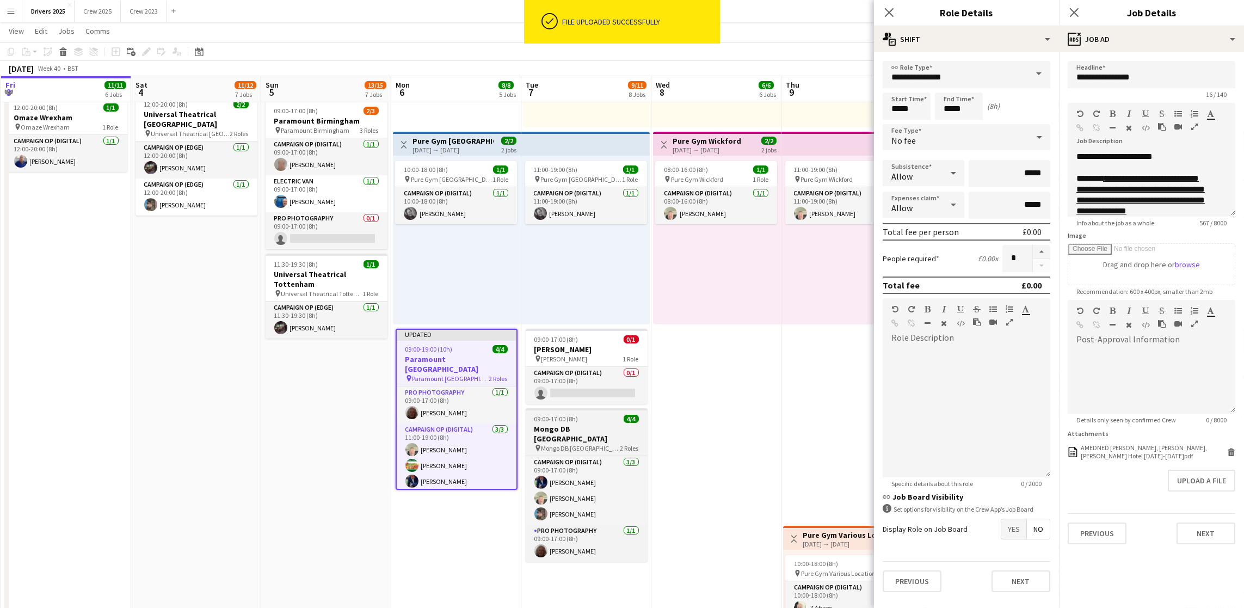
click at [588, 423] on div "09:00-17:00 (8h) 4/4" at bounding box center [586, 419] width 122 height 8
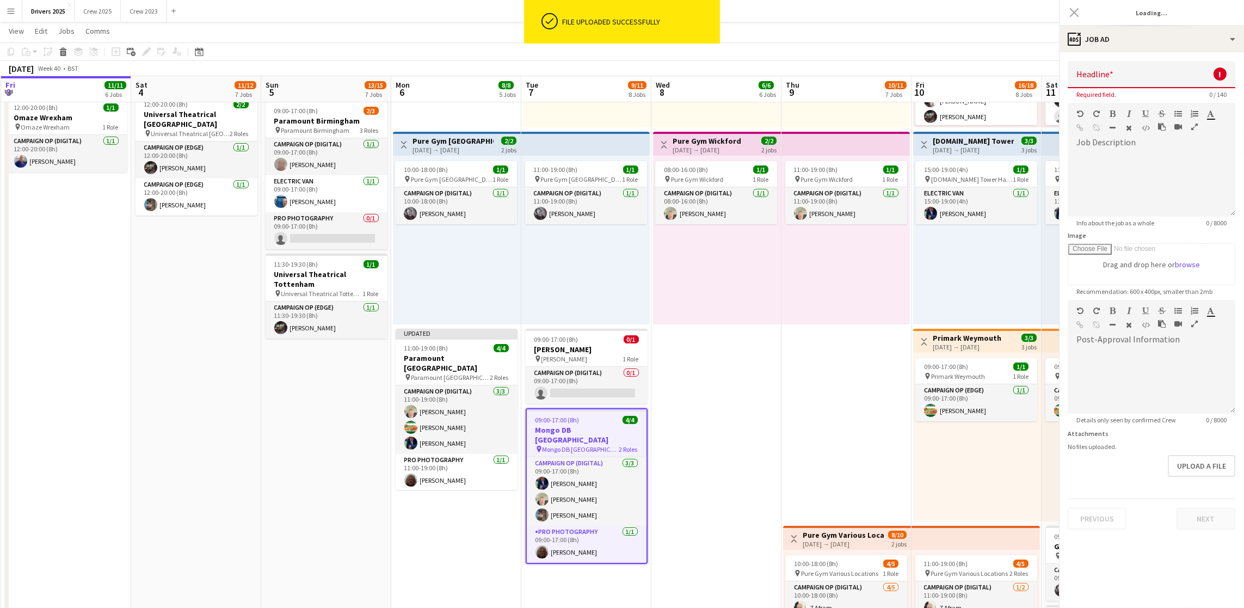
type input "**********"
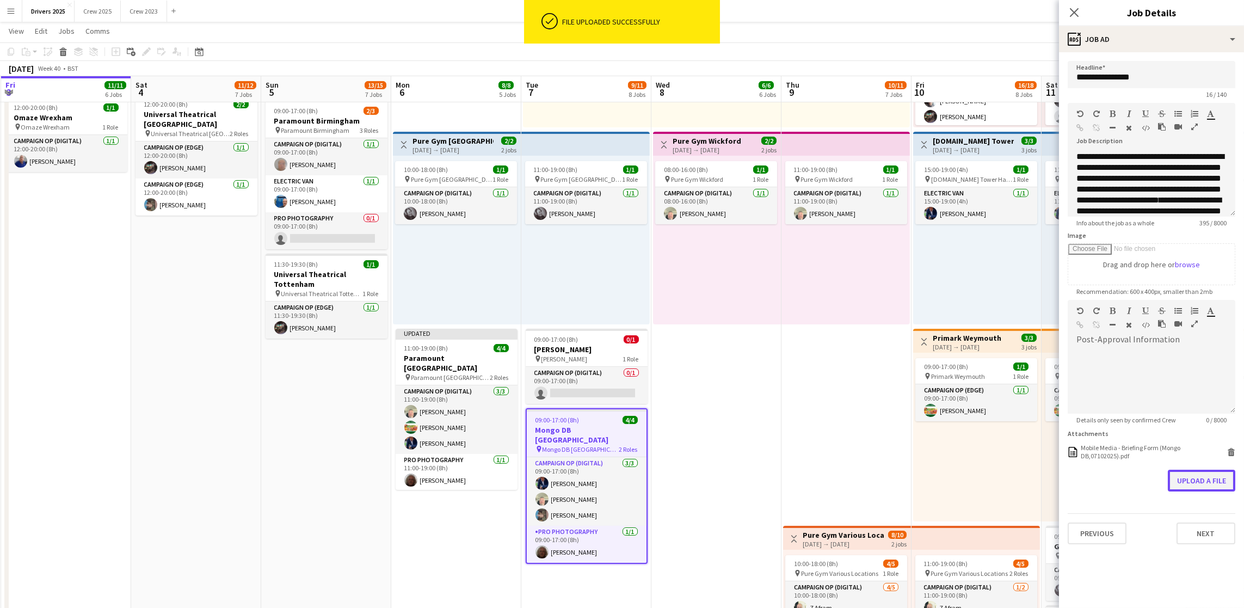
click at [1213, 487] on button "Upload a file" at bounding box center [1200, 480] width 67 height 22
click at [725, 385] on app-date-cell "10:00-18:00 (8h) 1/1 pin BBC Birmngham 1 Role Electric Van [DATE] 10:00-18:00 (…" at bounding box center [716, 16] width 130 height 1746
